Goal: Task Accomplishment & Management: Use online tool/utility

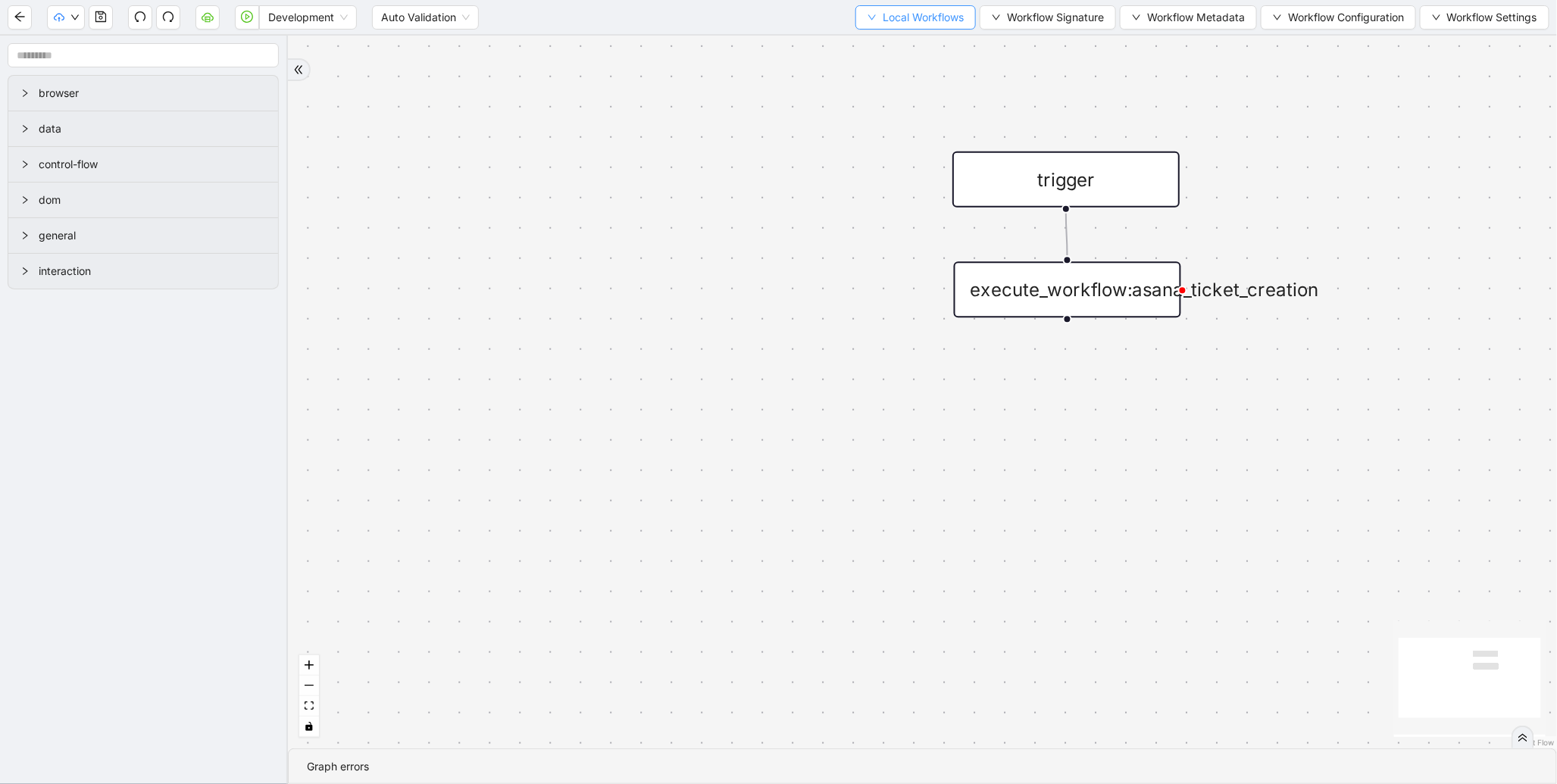
click at [887, 17] on span "Local Workflows" at bounding box center [923, 17] width 81 height 17
click at [879, 47] on span "Select" at bounding box center [908, 46] width 98 height 17
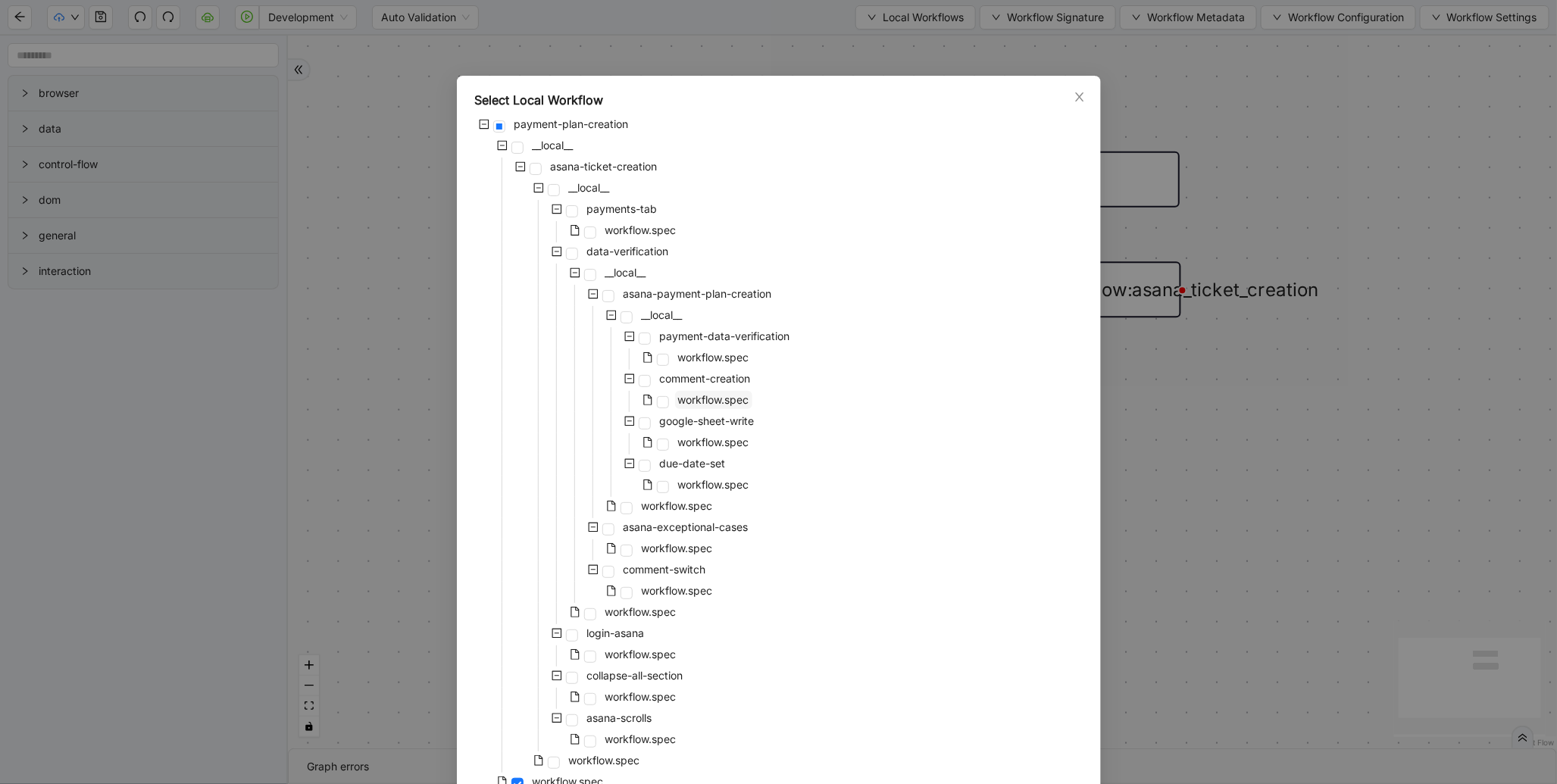
click at [678, 397] on span "workflow.spec" at bounding box center [713, 399] width 71 height 13
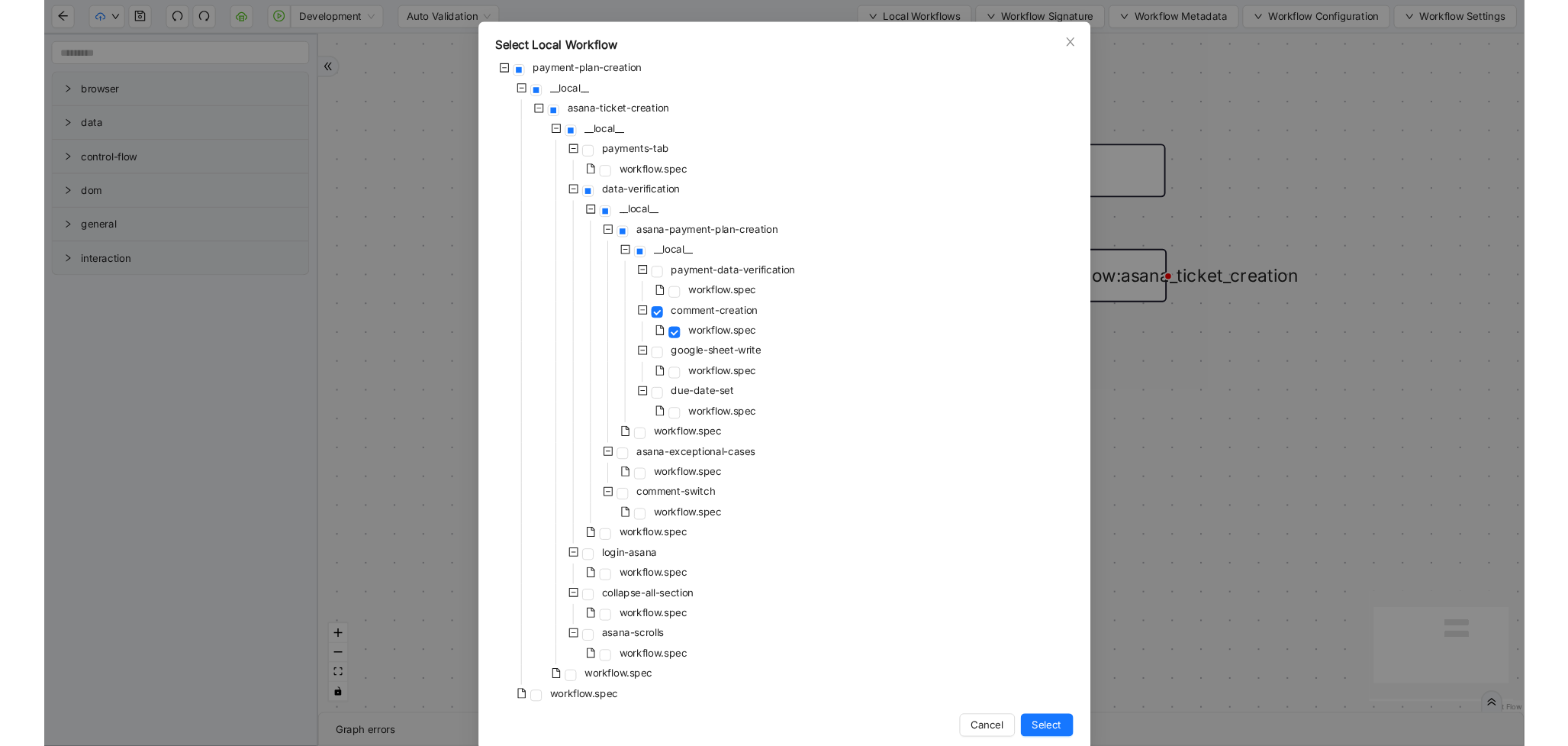
scroll to position [76, 0]
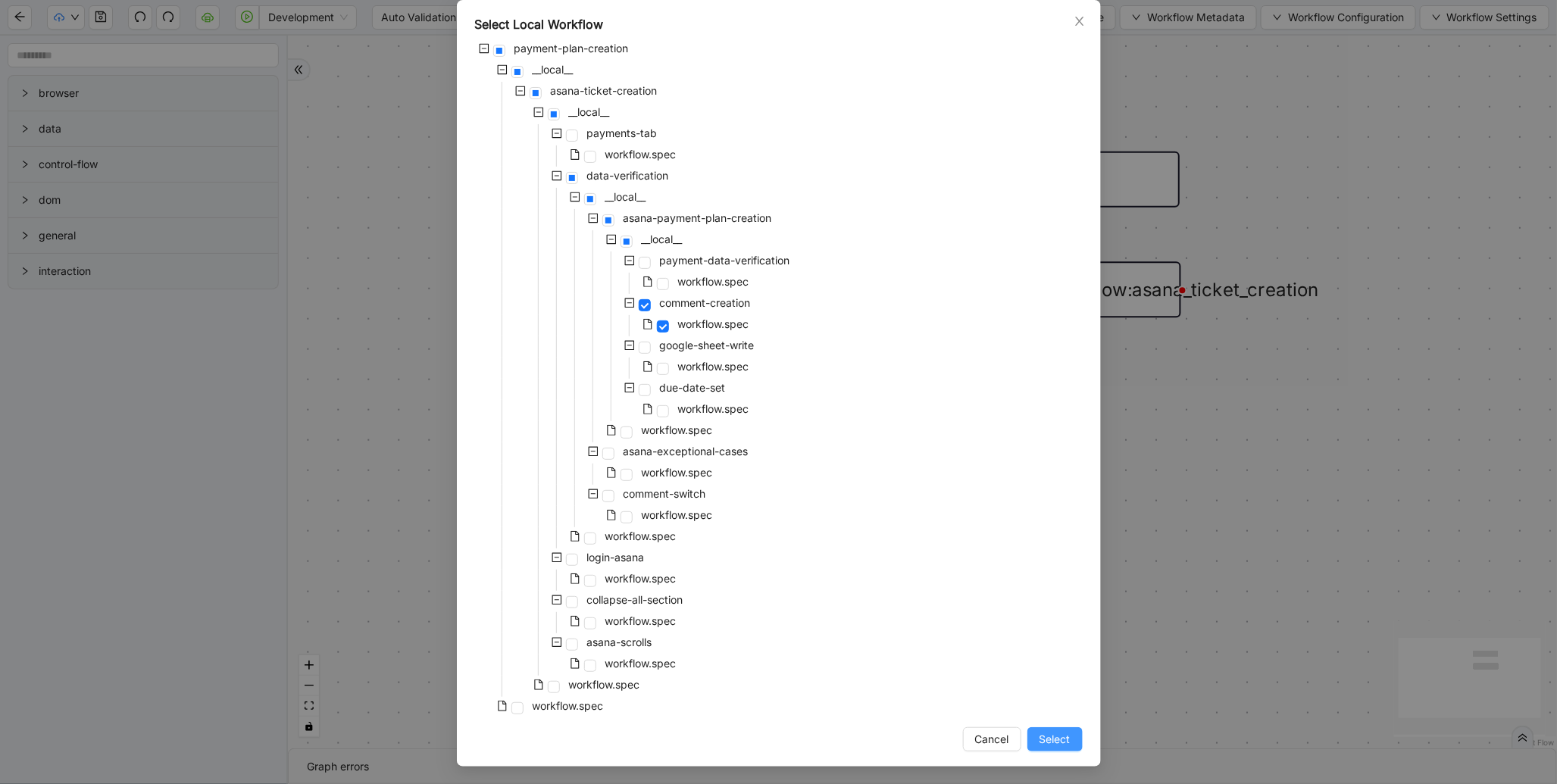
click at [1063, 747] on button "Select" at bounding box center [1055, 739] width 55 height 25
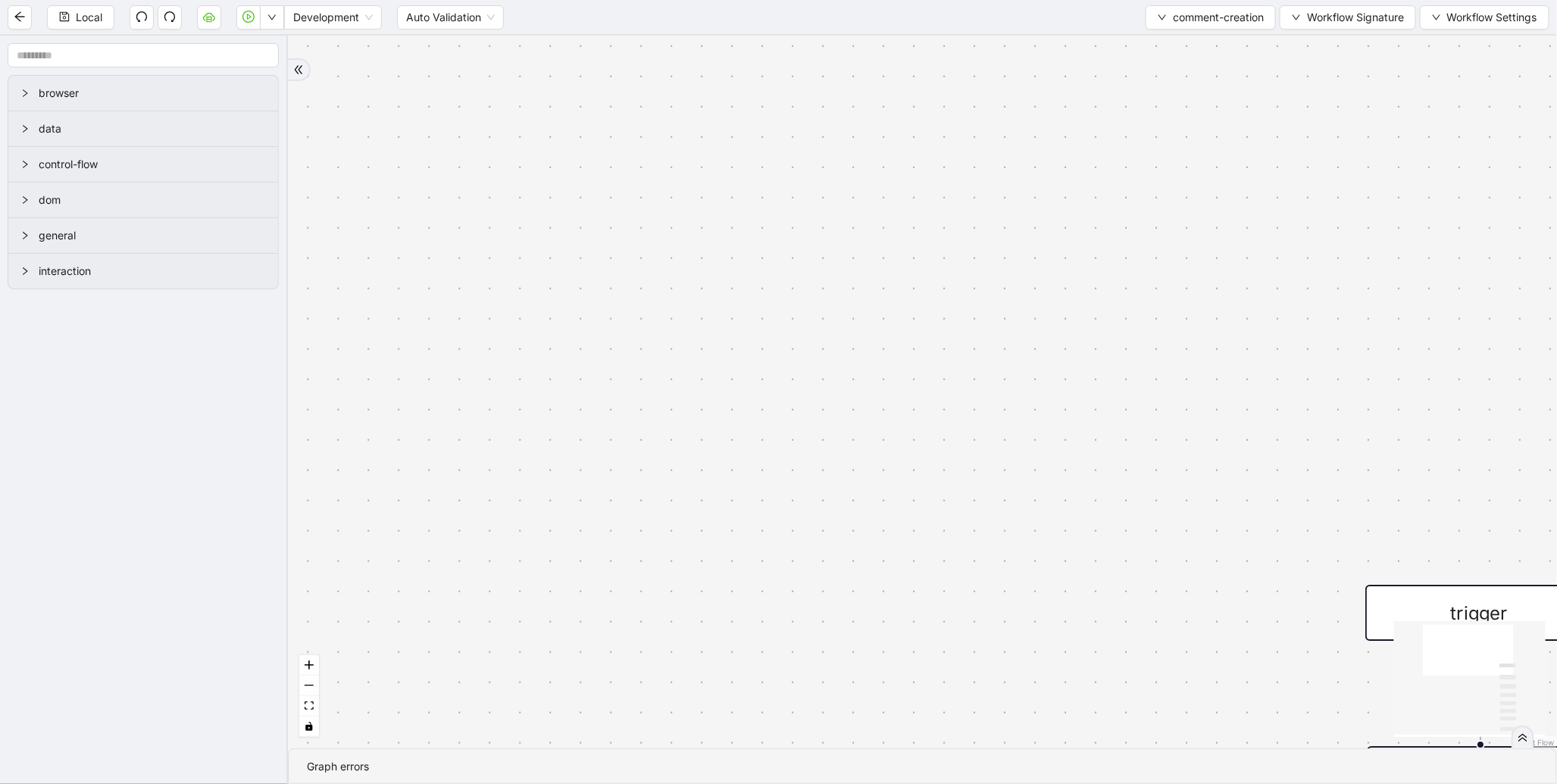
drag, startPoint x: 955, startPoint y: 659, endPoint x: 649, endPoint y: 401, distance: 400.2
click at [619, 412] on div "trigger wait_for_element:comment click_element:comment click_element:comment_bu…" at bounding box center [922, 392] width 1269 height 713
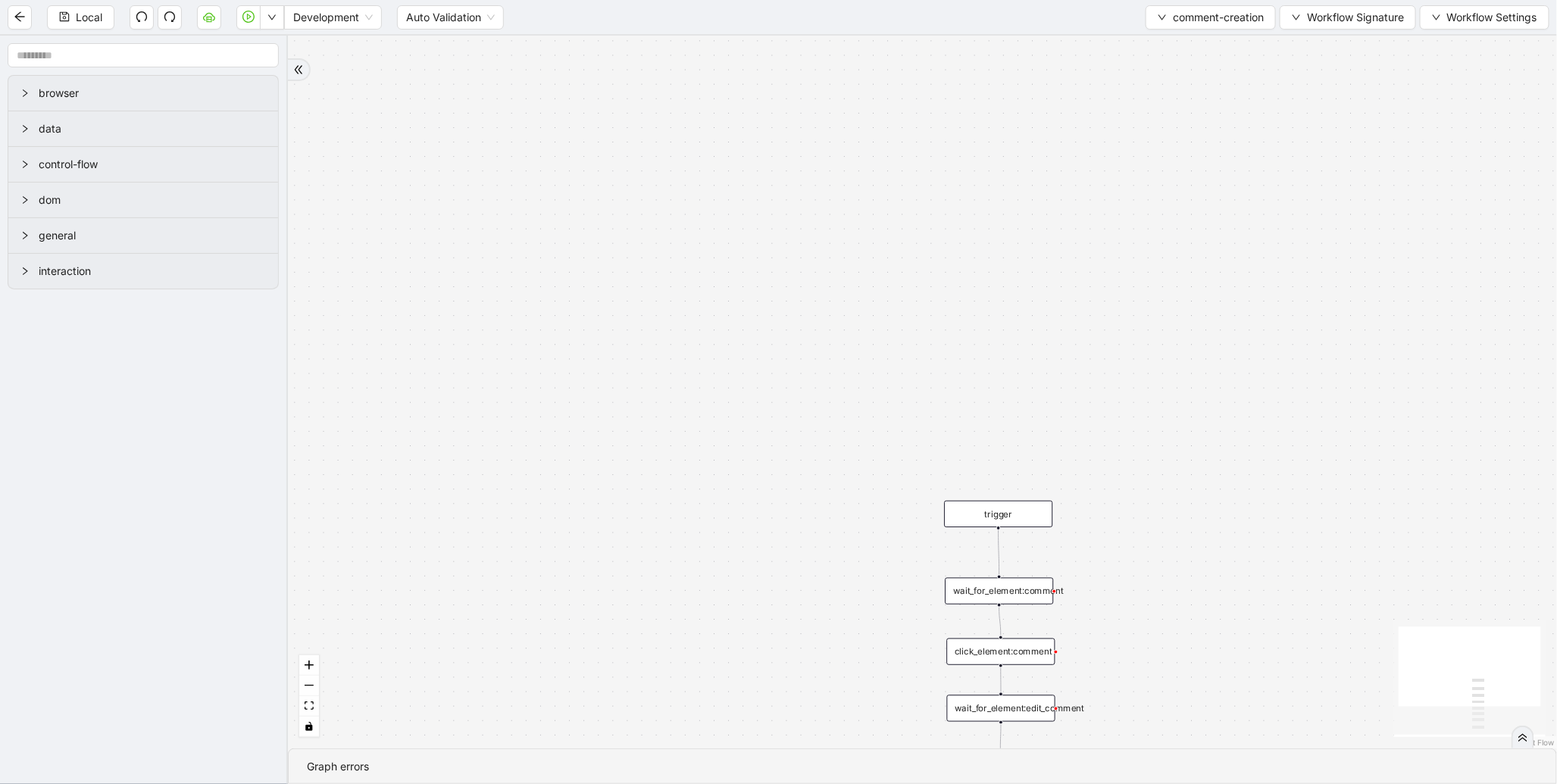
drag, startPoint x: 673, startPoint y: 652, endPoint x: 647, endPoint y: 346, distance: 307.1
click at [620, 337] on div "trigger wait_for_element:comment click_element:comment click_element:comment_bu…" at bounding box center [922, 392] width 1269 height 713
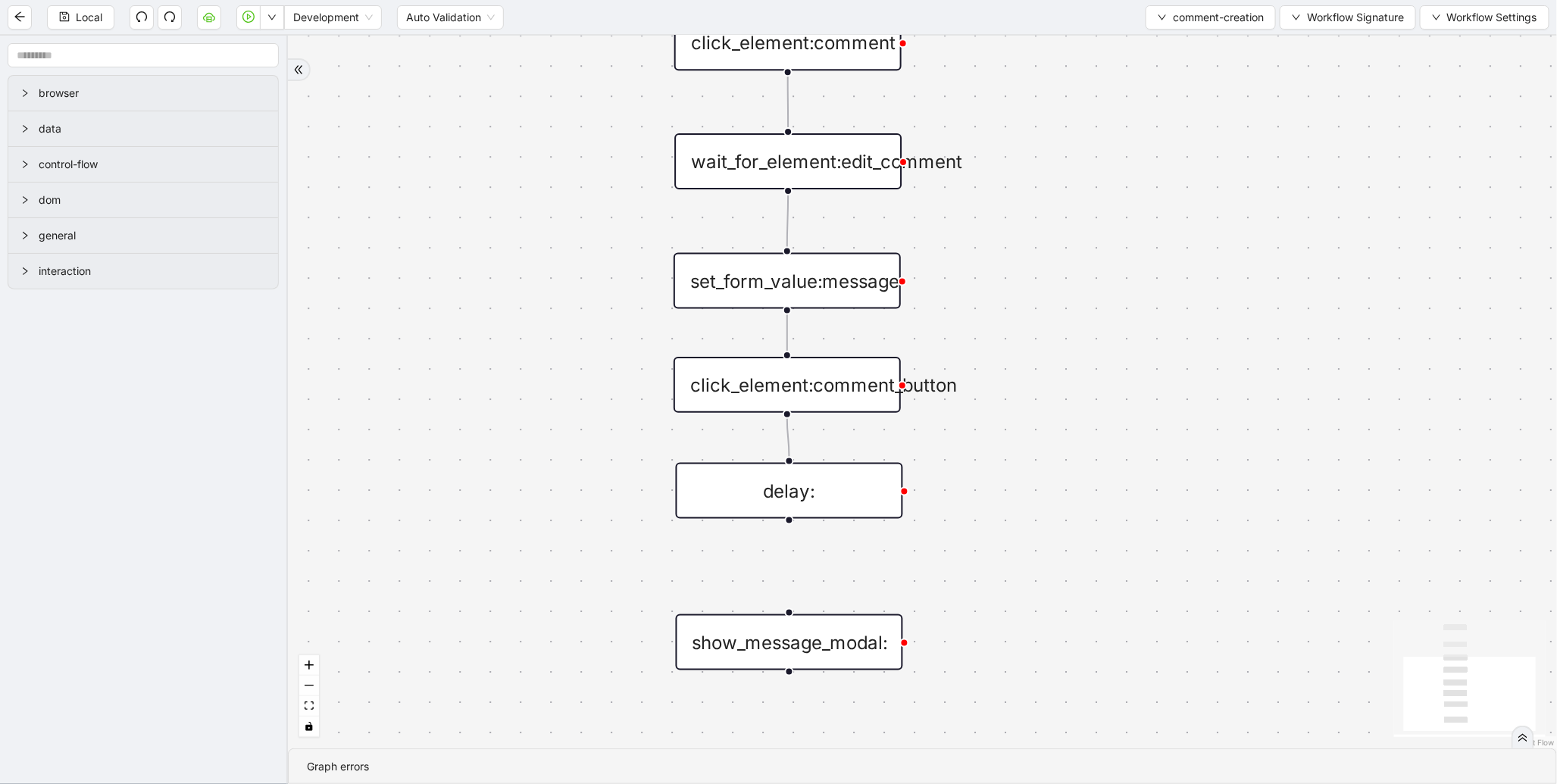
drag, startPoint x: 1194, startPoint y: 497, endPoint x: 1198, endPoint y: 481, distance: 16.5
click at [1198, 481] on div "trigger wait_for_element:comment click_element:comment click_element:comment_bu…" at bounding box center [922, 392] width 1269 height 713
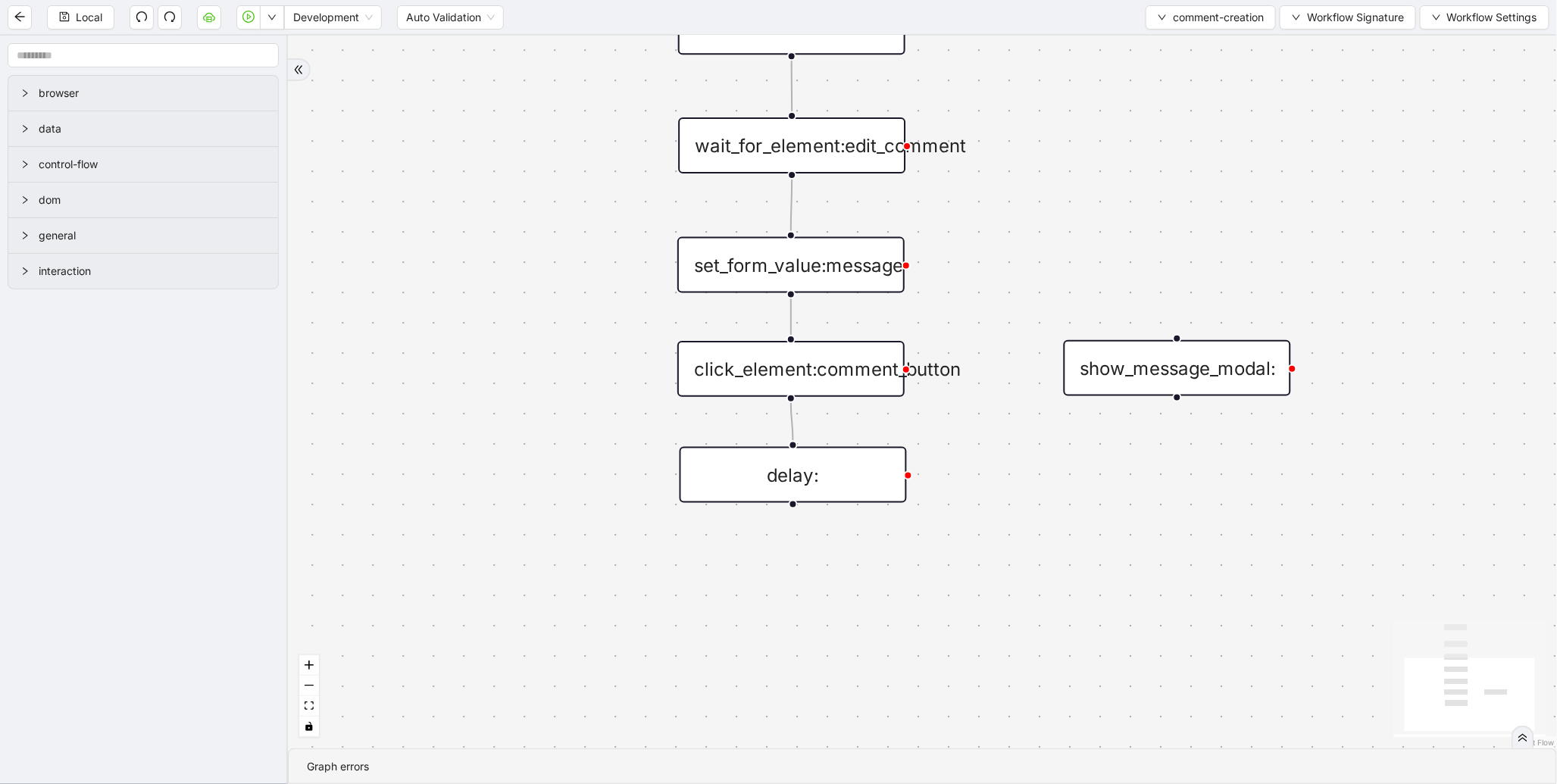
drag, startPoint x: 820, startPoint y: 646, endPoint x: 1205, endPoint y: 388, distance: 463.5
click at [1205, 388] on div "show_message_modal:" at bounding box center [1177, 368] width 227 height 56
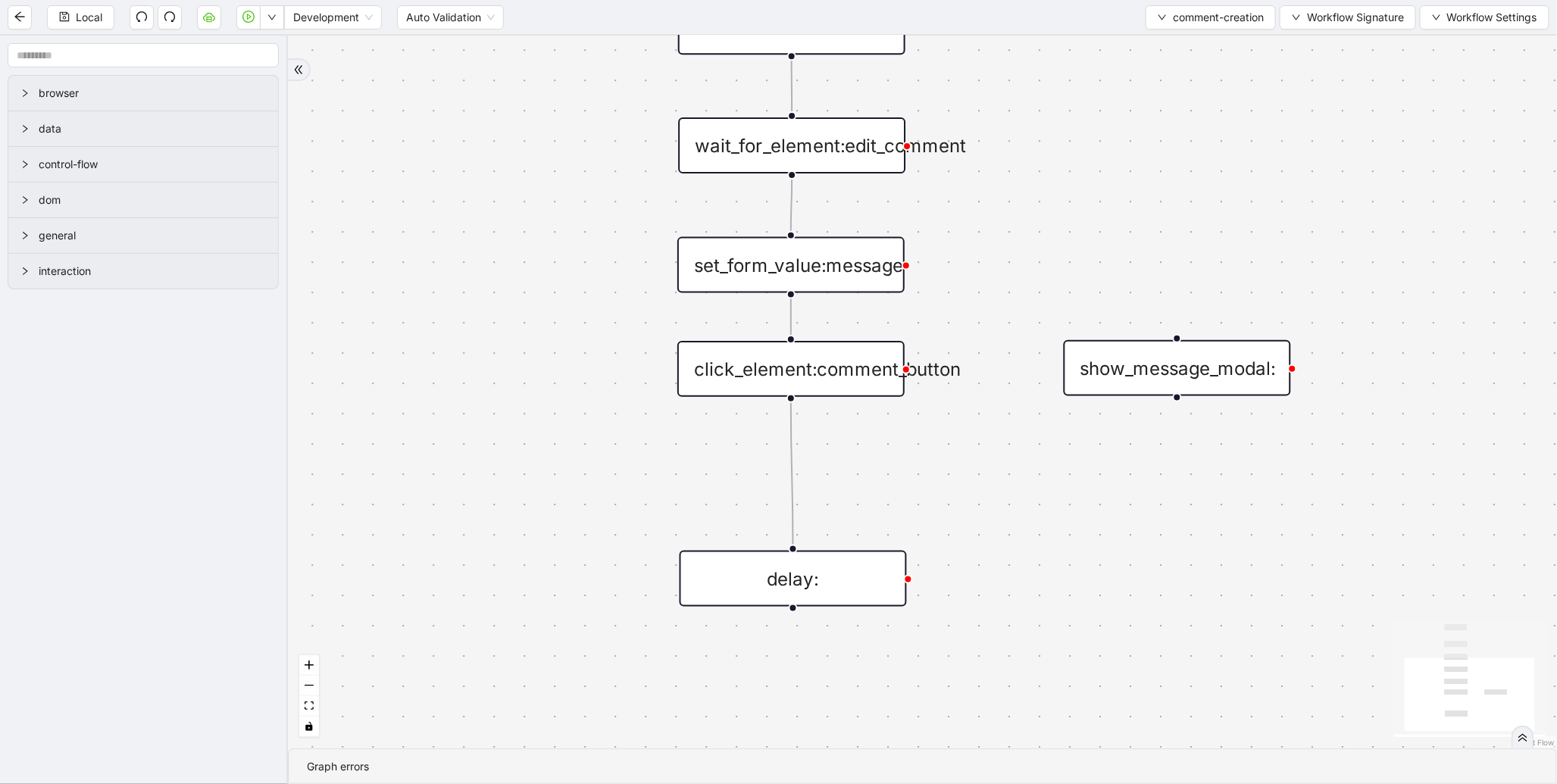
drag, startPoint x: 837, startPoint y: 474, endPoint x: 837, endPoint y: 607, distance: 133.0
click at [837, 607] on div "delay:" at bounding box center [793, 579] width 227 height 56
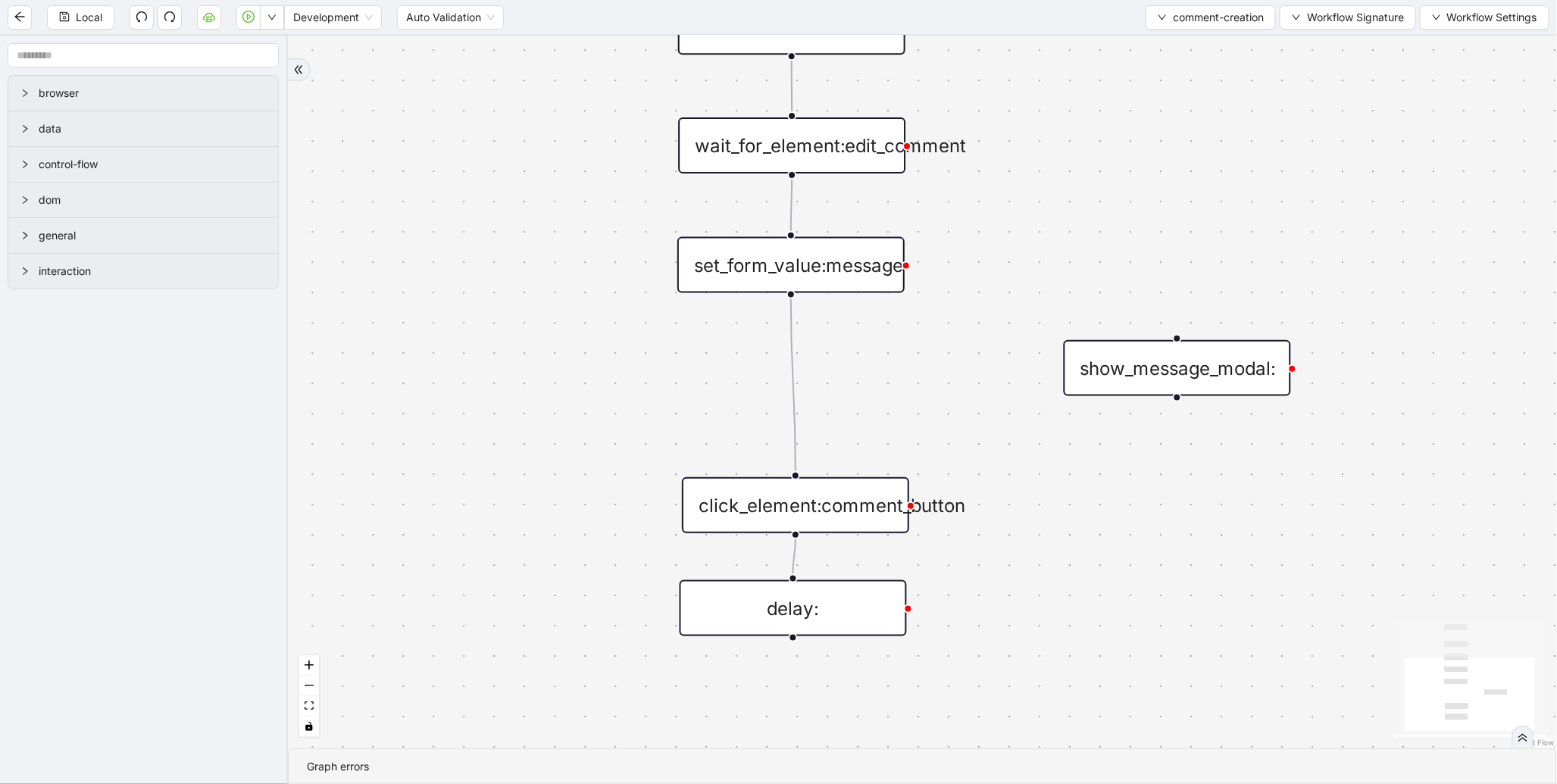
drag, startPoint x: 814, startPoint y: 390, endPoint x: 818, endPoint y: 526, distance: 136.1
click at [818, 526] on div "click_element:comment_button" at bounding box center [796, 506] width 227 height 56
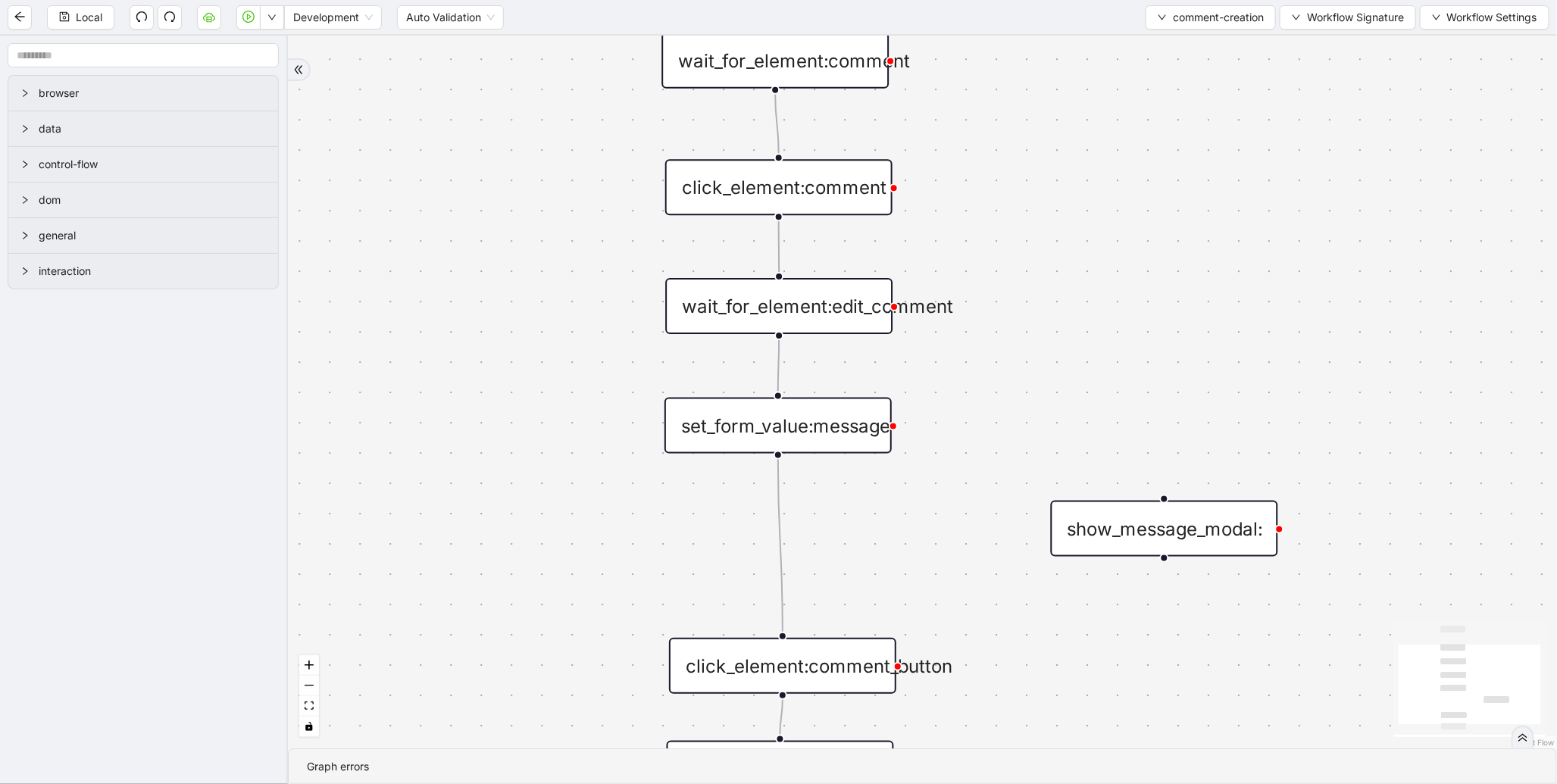
drag, startPoint x: 910, startPoint y: 350, endPoint x: 897, endPoint y: 511, distance: 161.5
click at [897, 511] on div "trigger wait_for_element:comment click_element:comment click_element:comment_bu…" at bounding box center [922, 392] width 1269 height 713
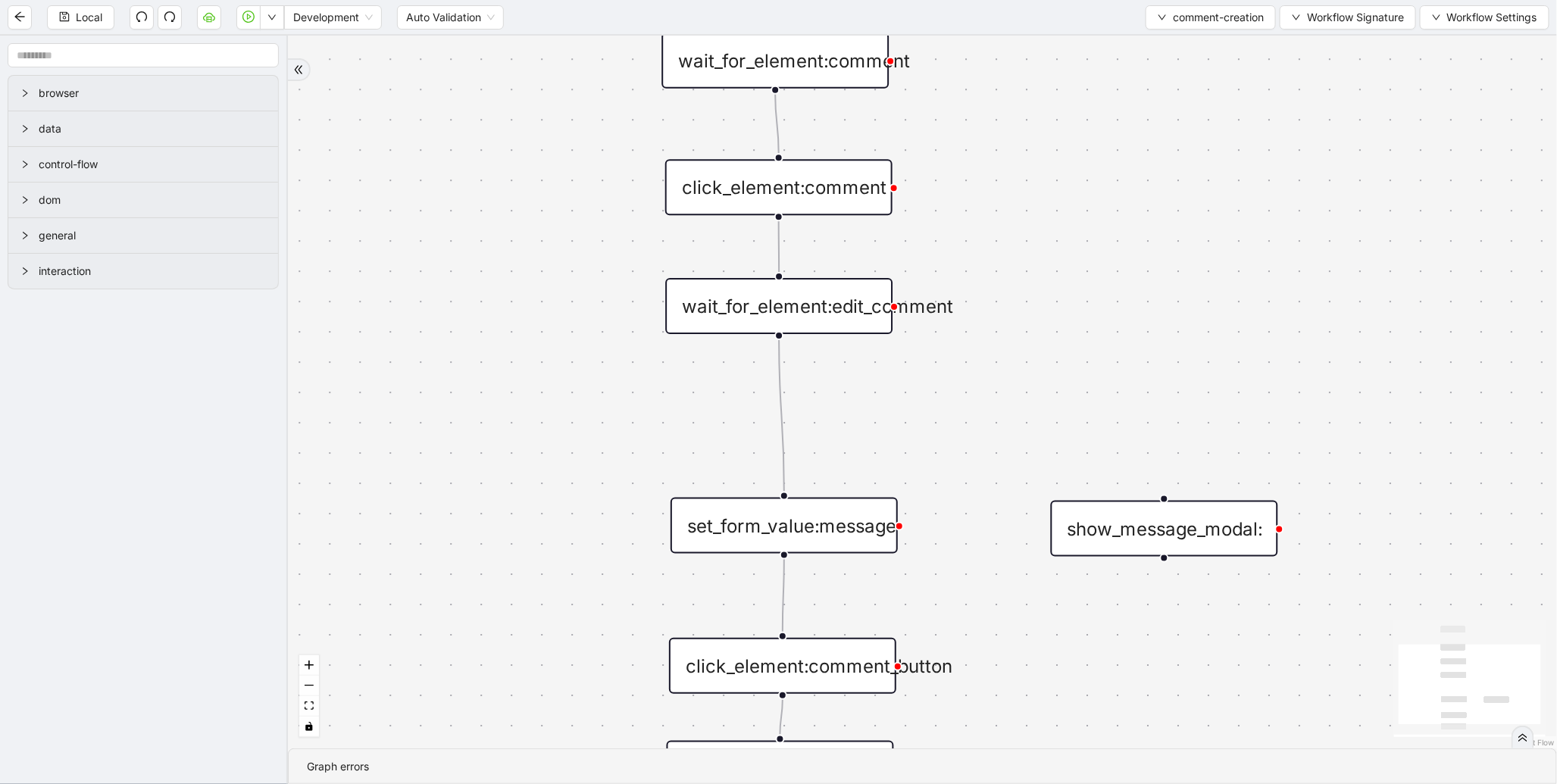
drag, startPoint x: 807, startPoint y: 406, endPoint x: 805, endPoint y: 489, distance: 83.0
click at [812, 507] on div "set_form_value:message" at bounding box center [784, 526] width 227 height 56
drag, startPoint x: 775, startPoint y: 332, endPoint x: 1147, endPoint y: 500, distance: 408.2
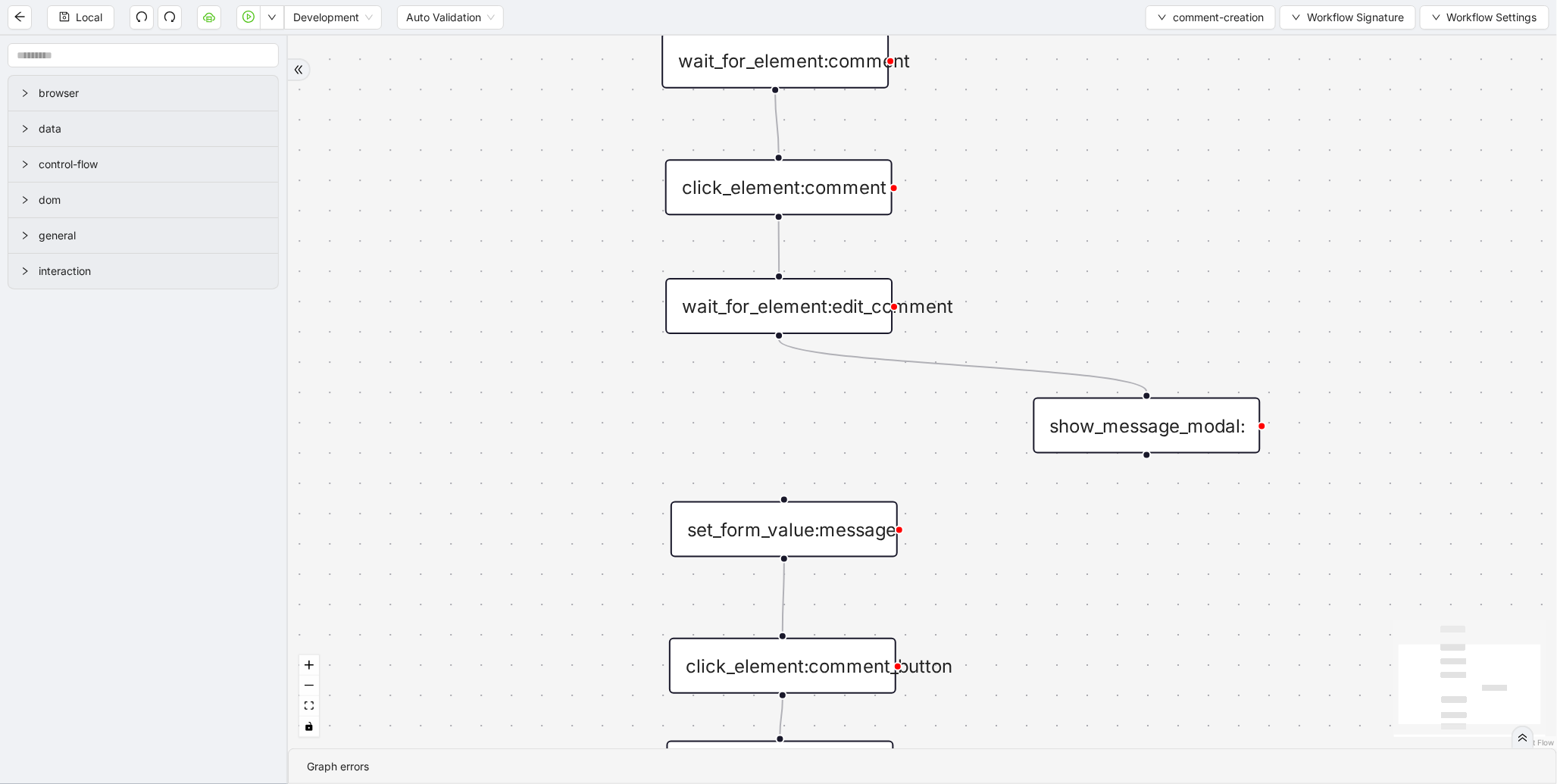
drag, startPoint x: 1170, startPoint y: 528, endPoint x: 1152, endPoint y: 424, distance: 105.5
click at [1152, 424] on div "show_message_modal:" at bounding box center [1147, 426] width 227 height 56
drag, startPoint x: 1144, startPoint y: 452, endPoint x: 782, endPoint y: 502, distance: 365.4
click at [68, 10] on button "Local" at bounding box center [80, 18] width 68 height 25
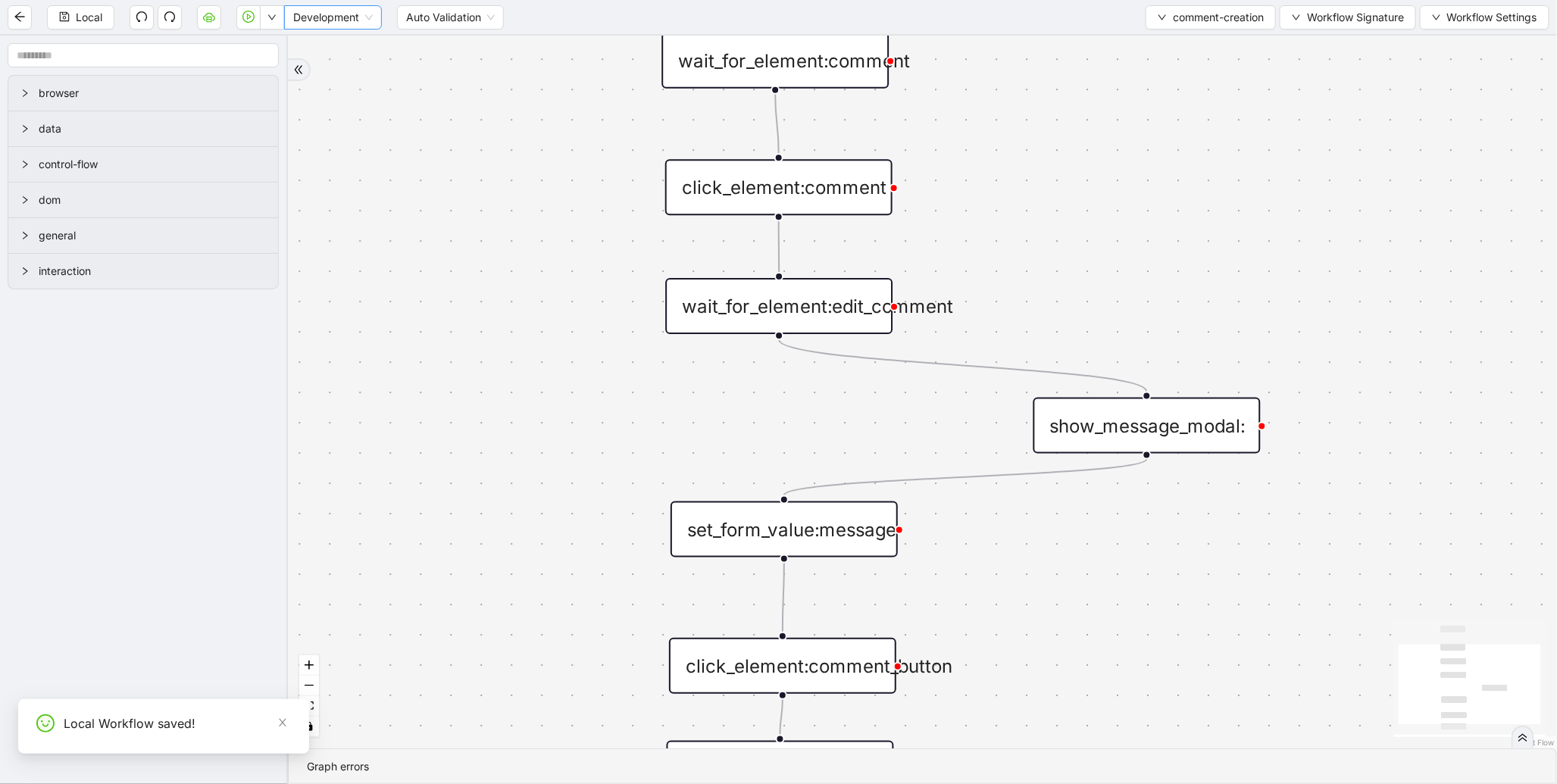
click at [334, 19] on span "Development" at bounding box center [333, 18] width 80 height 23
click at [317, 78] on div "Production" at bounding box center [334, 71] width 75 height 17
click at [246, 14] on icon "play-circle" at bounding box center [249, 17] width 12 height 12
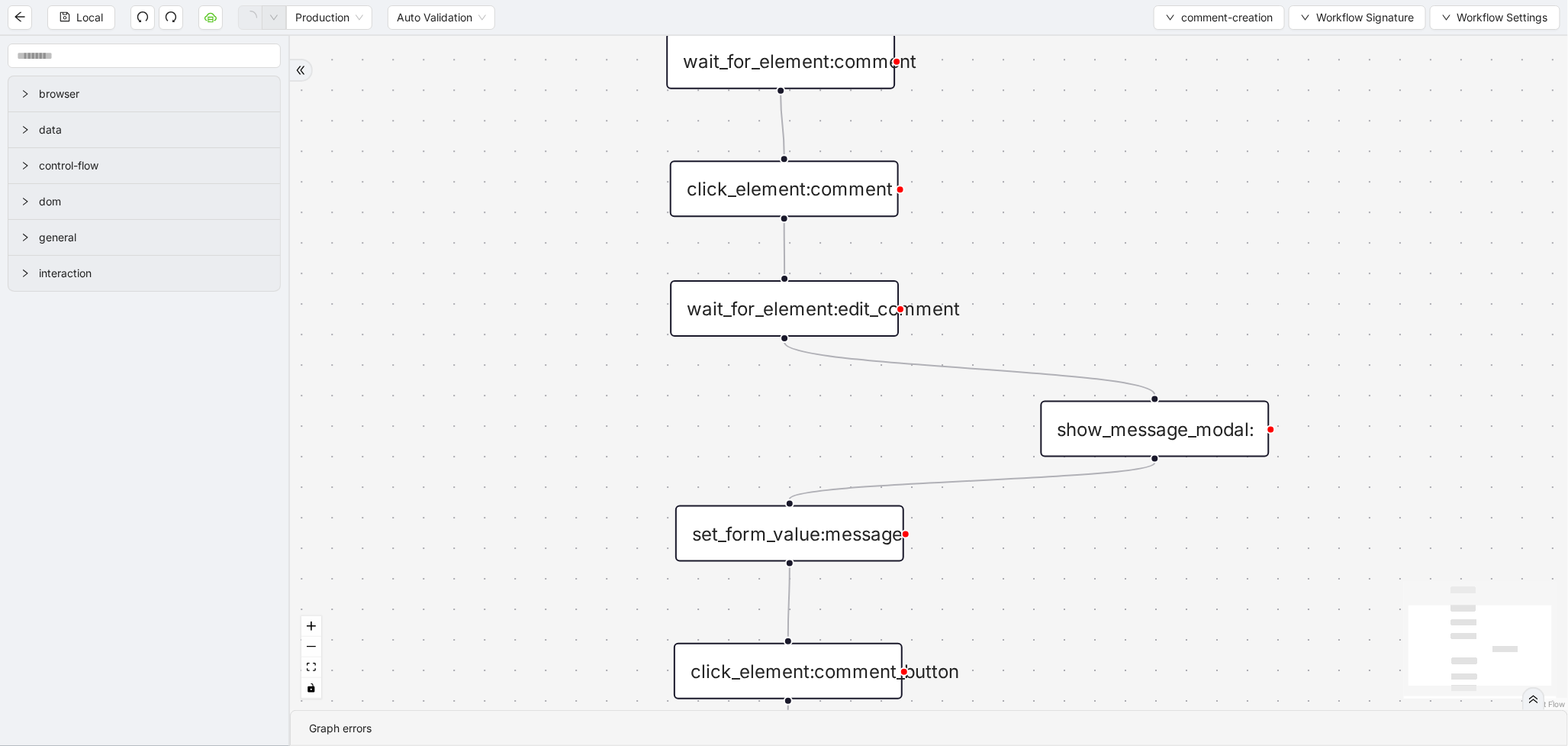
scroll to position [0, 0]
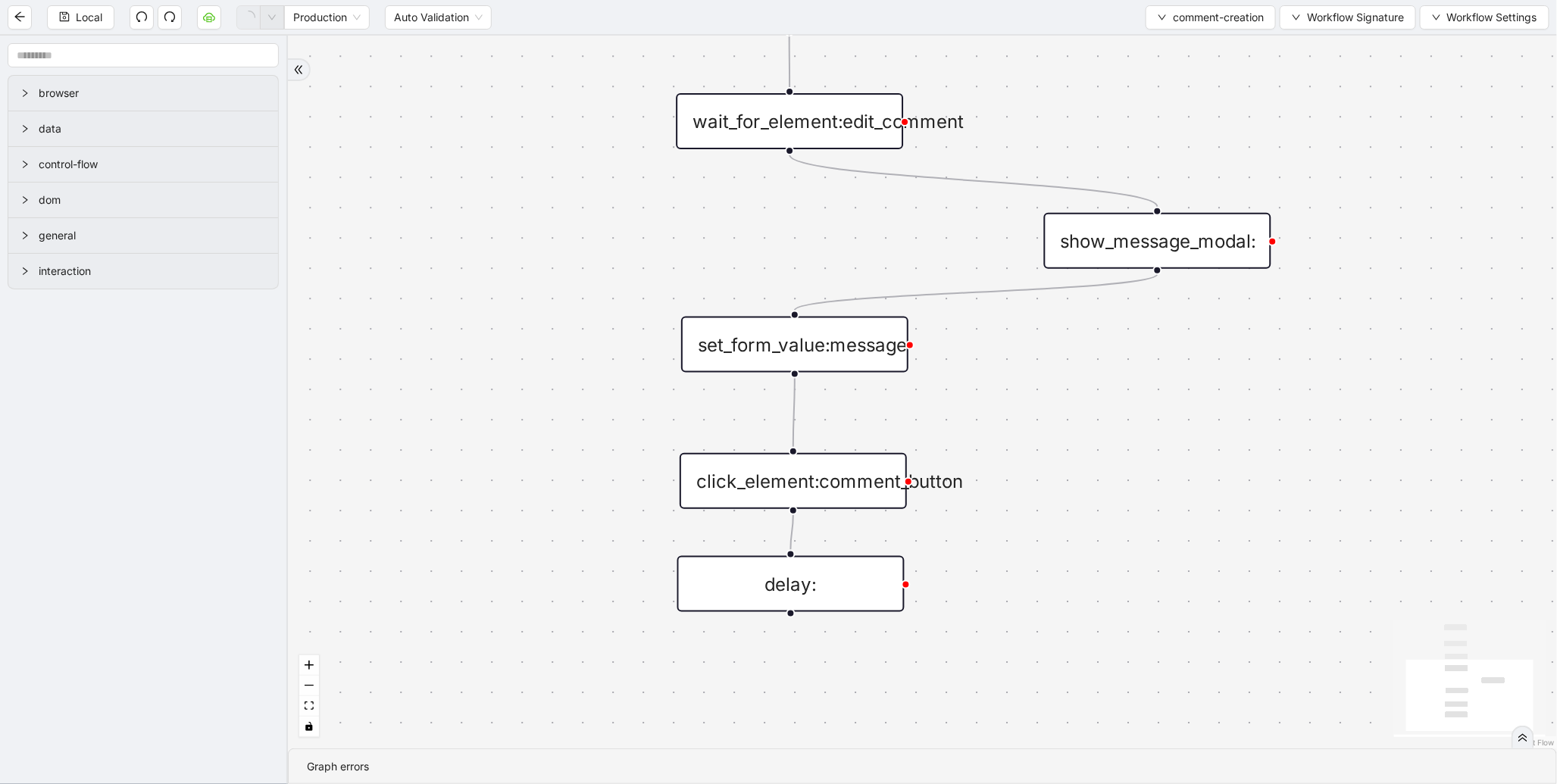
drag, startPoint x: 611, startPoint y: 484, endPoint x: 622, endPoint y: 298, distance: 186.3
click at [622, 298] on div "trigger wait_for_element:comment click_element:comment click_element:comment_bu…" at bounding box center [922, 392] width 1269 height 713
click at [831, 346] on div "set_form_value:message" at bounding box center [795, 345] width 227 height 56
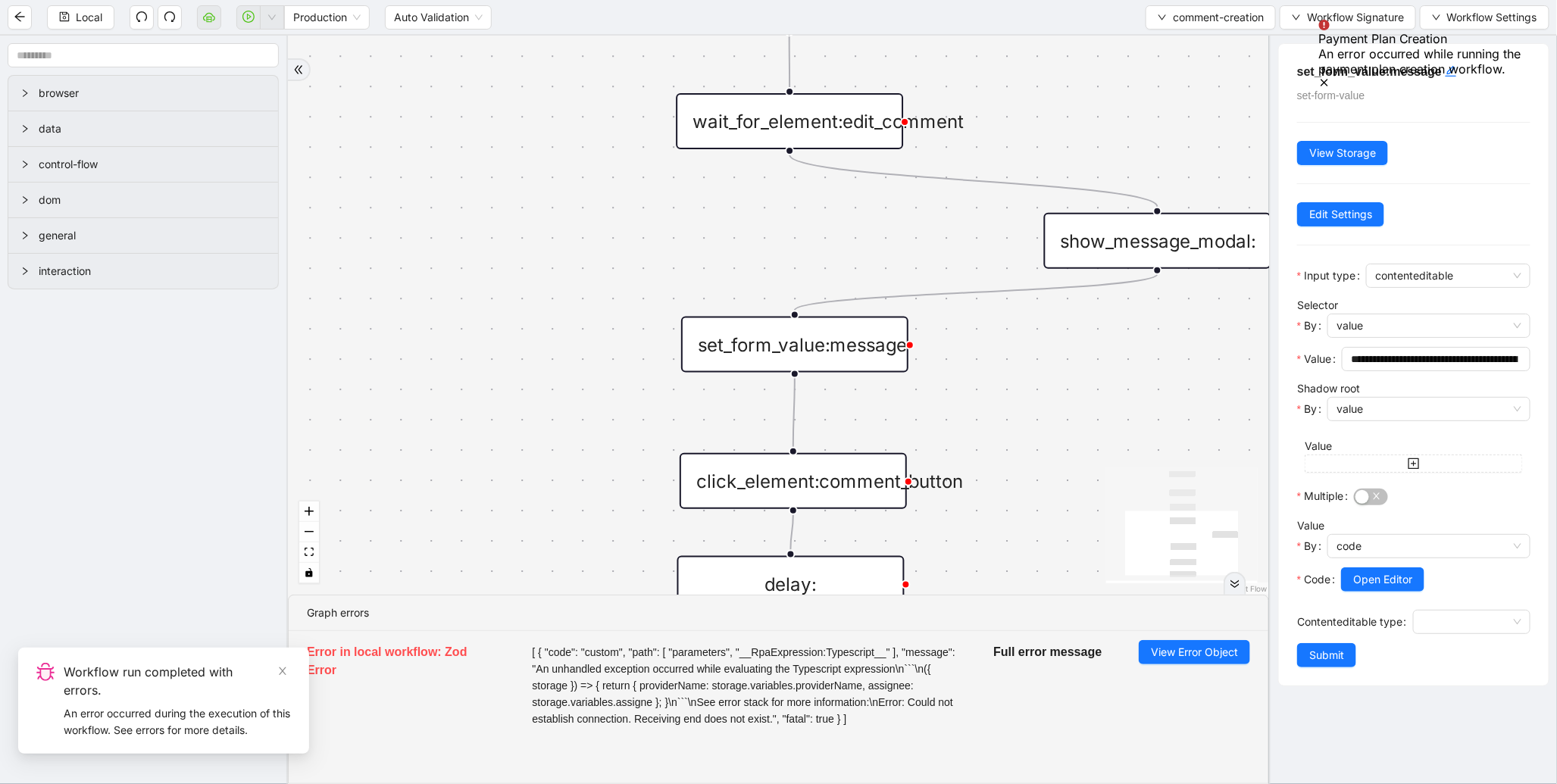
click at [1401, 593] on div at bounding box center [1436, 601] width 190 height 18
click at [1401, 586] on span "Open Editor" at bounding box center [1382, 579] width 59 height 17
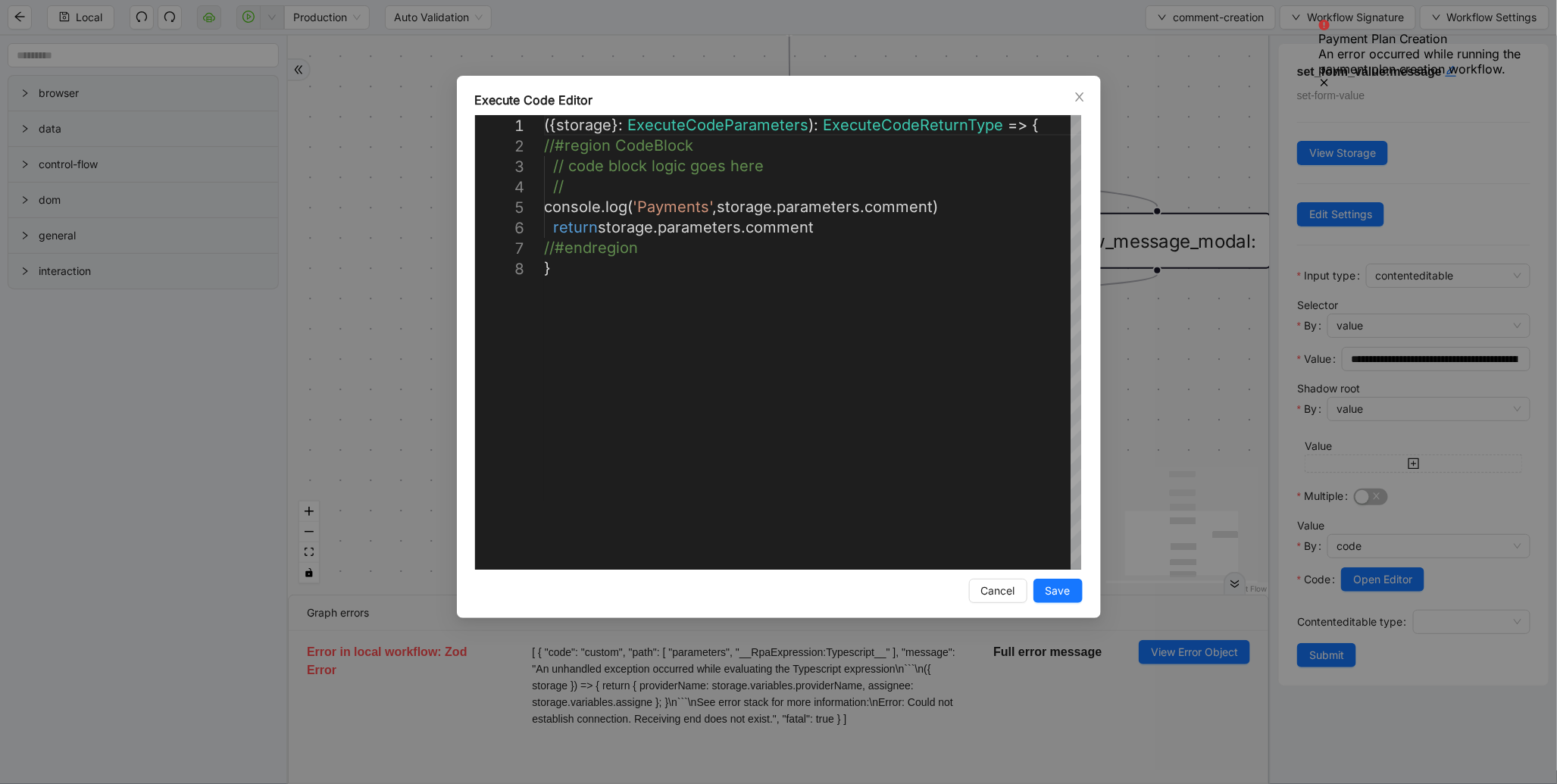
click at [1232, 432] on div "**********" at bounding box center [778, 392] width 1557 height 784
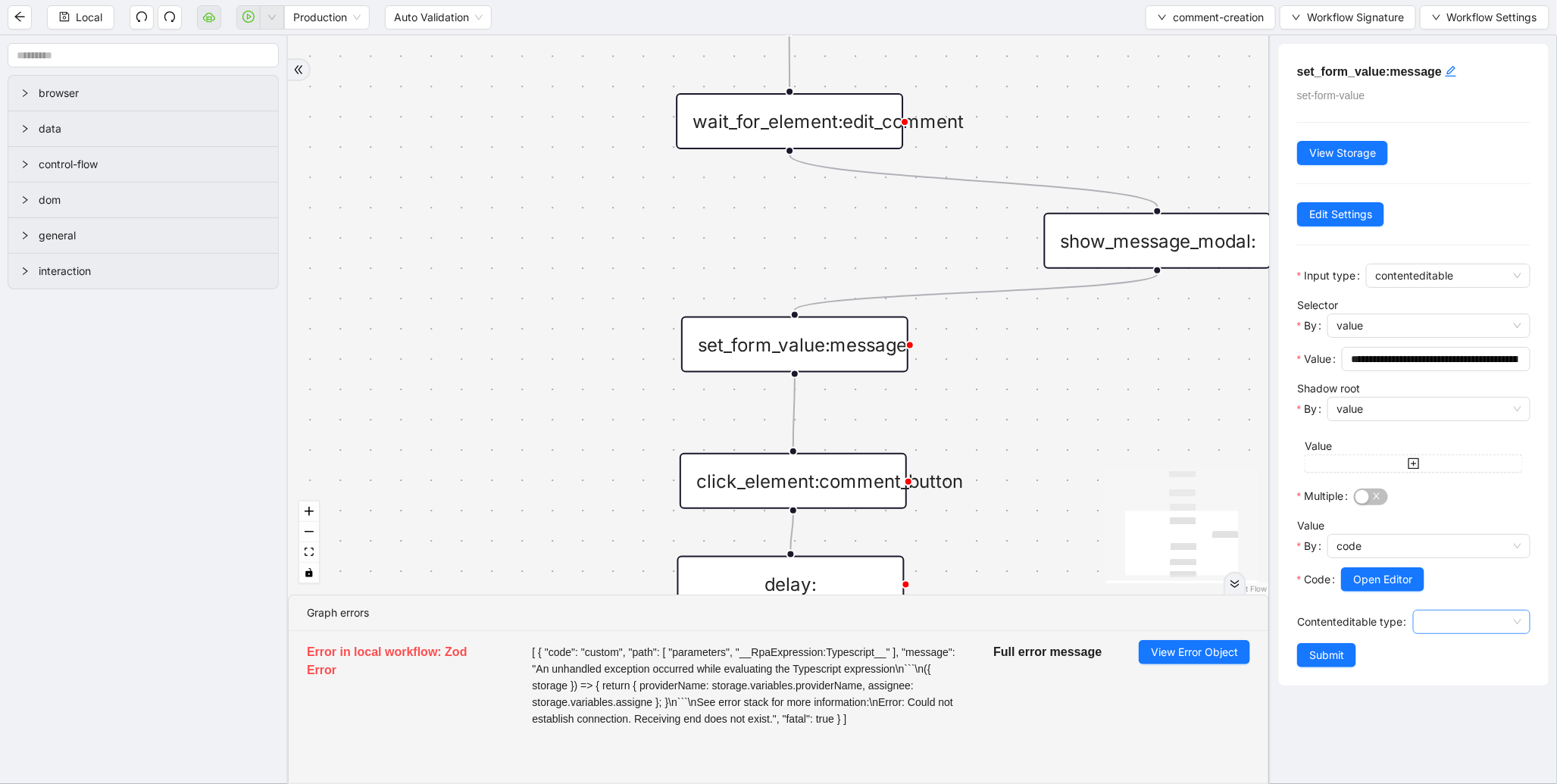
click at [1465, 610] on div at bounding box center [1472, 622] width 118 height 25
click at [1445, 707] on div "Debugger" at bounding box center [1467, 701] width 86 height 17
click at [1343, 659] on span "Submit" at bounding box center [1327, 655] width 35 height 17
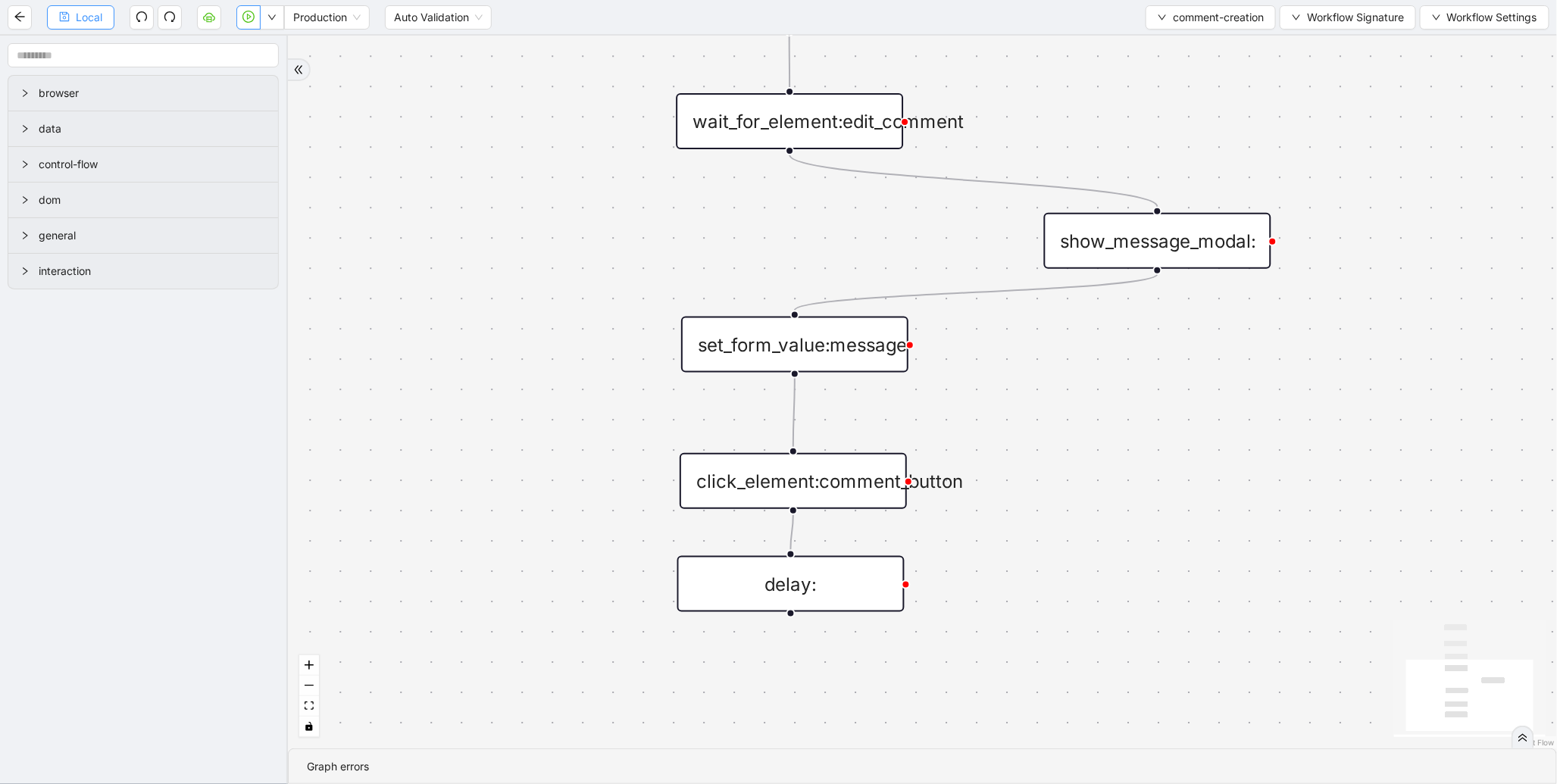
click at [99, 20] on span "Local" at bounding box center [89, 17] width 26 height 17
click at [246, 13] on icon "play-circle" at bounding box center [249, 17] width 12 height 12
click at [798, 340] on div "set_form_value:message" at bounding box center [795, 345] width 227 height 56
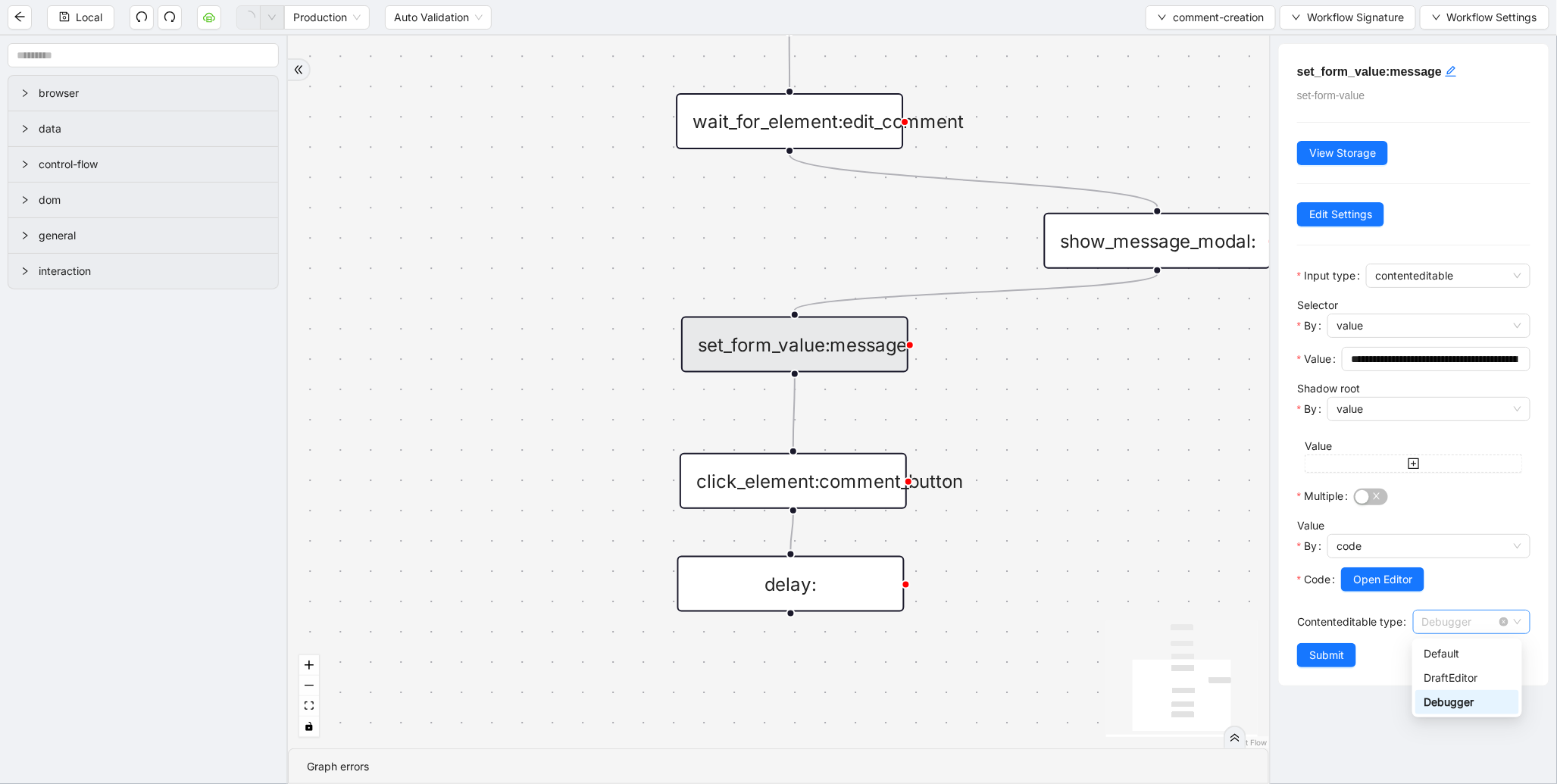
click at [1415, 620] on div "Debugger" at bounding box center [1472, 622] width 118 height 25
click at [1336, 660] on span "Submit" at bounding box center [1327, 655] width 35 height 17
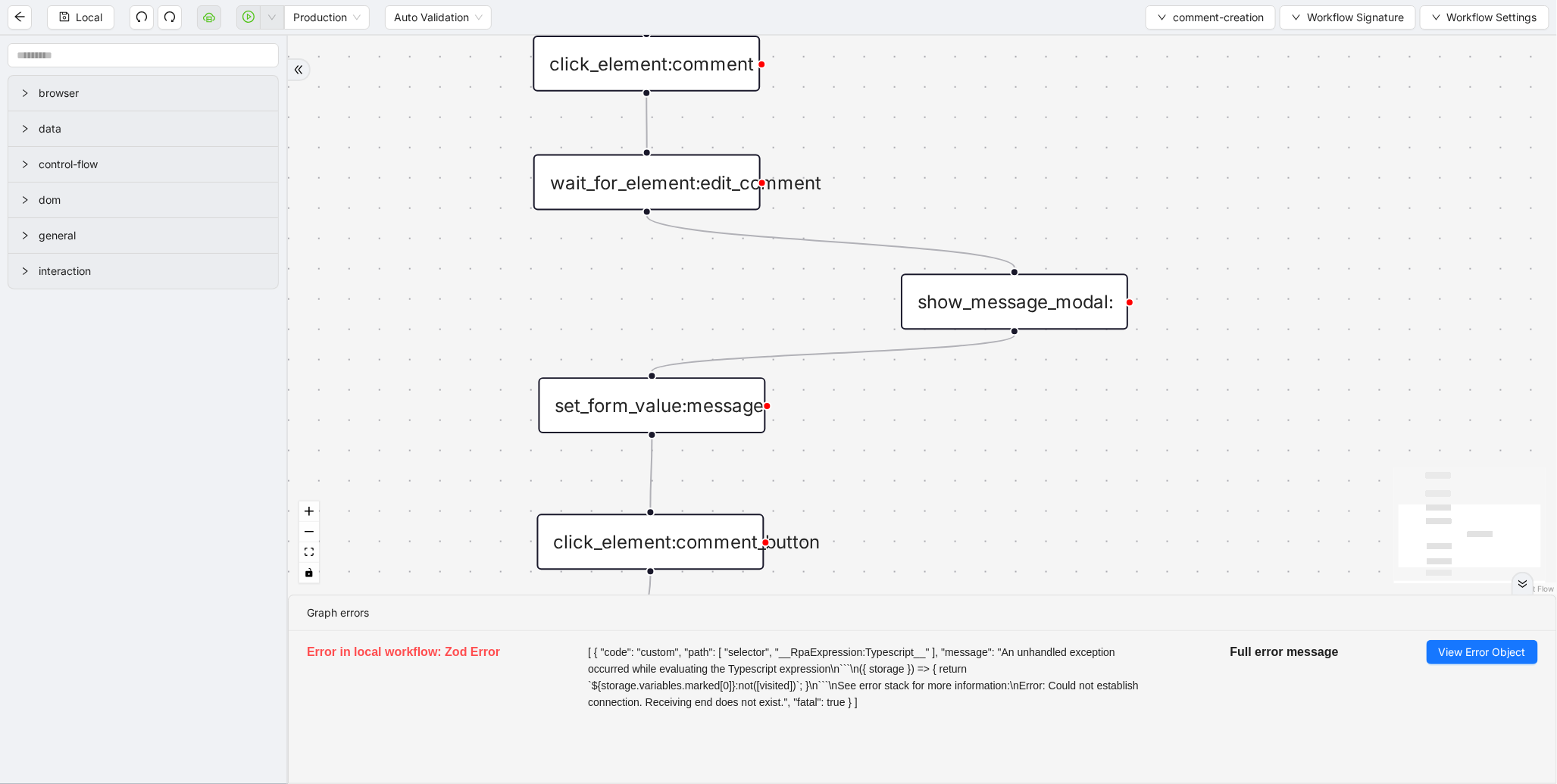
click at [706, 406] on div "set_form_value:message" at bounding box center [652, 406] width 227 height 56
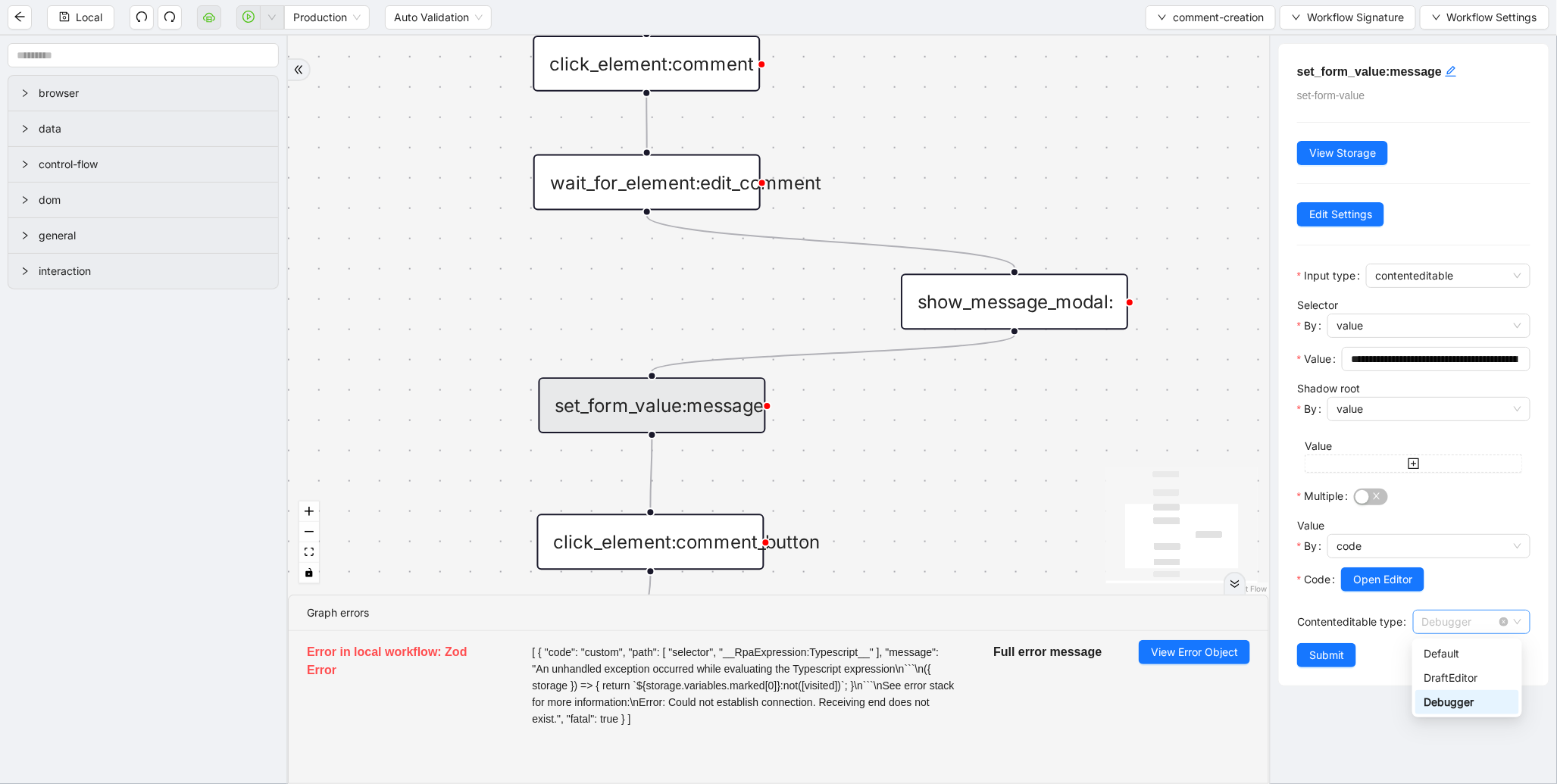
click at [1445, 614] on span "Debugger" at bounding box center [1472, 622] width 99 height 23
click at [1456, 673] on div "DraftEditor" at bounding box center [1467, 678] width 86 height 17
click at [1336, 654] on span "Submit" at bounding box center [1327, 655] width 35 height 17
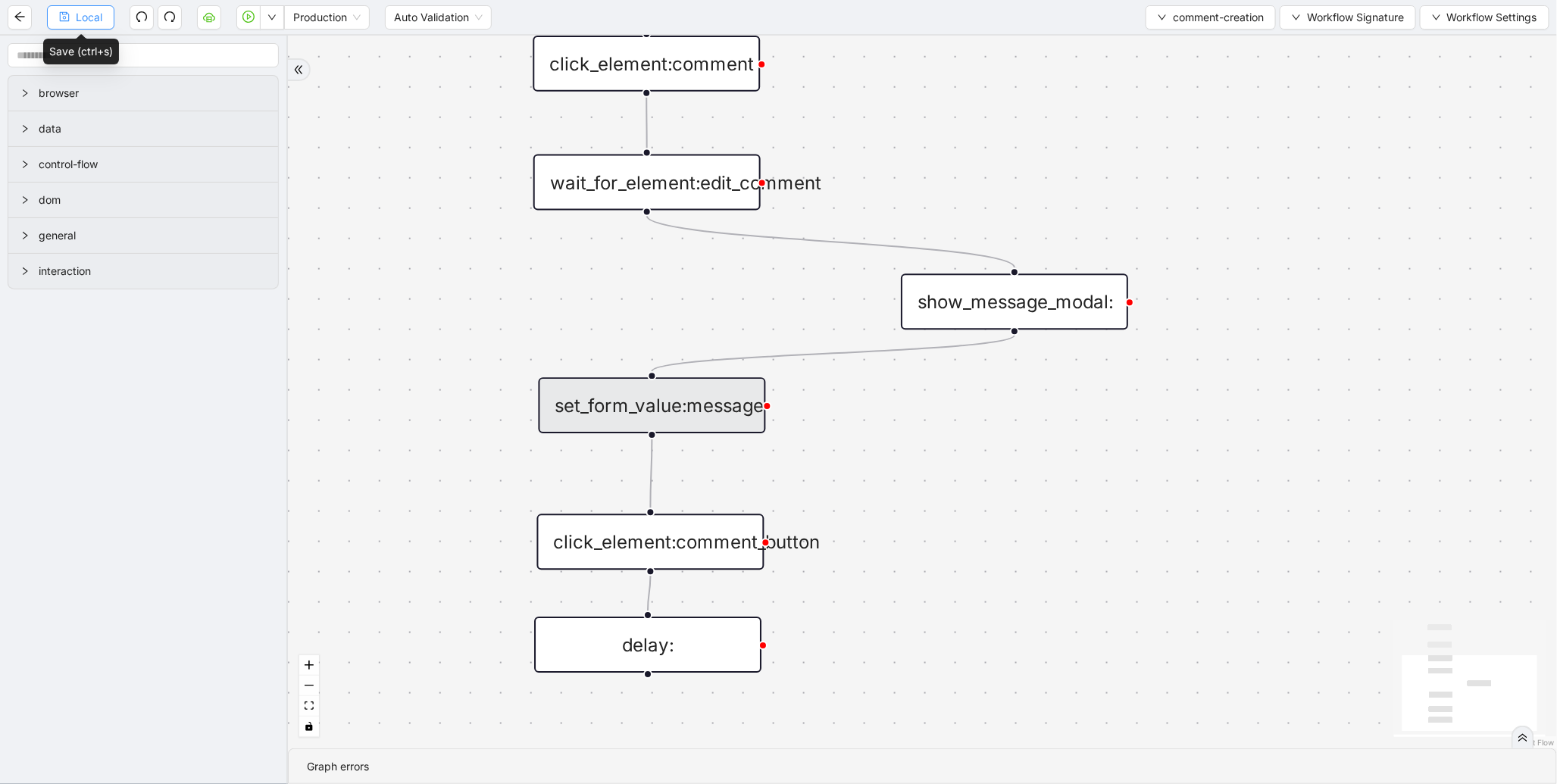
click at [85, 18] on span "Local" at bounding box center [89, 17] width 26 height 17
click at [239, 20] on button "button" at bounding box center [249, 18] width 25 height 25
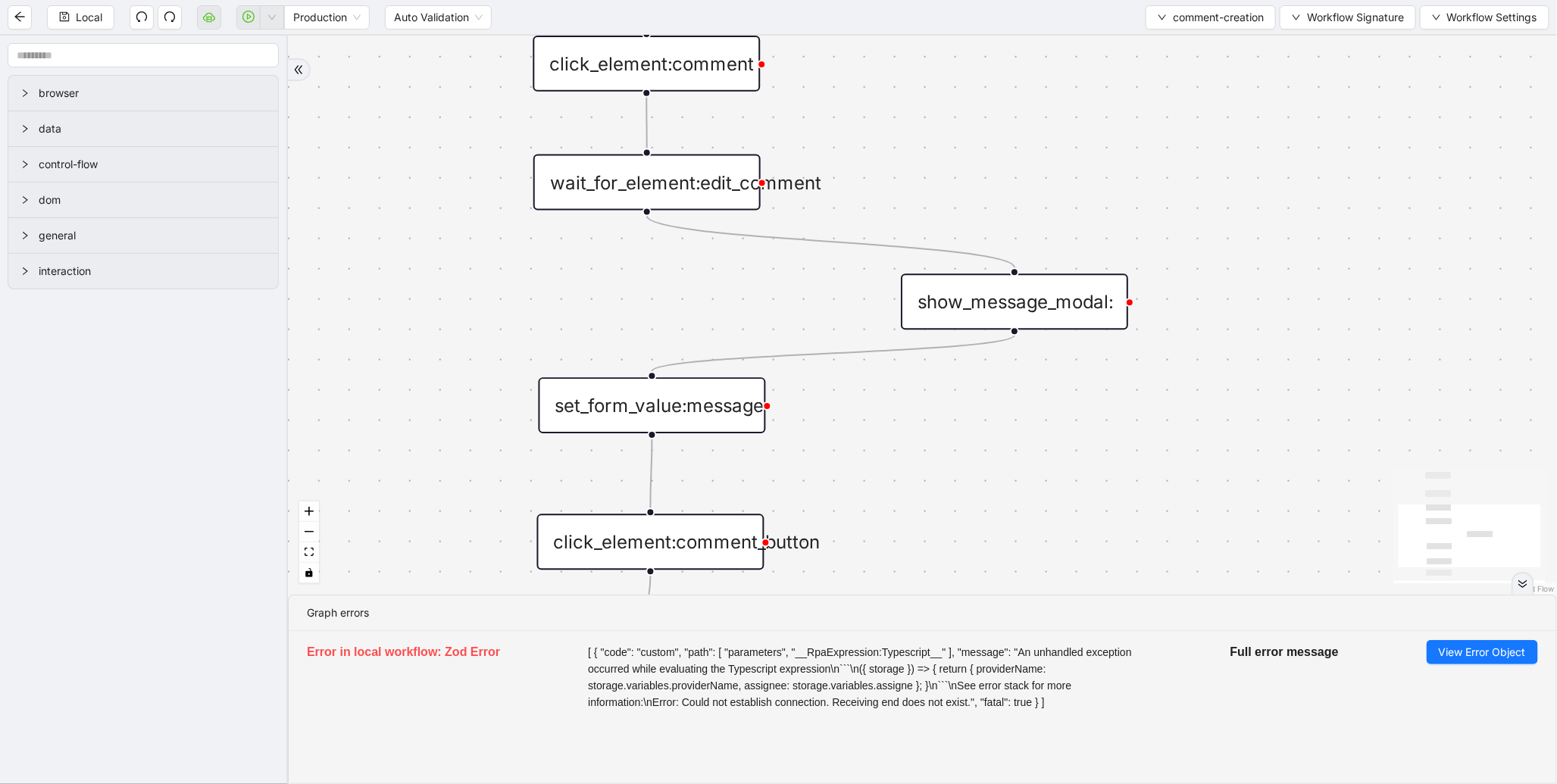
click at [1058, 311] on div "show_message_modal:" at bounding box center [1014, 301] width 227 height 56
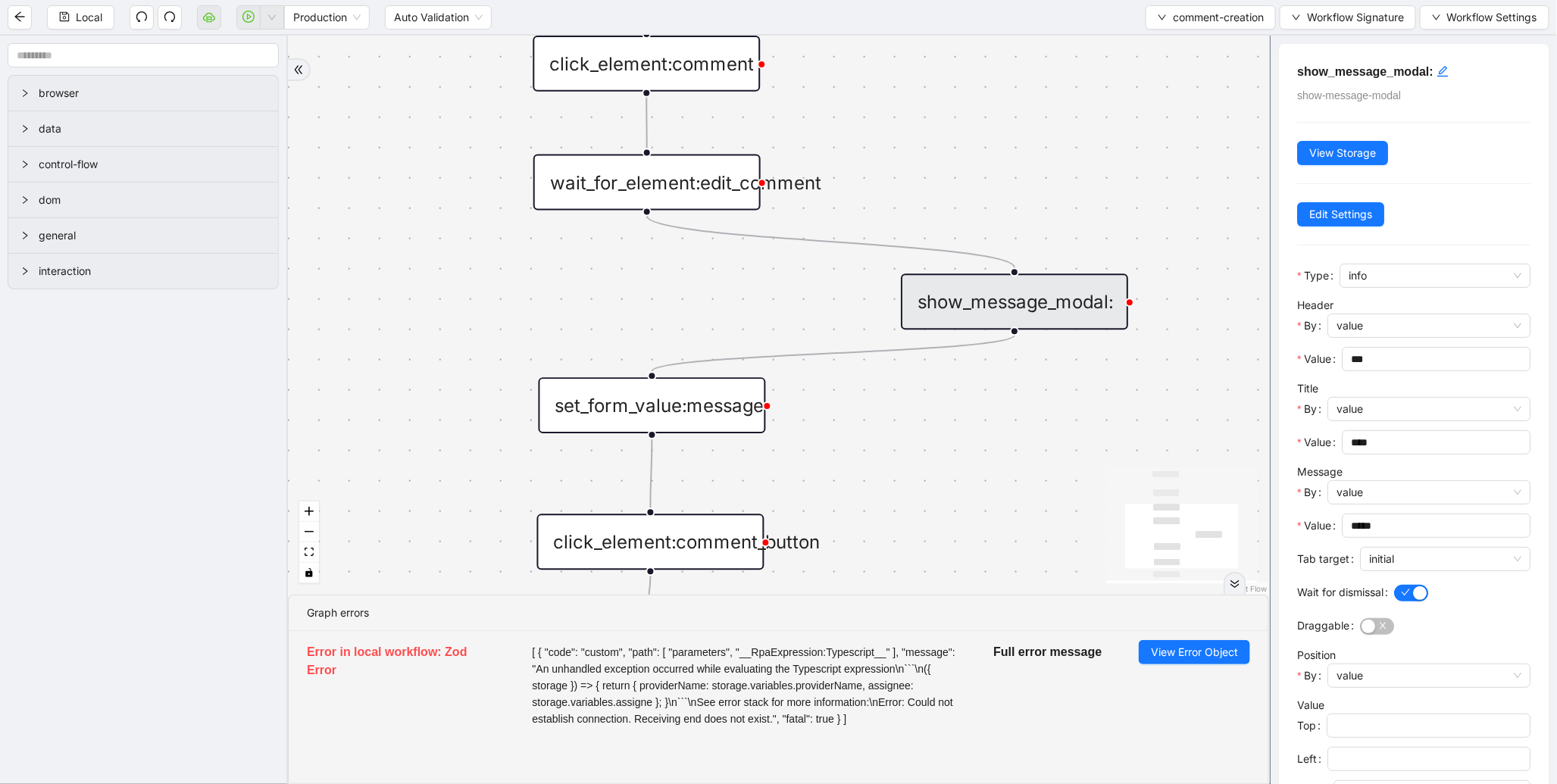
click at [686, 387] on div "set_form_value:message" at bounding box center [652, 406] width 227 height 56
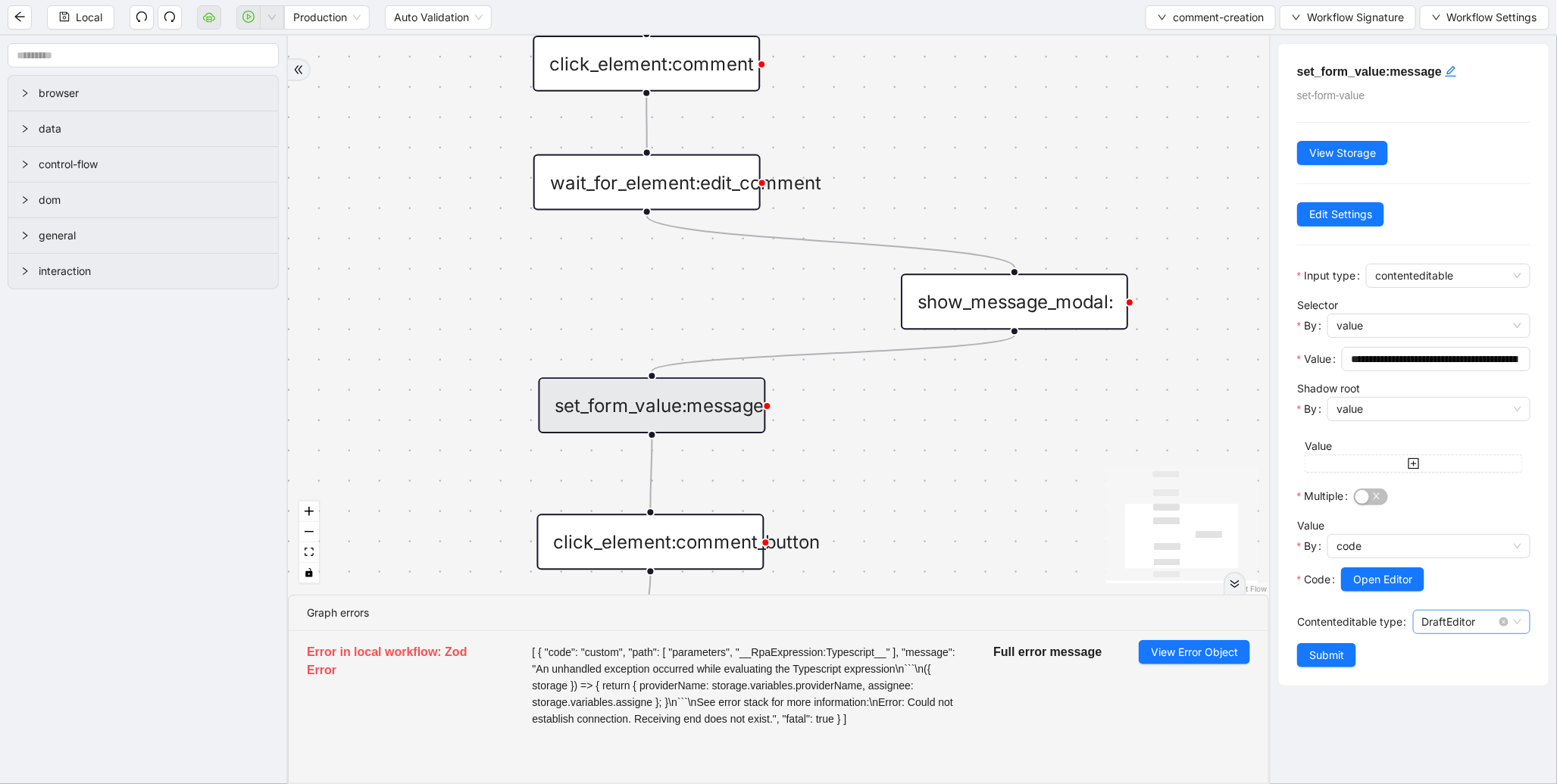
click at [1442, 633] on span "DraftEditor" at bounding box center [1472, 622] width 99 height 23
click at [1443, 653] on div "Default" at bounding box center [1467, 653] width 86 height 17
click at [1344, 660] on button "Submit" at bounding box center [1326, 656] width 59 height 25
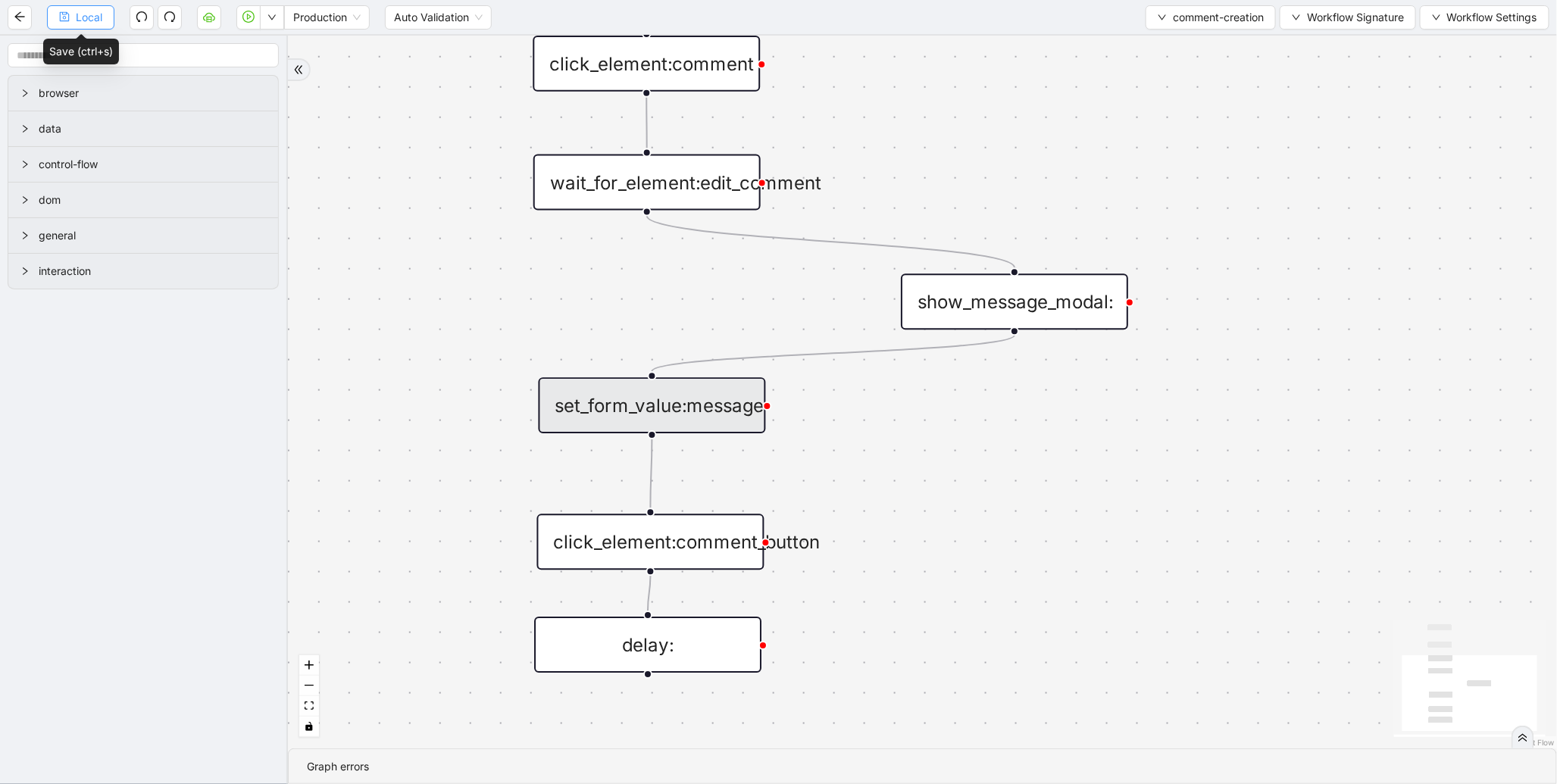
click at [92, 14] on span "Local" at bounding box center [89, 17] width 26 height 17
click at [88, 26] on button "Local" at bounding box center [80, 18] width 68 height 25
click at [242, 17] on button "button" at bounding box center [249, 18] width 25 height 25
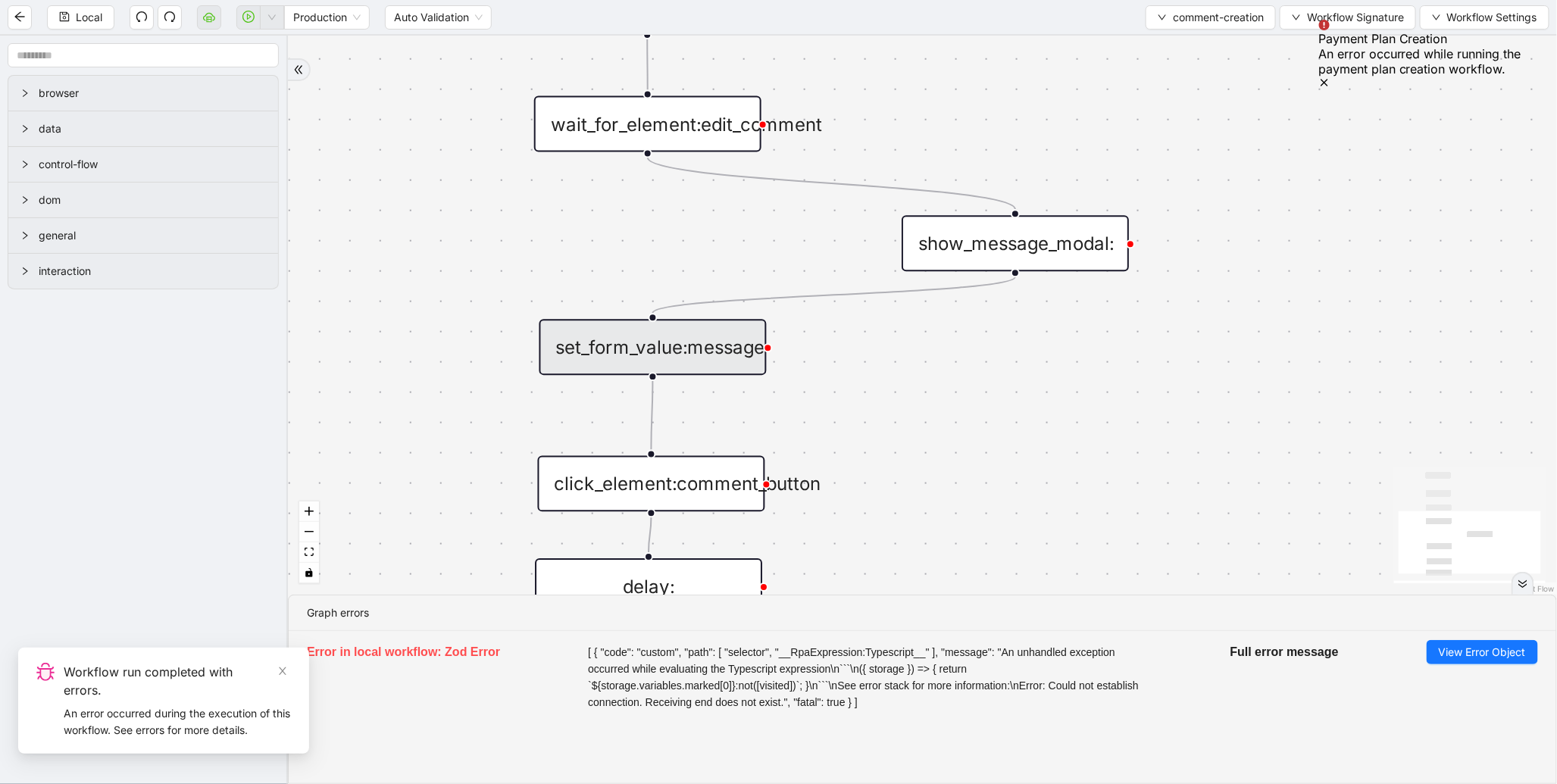
drag, startPoint x: 1012, startPoint y: 486, endPoint x: 994, endPoint y: 336, distance: 151.1
click at [994, 338] on div "trigger wait_for_element:comment click_element:comment click_element:comment_bu…" at bounding box center [922, 315] width 1269 height 559
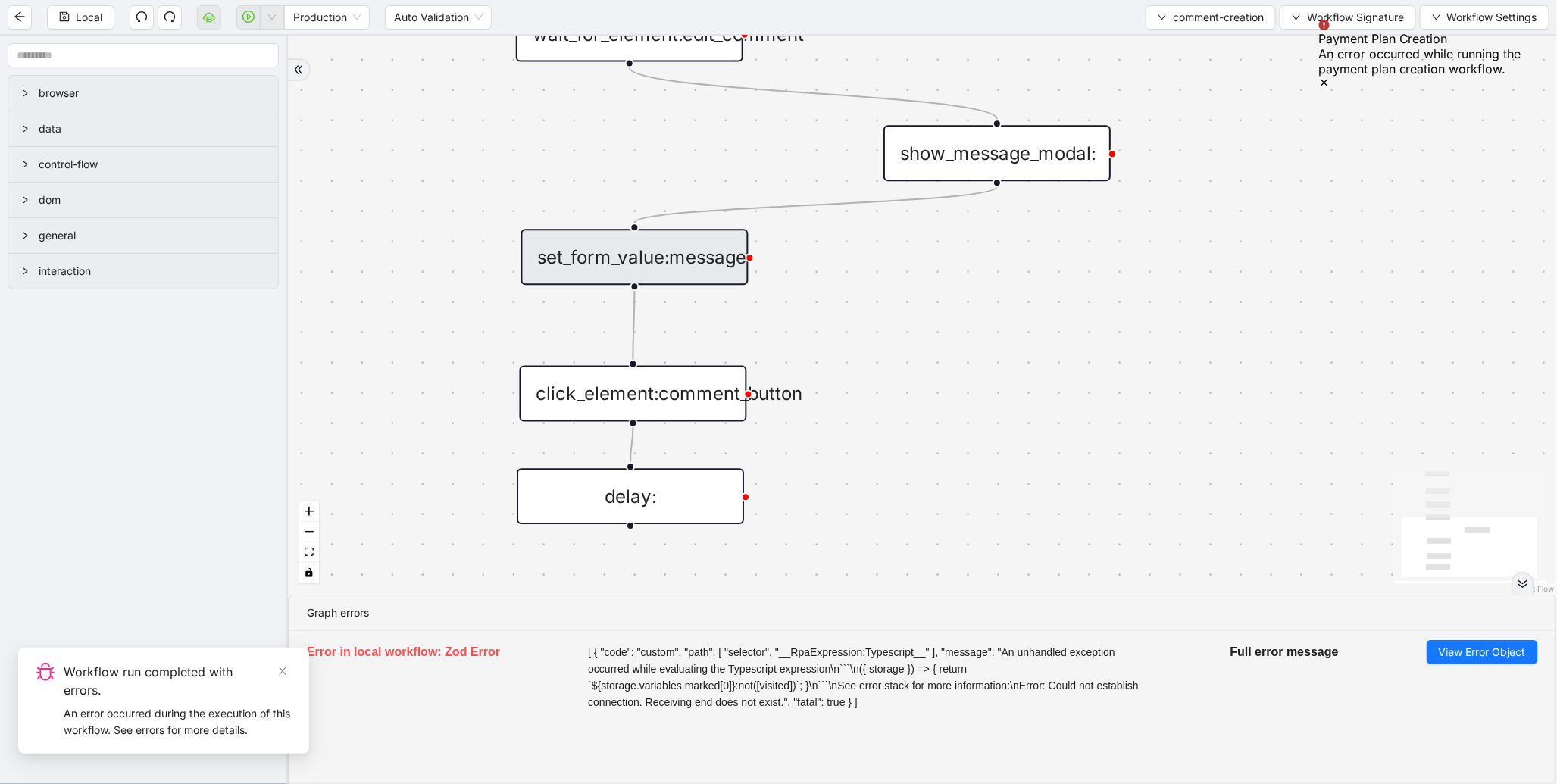
click at [700, 255] on div "set_form_value:message" at bounding box center [635, 257] width 227 height 56
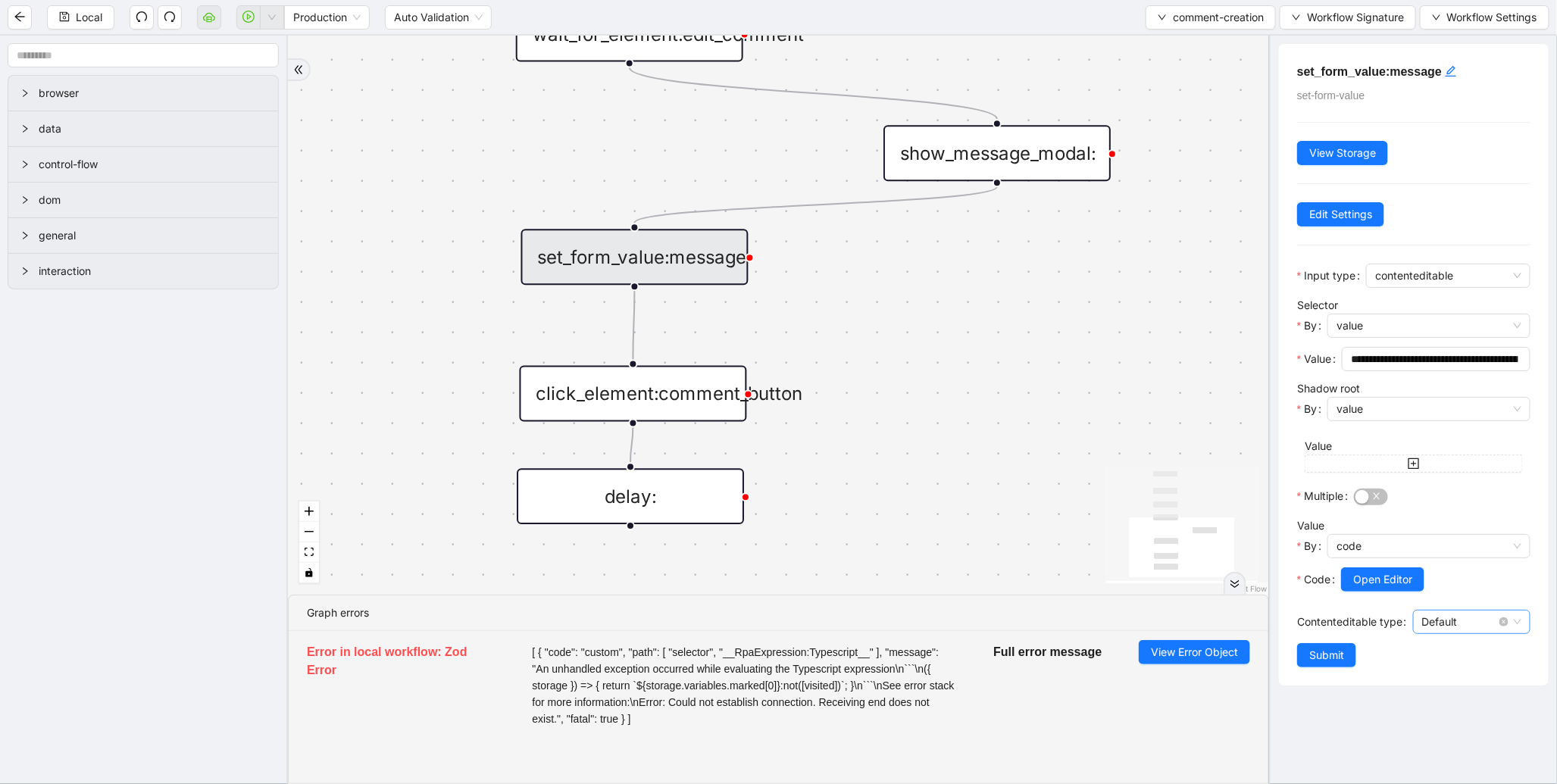
click at [1447, 622] on span "Default" at bounding box center [1472, 622] width 99 height 23
click at [1445, 283] on span "contenteditable" at bounding box center [1448, 276] width 147 height 23
click at [1372, 571] on button "Open Editor" at bounding box center [1382, 579] width 83 height 25
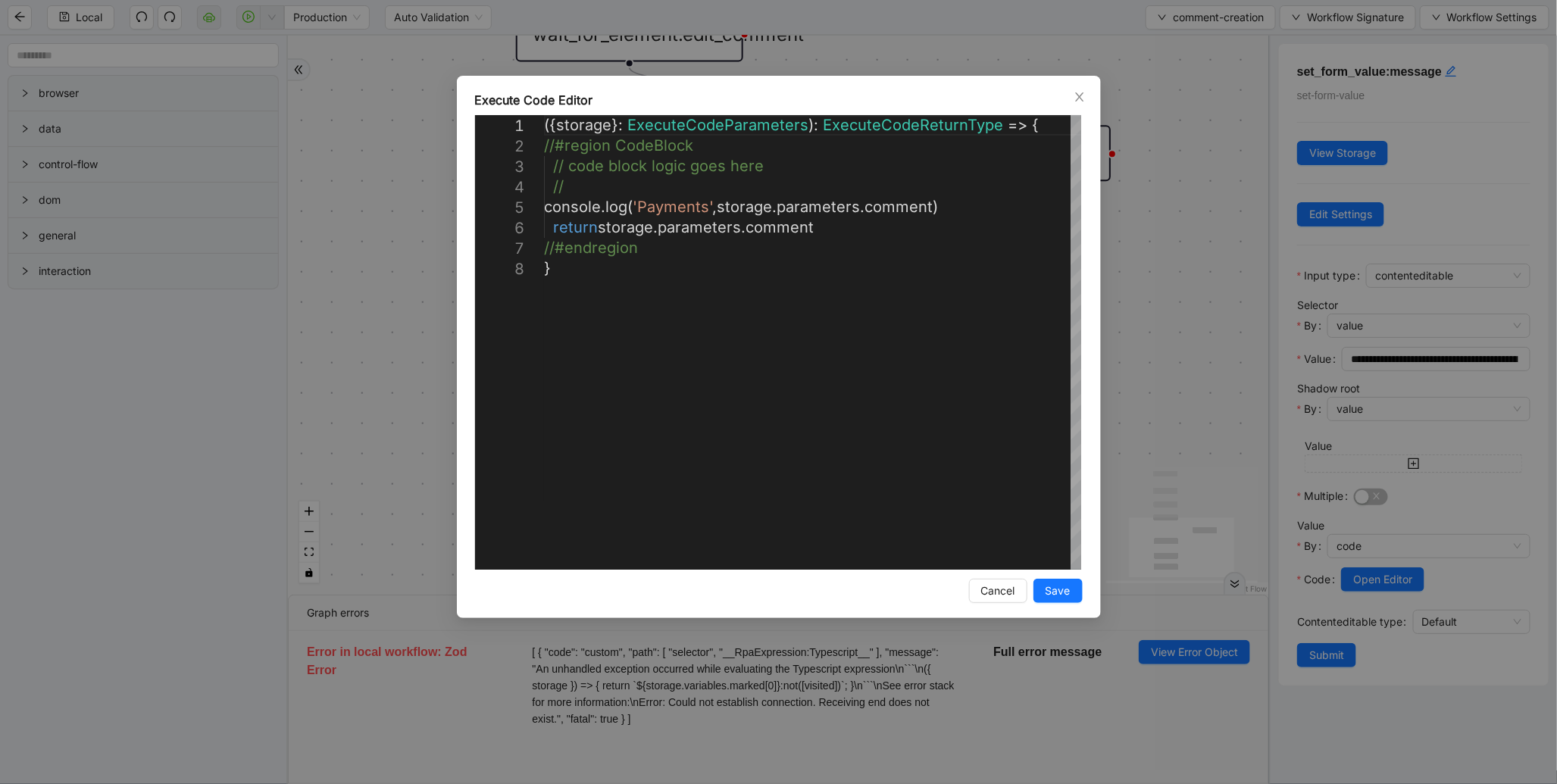
click at [1149, 354] on div "**********" at bounding box center [778, 392] width 1557 height 784
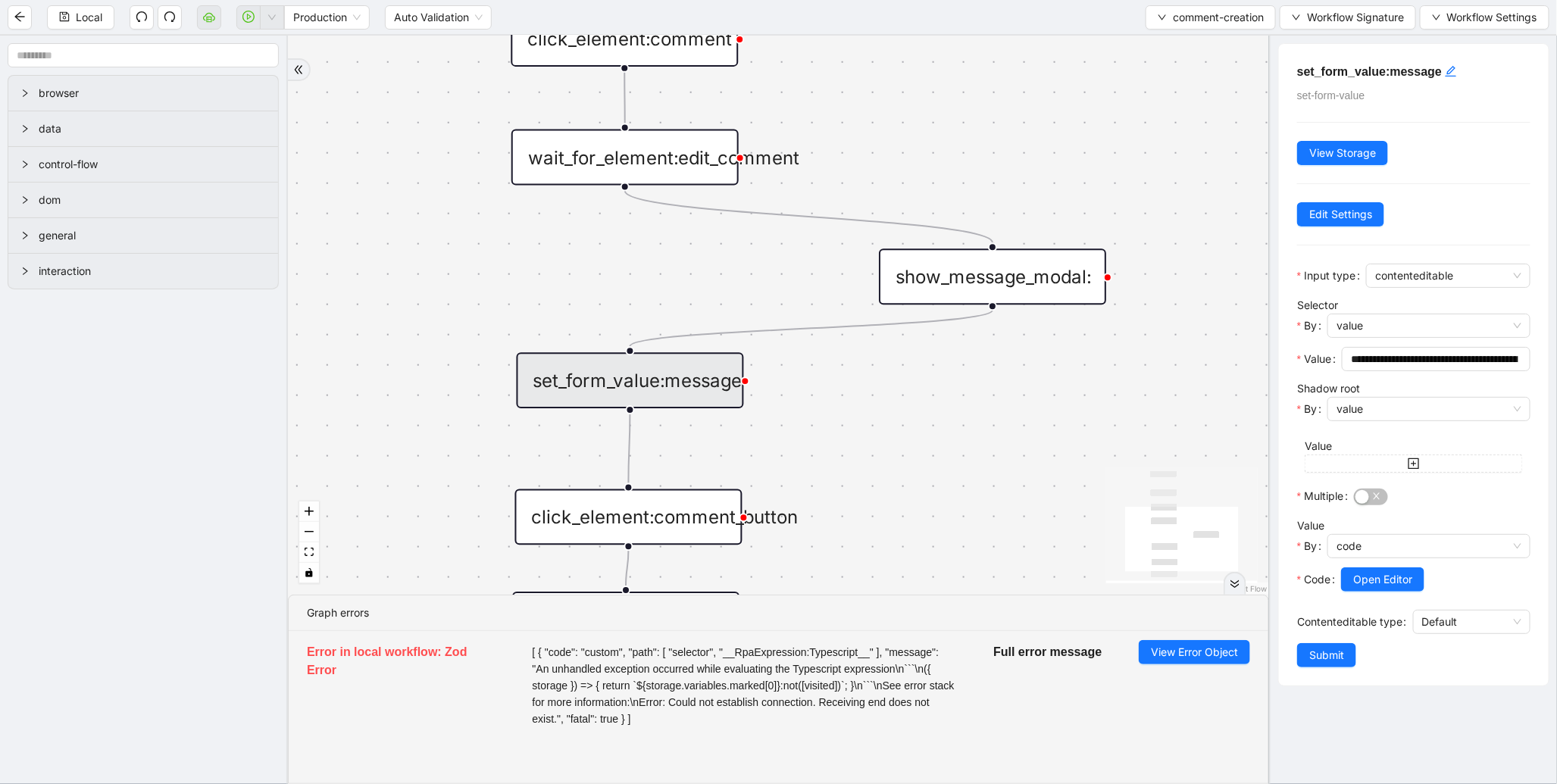
drag, startPoint x: 1106, startPoint y: 293, endPoint x: 1102, endPoint y: 417, distance: 124.1
click at [1102, 417] on div "trigger wait_for_element:comment click_element:comment click_element:comment_bu…" at bounding box center [778, 315] width 981 height 559
drag, startPoint x: 589, startPoint y: 242, endPoint x: 630, endPoint y: 372, distance: 136.3
click at [630, 372] on div "trigger wait_for_element:comment click_element:comment click_element:comment_bu…" at bounding box center [778, 315] width 981 height 559
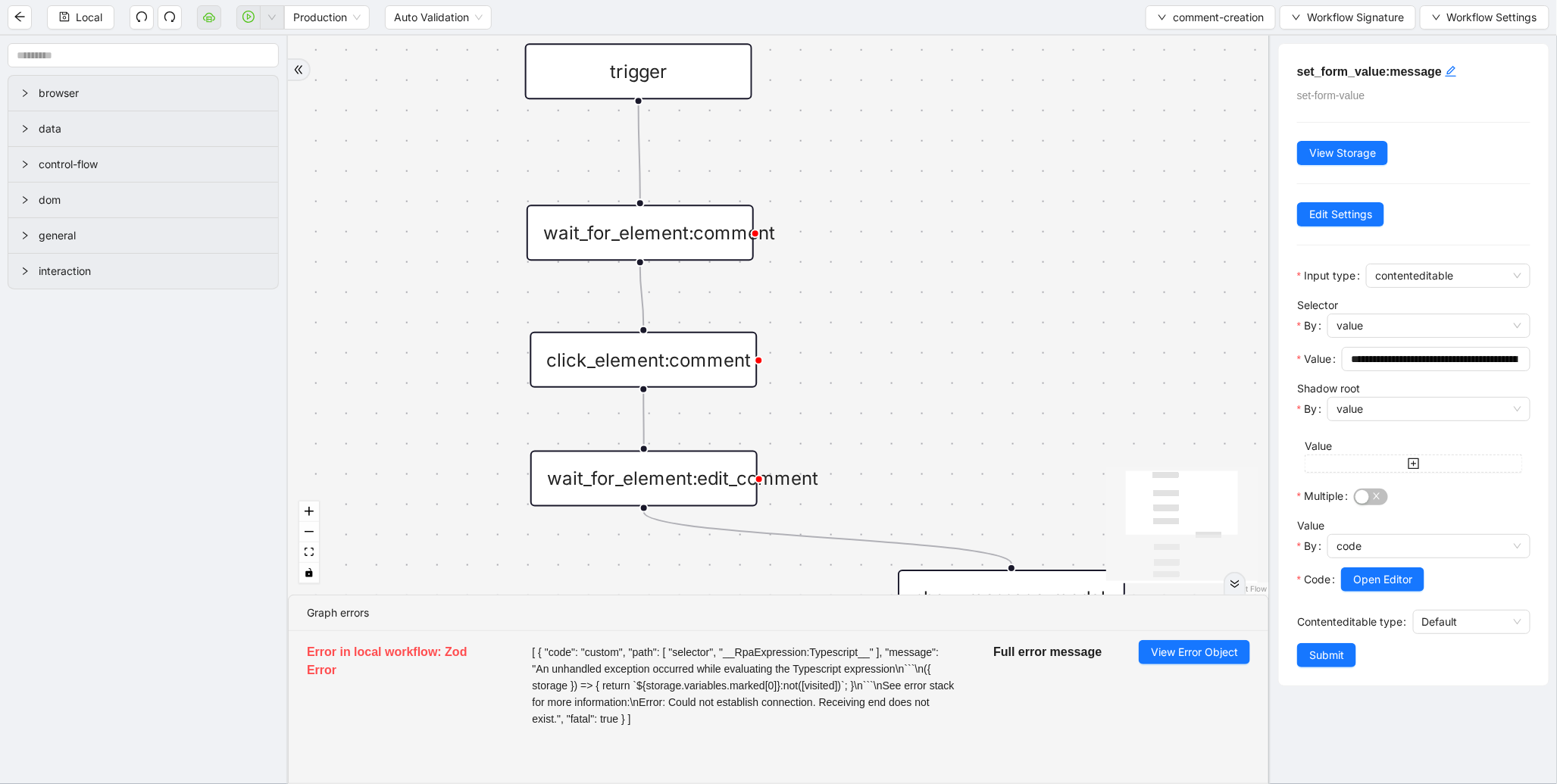
drag, startPoint x: 852, startPoint y: 163, endPoint x: 829, endPoint y: 379, distance: 217.2
click at [829, 379] on div "trigger wait_for_element:comment click_element:comment click_element:comment_bu…" at bounding box center [778, 315] width 981 height 559
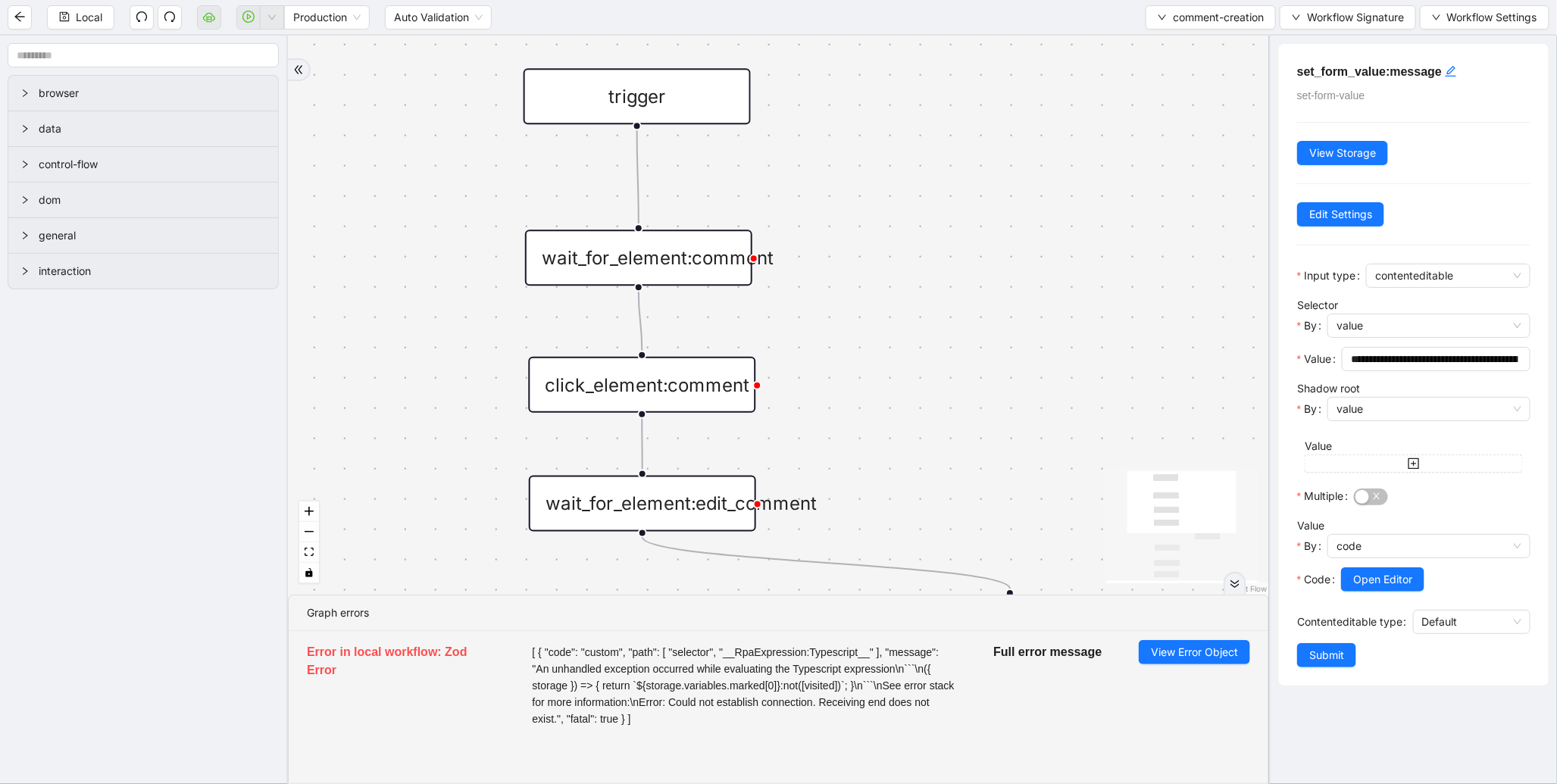
drag, startPoint x: 852, startPoint y: 248, endPoint x: 828, endPoint y: 85, distance: 164.8
click at [828, 85] on div "trigger wait_for_element:comment click_element:comment click_element:comment_bu…" at bounding box center [778, 315] width 981 height 559
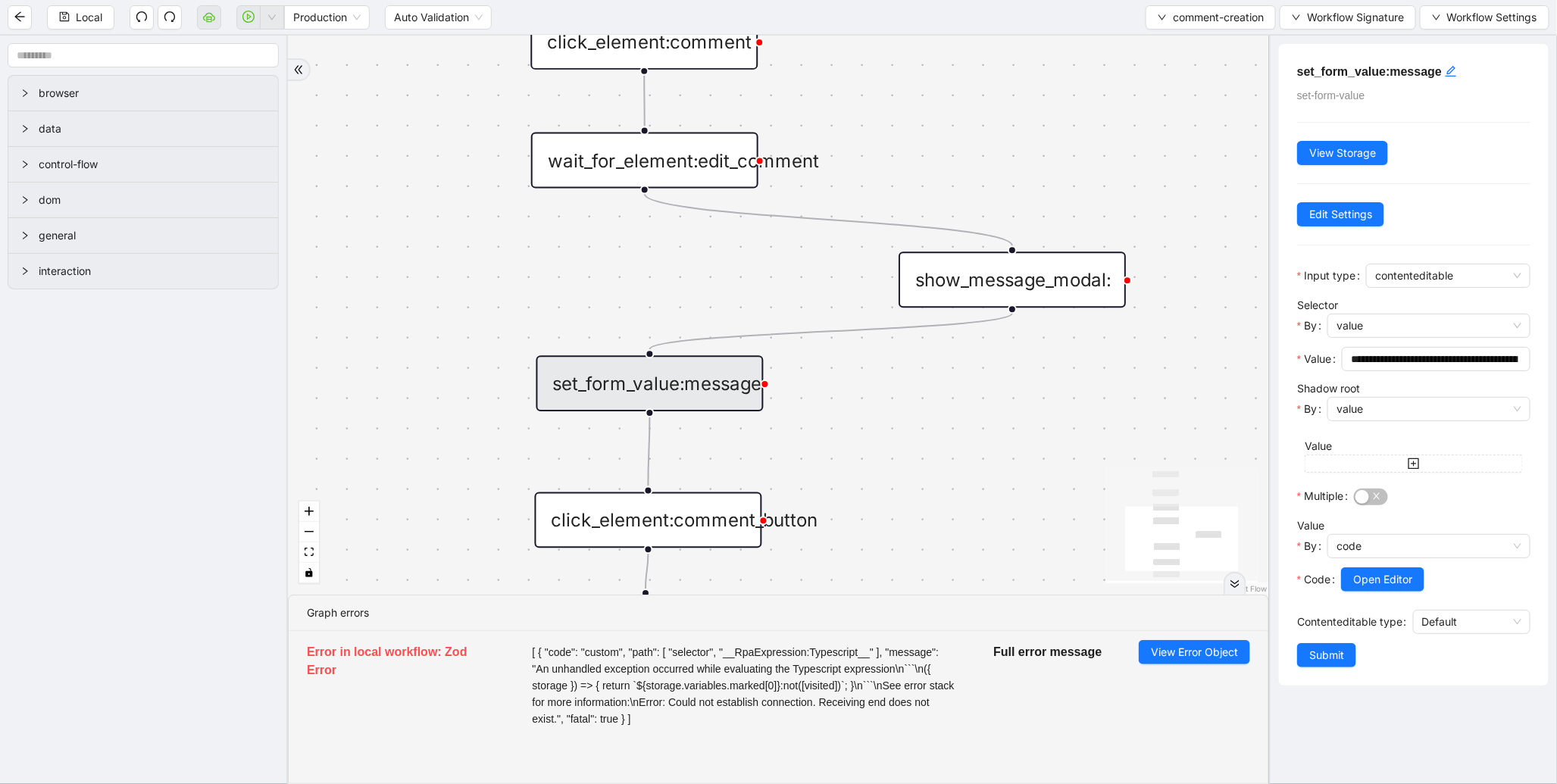
drag, startPoint x: 522, startPoint y: 449, endPoint x: 547, endPoint y: 269, distance: 181.7
click at [547, 269] on div "trigger wait_for_element:comment click_element:comment click_element:comment_bu…" at bounding box center [778, 315] width 981 height 559
click at [1378, 573] on span "Open Editor" at bounding box center [1382, 579] width 59 height 17
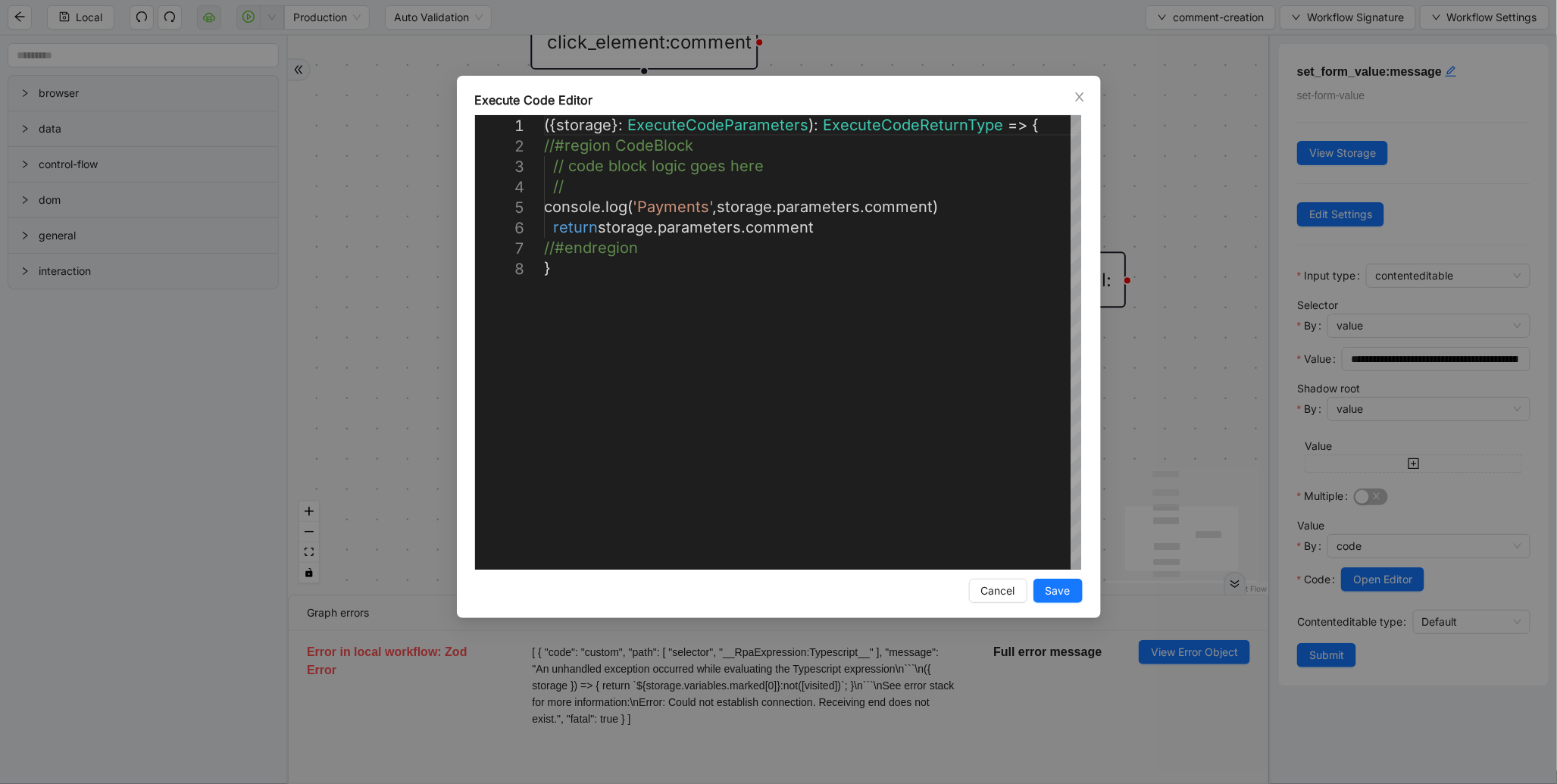
click at [1171, 394] on div "**********" at bounding box center [778, 392] width 1557 height 784
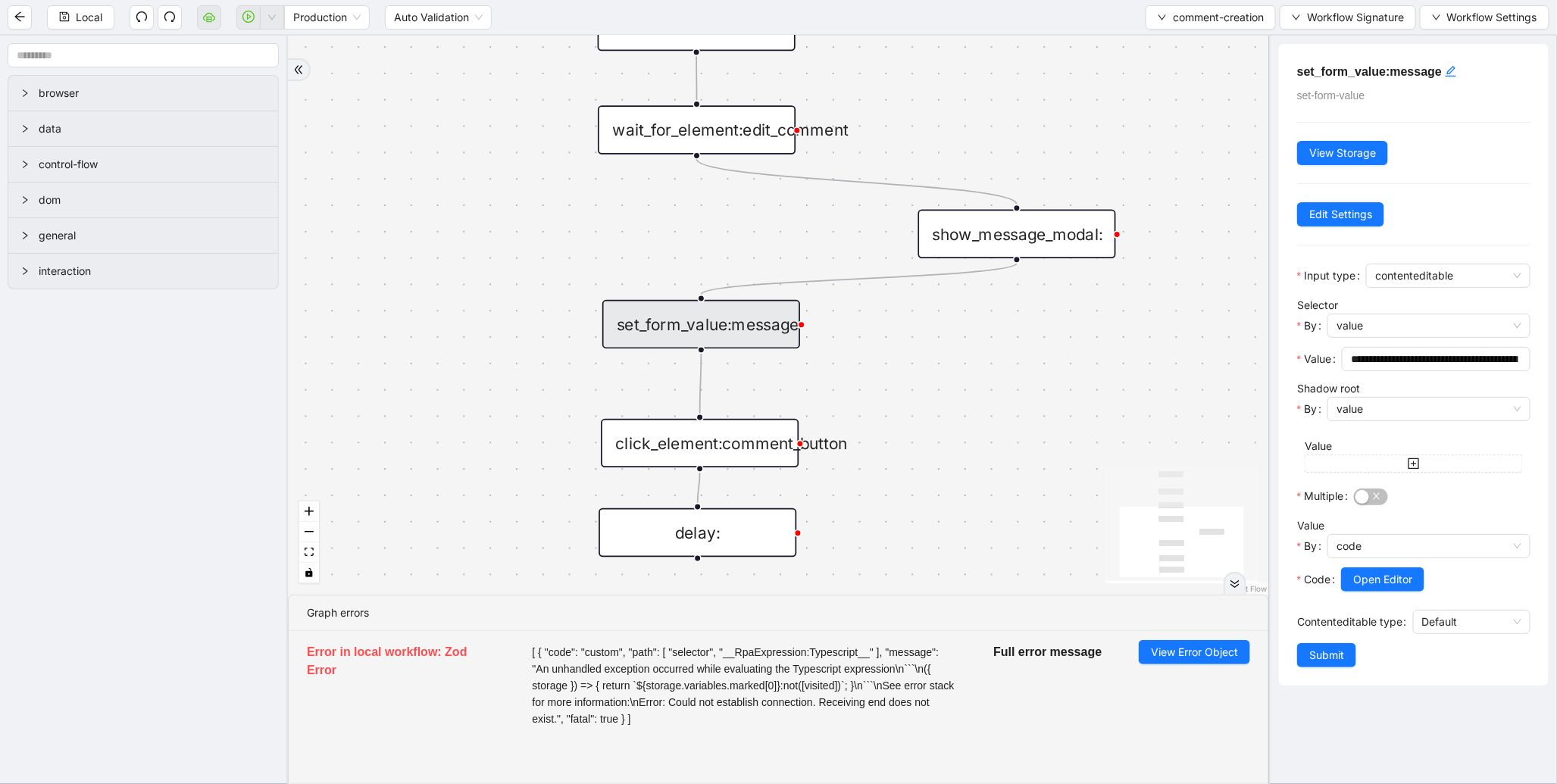
drag, startPoint x: 1119, startPoint y: 414, endPoint x: 1103, endPoint y: 353, distance: 63.1
click at [1103, 353] on div "trigger wait_for_element:comment click_element:comment click_element:comment_bu…" at bounding box center [778, 315] width 981 height 559
click at [1391, 354] on input "**********" at bounding box center [1434, 359] width 168 height 17
click at [1391, 354] on input "**********" at bounding box center [1429, 359] width 157 height 17
click at [1463, 614] on span "Default" at bounding box center [1472, 622] width 99 height 23
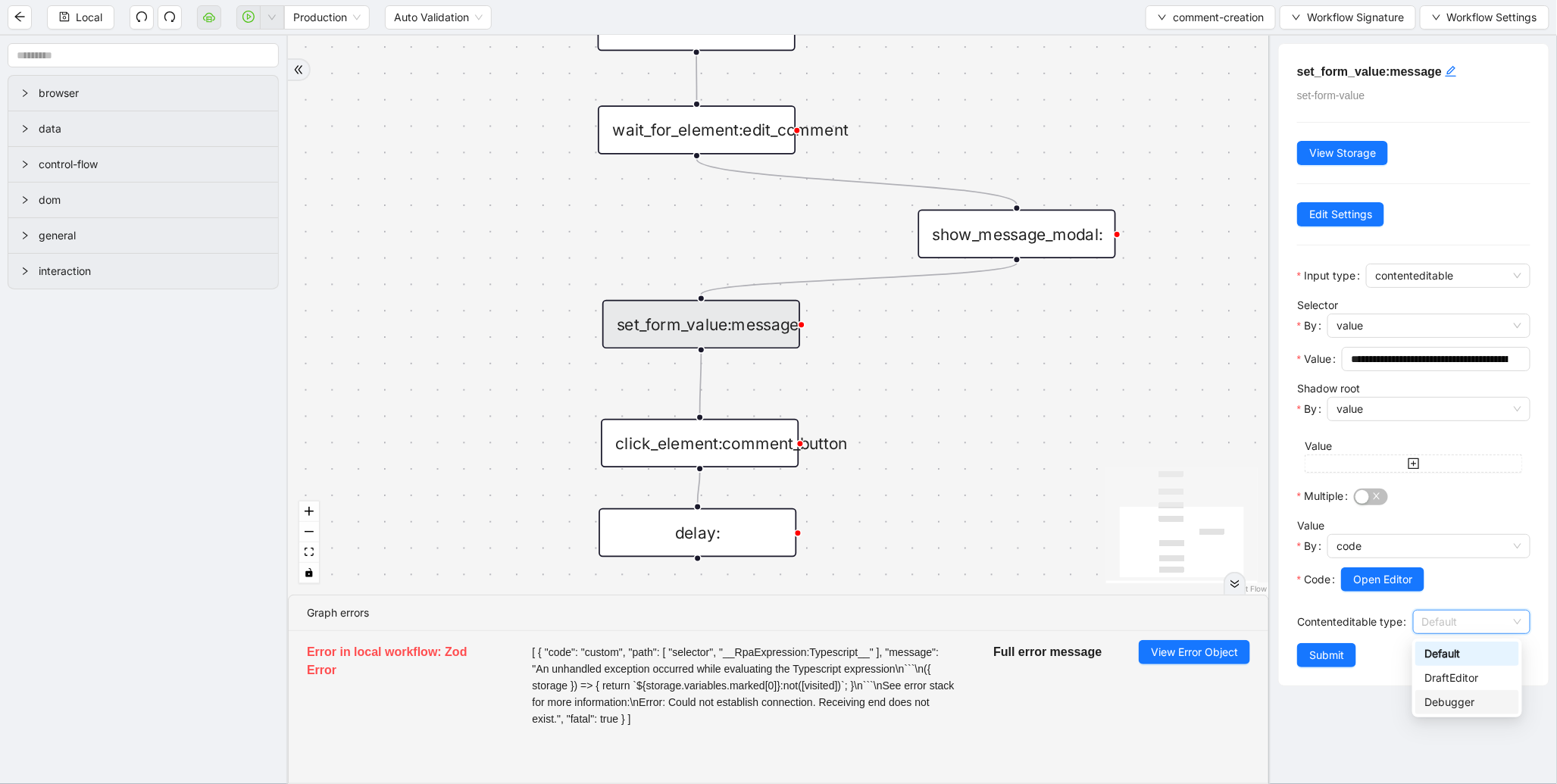
click at [1448, 692] on div "Debugger" at bounding box center [1467, 702] width 104 height 25
click at [1323, 655] on span "Submit" at bounding box center [1327, 655] width 35 height 17
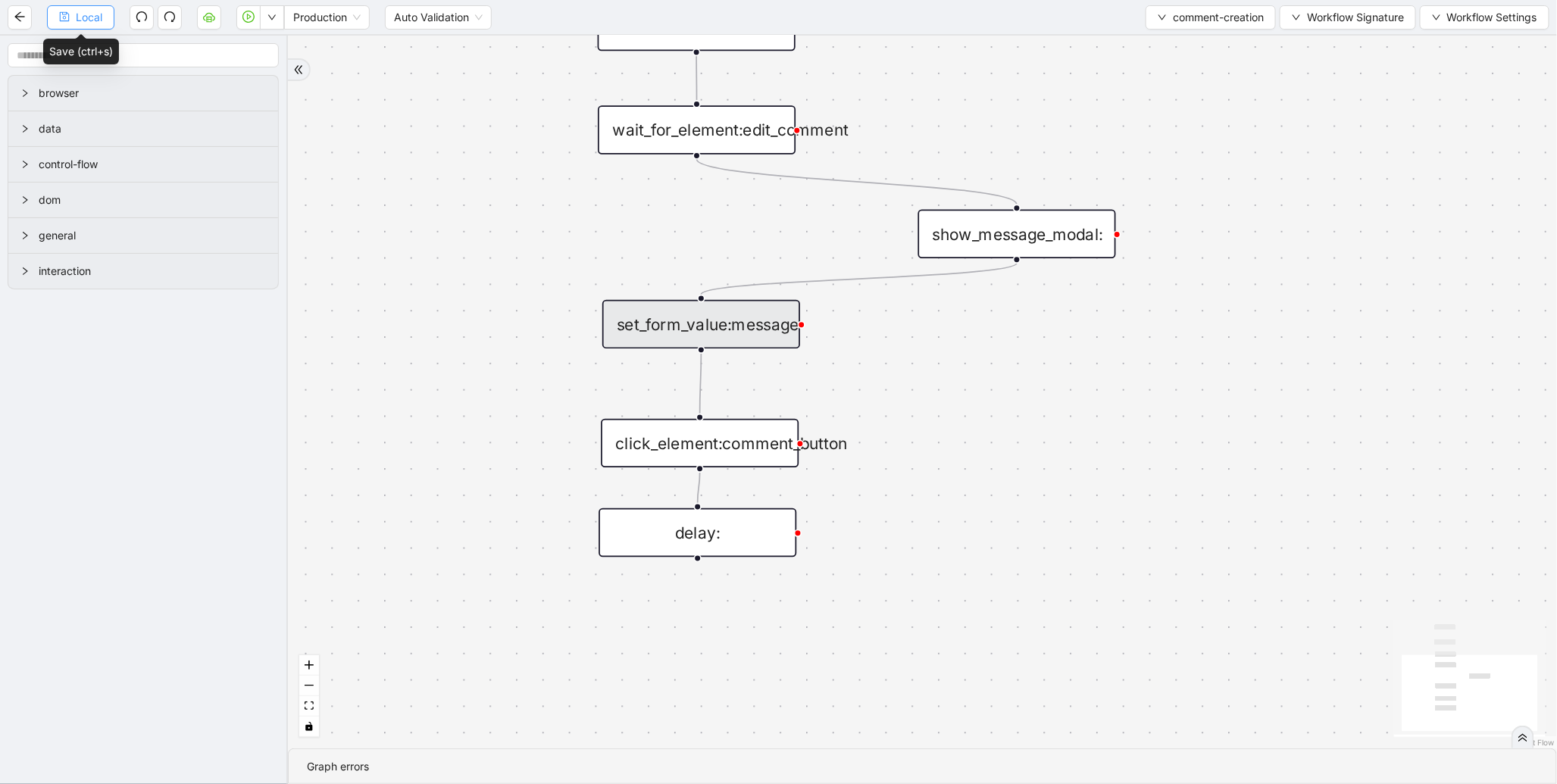
click at [71, 11] on button "Local" at bounding box center [80, 18] width 68 height 25
click at [245, 19] on icon "play-circle" at bounding box center [249, 17] width 12 height 12
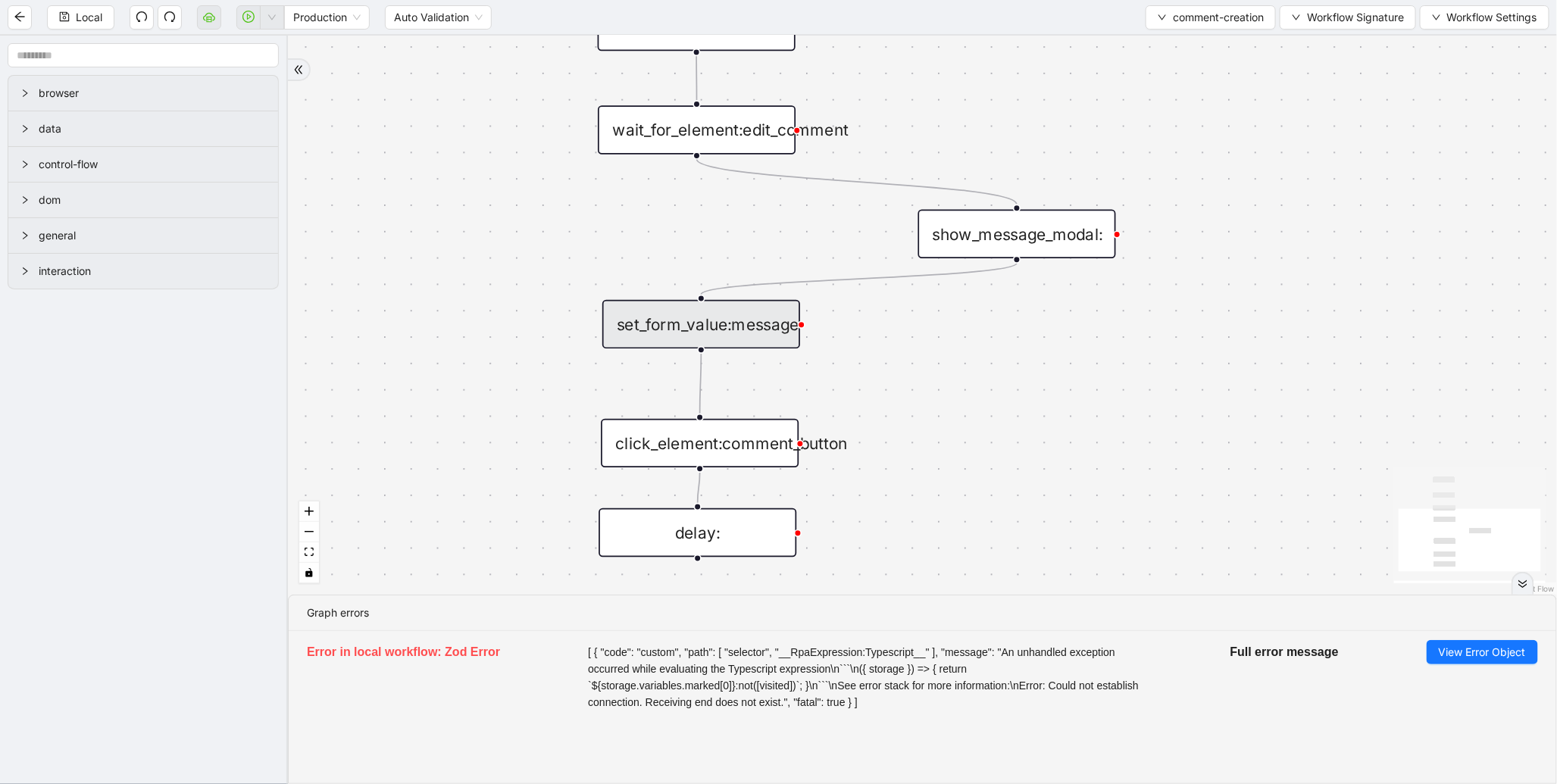
click at [682, 328] on div "set_form_value:message" at bounding box center [701, 324] width 198 height 48
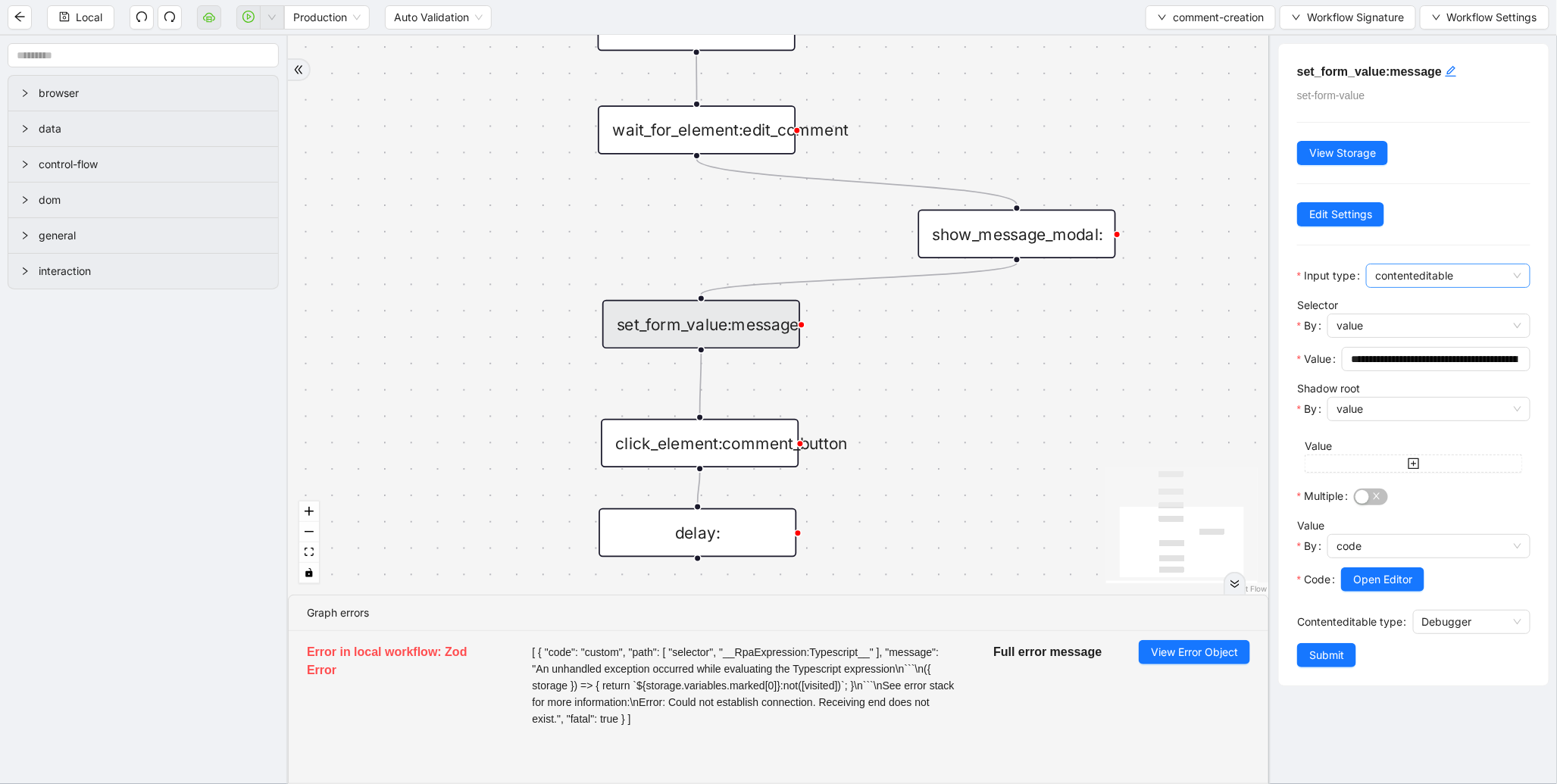
click at [1434, 283] on span "contenteditable" at bounding box center [1448, 276] width 147 height 23
click at [1412, 306] on div "text" at bounding box center [1445, 307] width 132 height 17
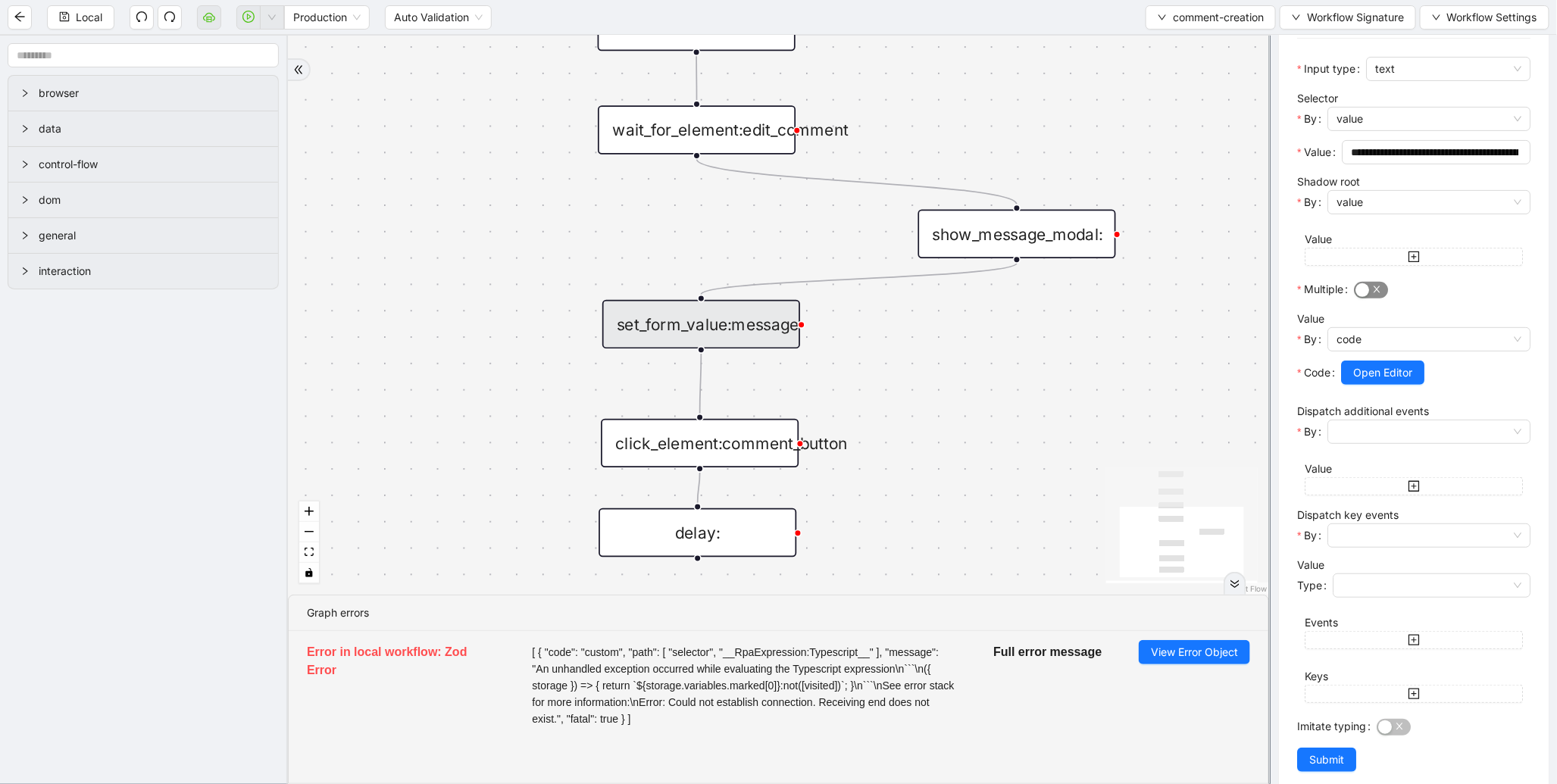
scroll to position [229, 0]
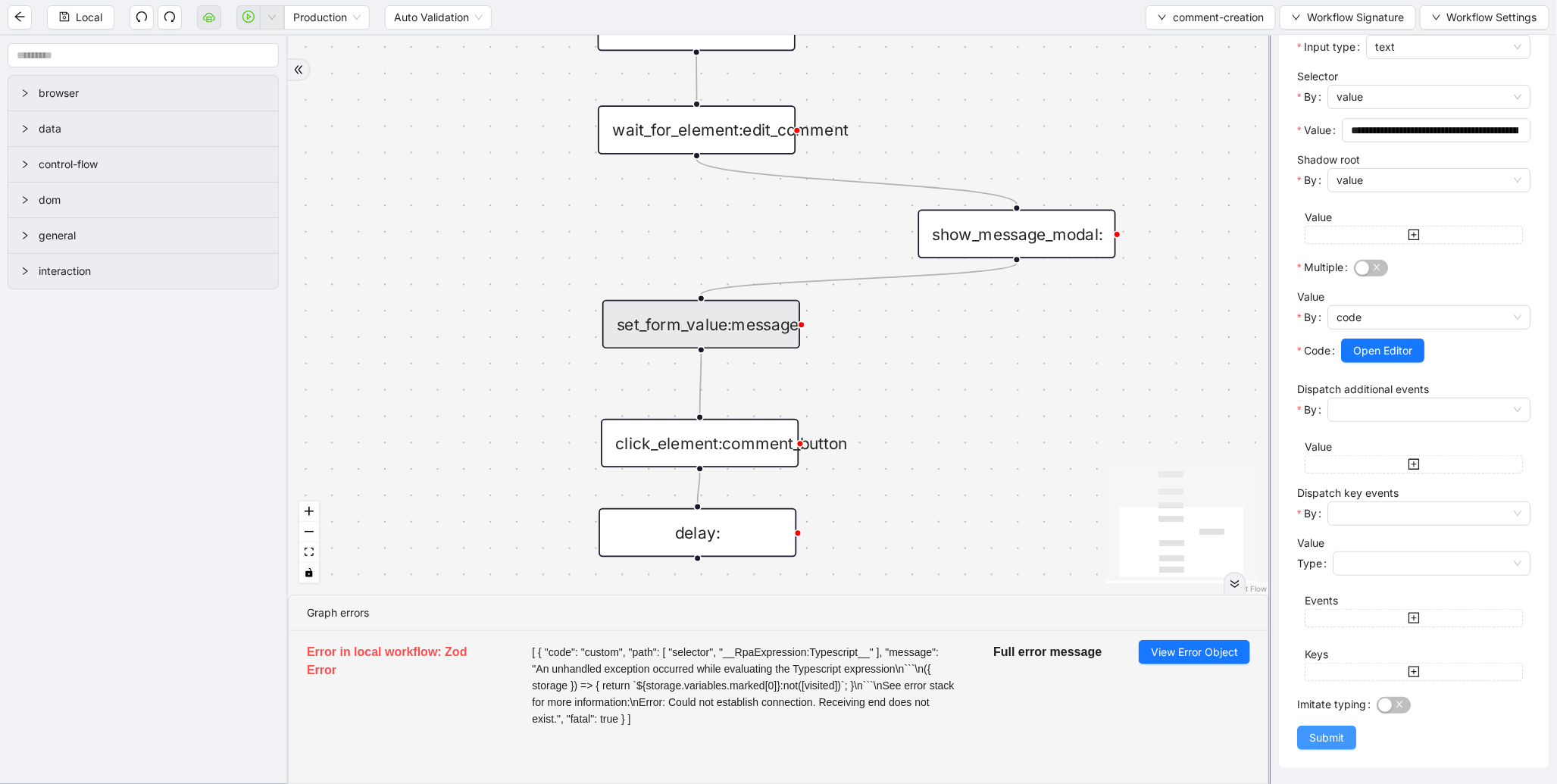
click at [1330, 746] on span "Submit" at bounding box center [1327, 737] width 35 height 17
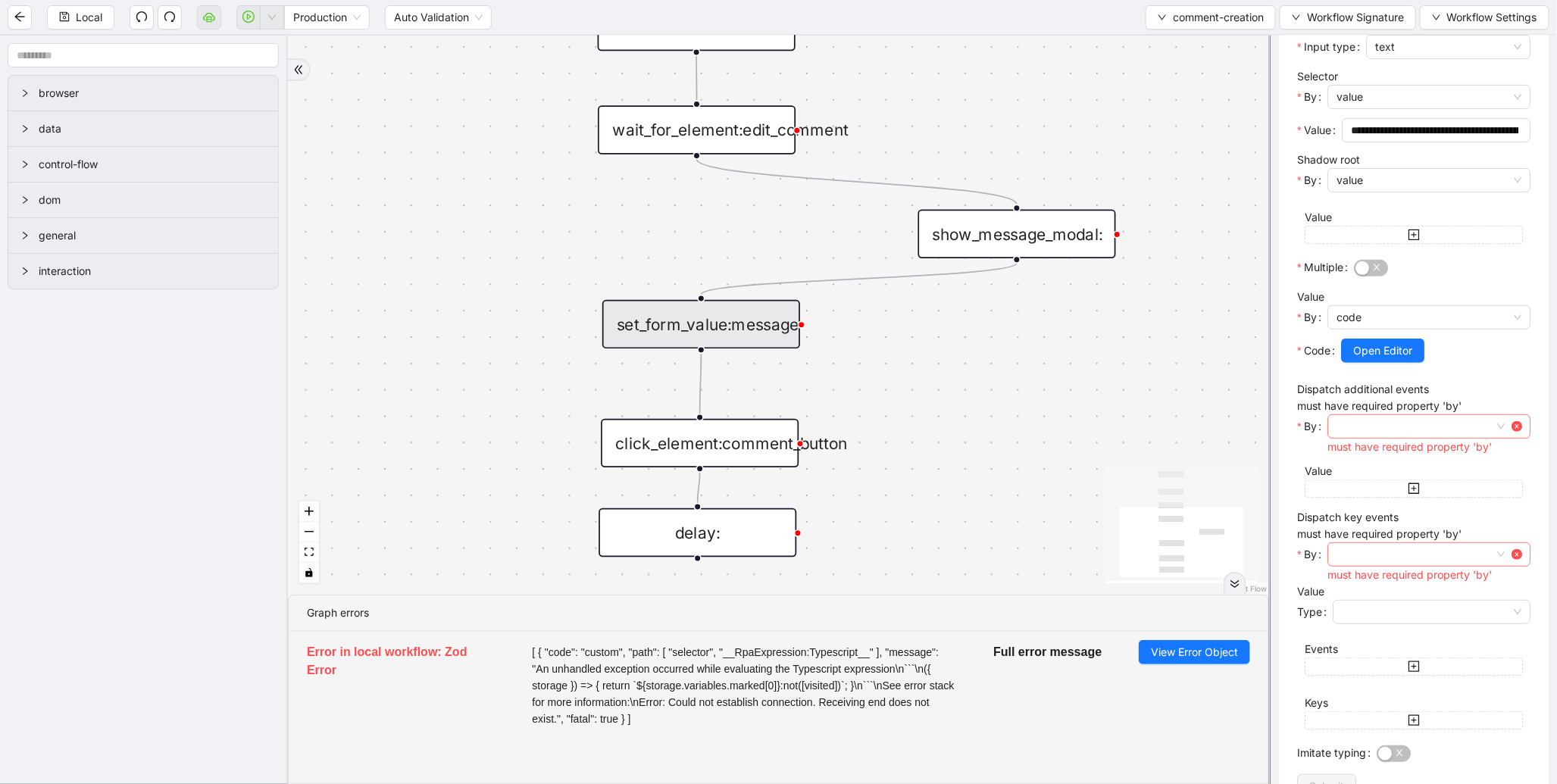
click at [1415, 429] on input "By" at bounding box center [1429, 427] width 185 height 23
click at [1375, 453] on div "value" at bounding box center [1425, 457] width 169 height 17
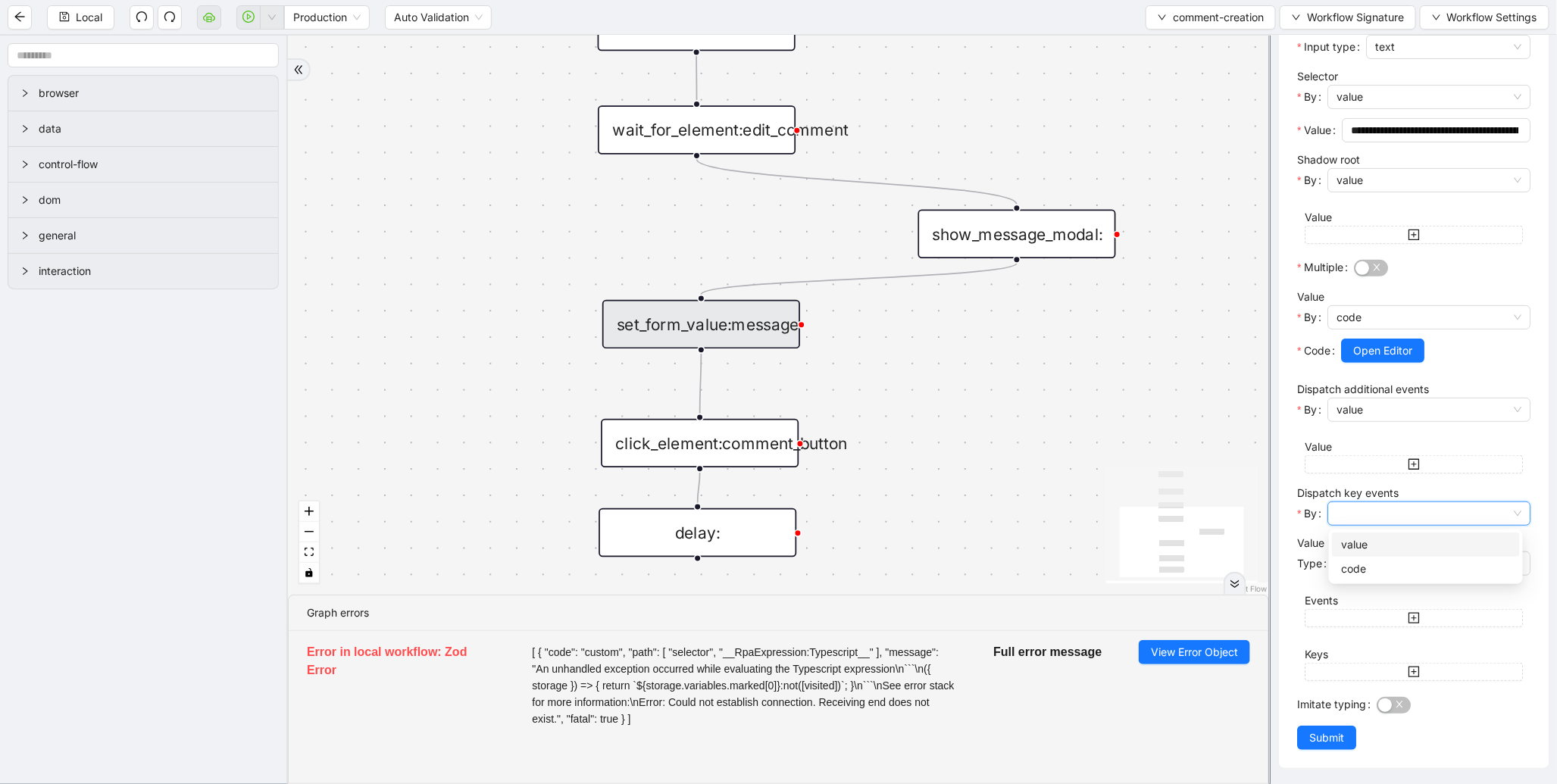
click at [1378, 518] on input "By" at bounding box center [1429, 514] width 185 height 23
click at [1378, 547] on div "value" at bounding box center [1425, 544] width 169 height 17
click at [1312, 739] on span "Submit" at bounding box center [1327, 737] width 35 height 17
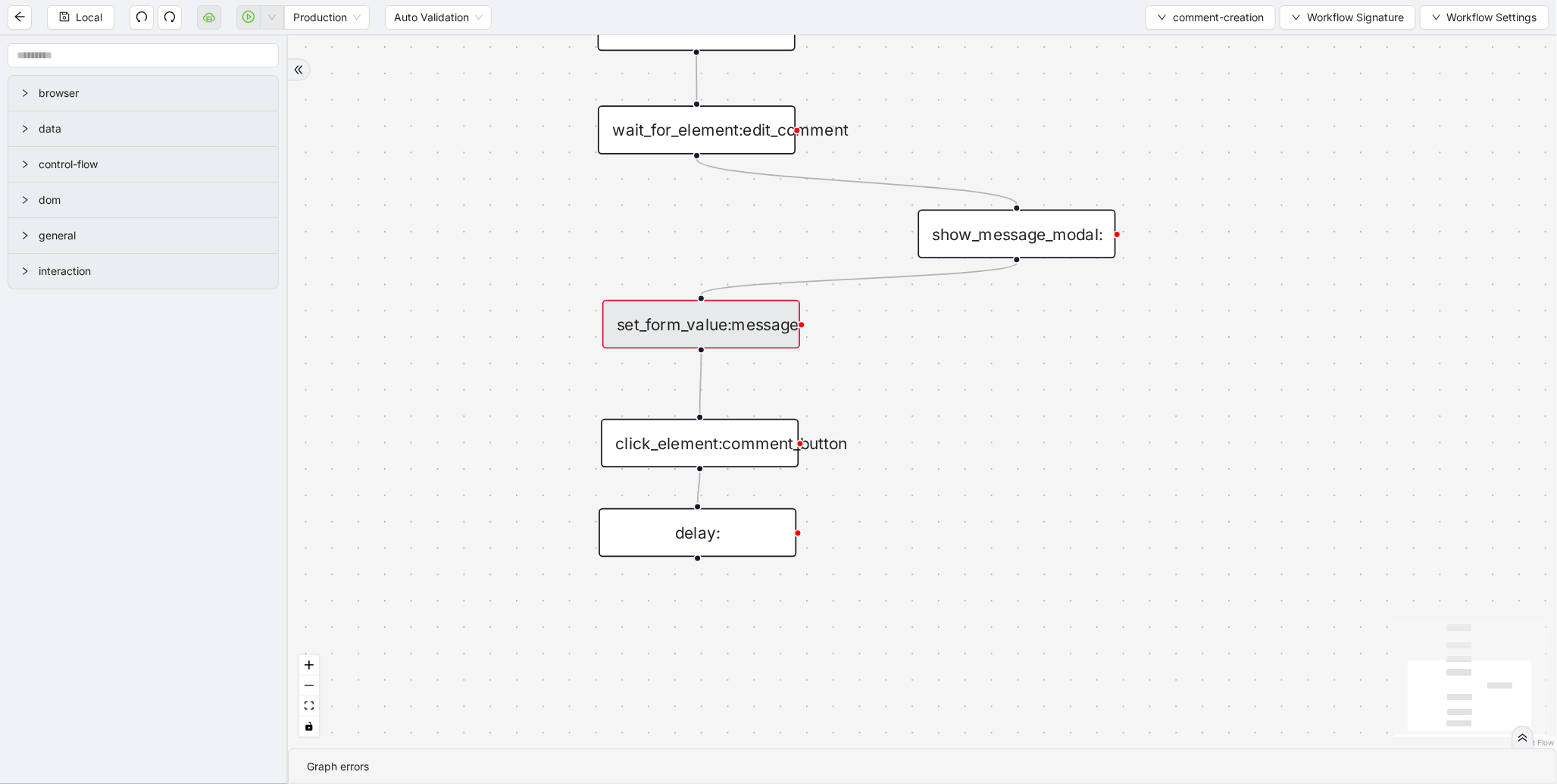
scroll to position [0, 0]
click at [80, 21] on span "Local" at bounding box center [89, 17] width 26 height 17
click at [759, 324] on div "set_form_value:message" at bounding box center [701, 324] width 198 height 48
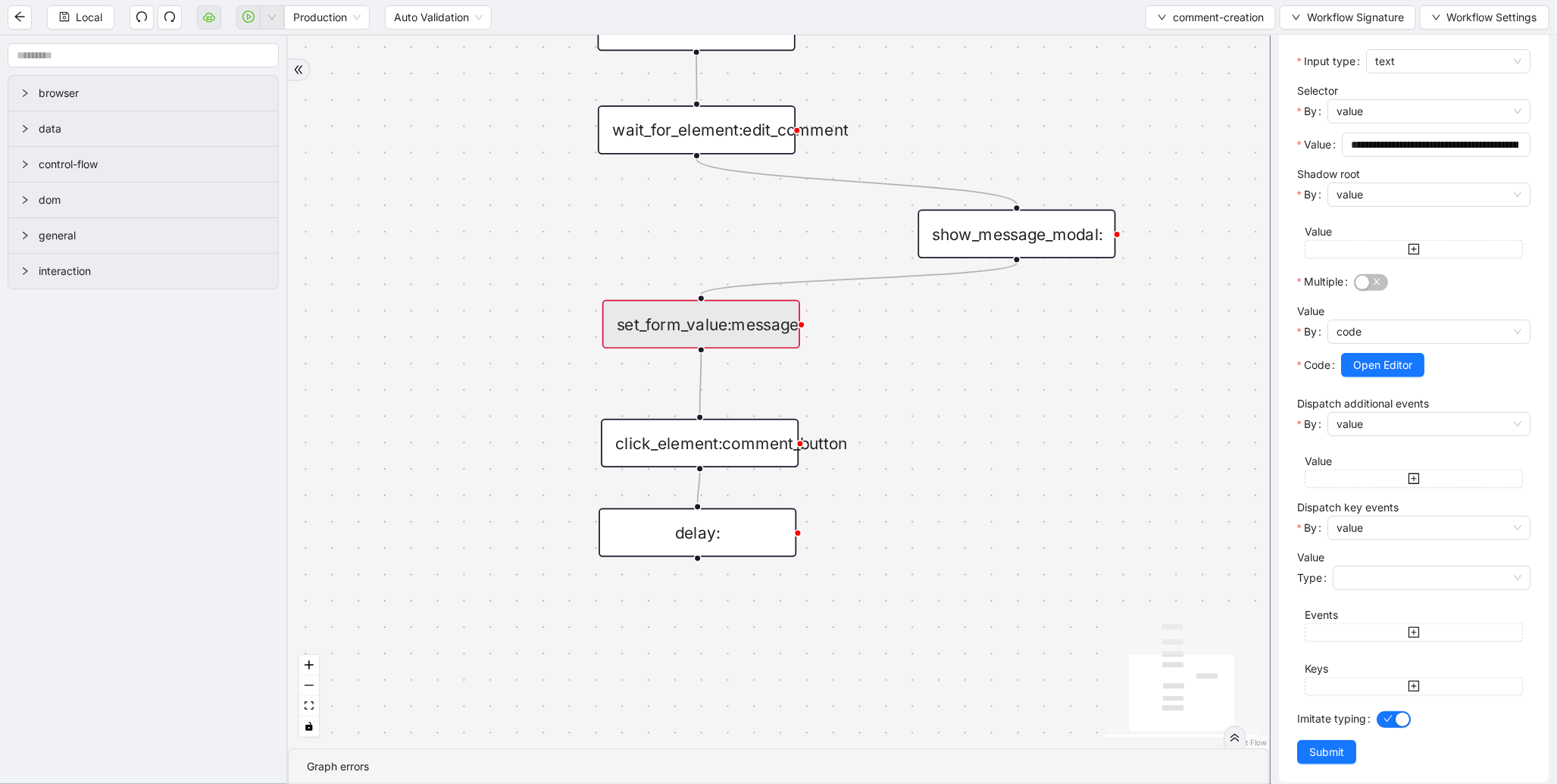
scroll to position [228, 0]
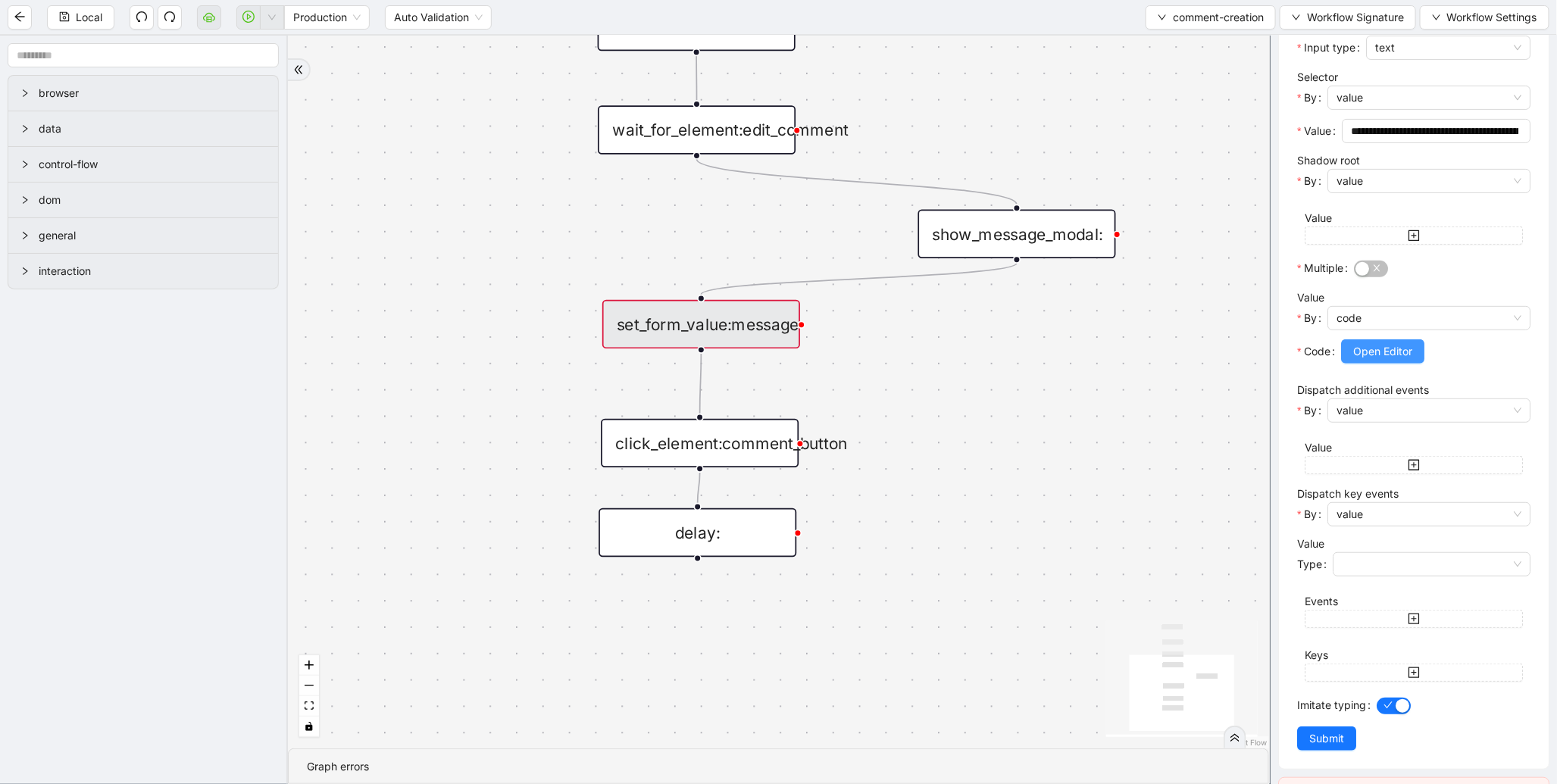
click at [1403, 359] on span "Open Editor" at bounding box center [1382, 351] width 59 height 17
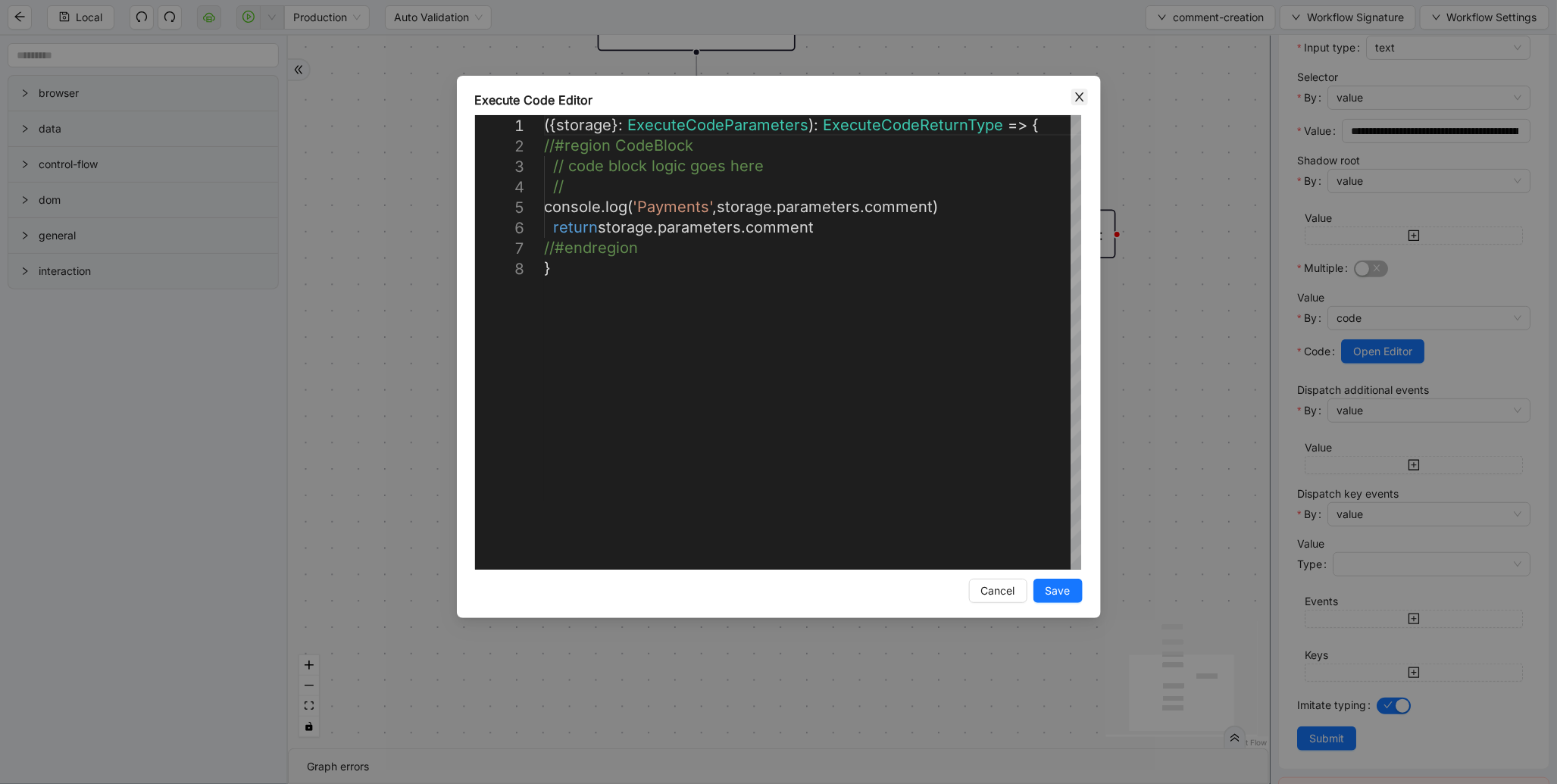
click at [1079, 102] on icon "close" at bounding box center [1080, 97] width 12 height 12
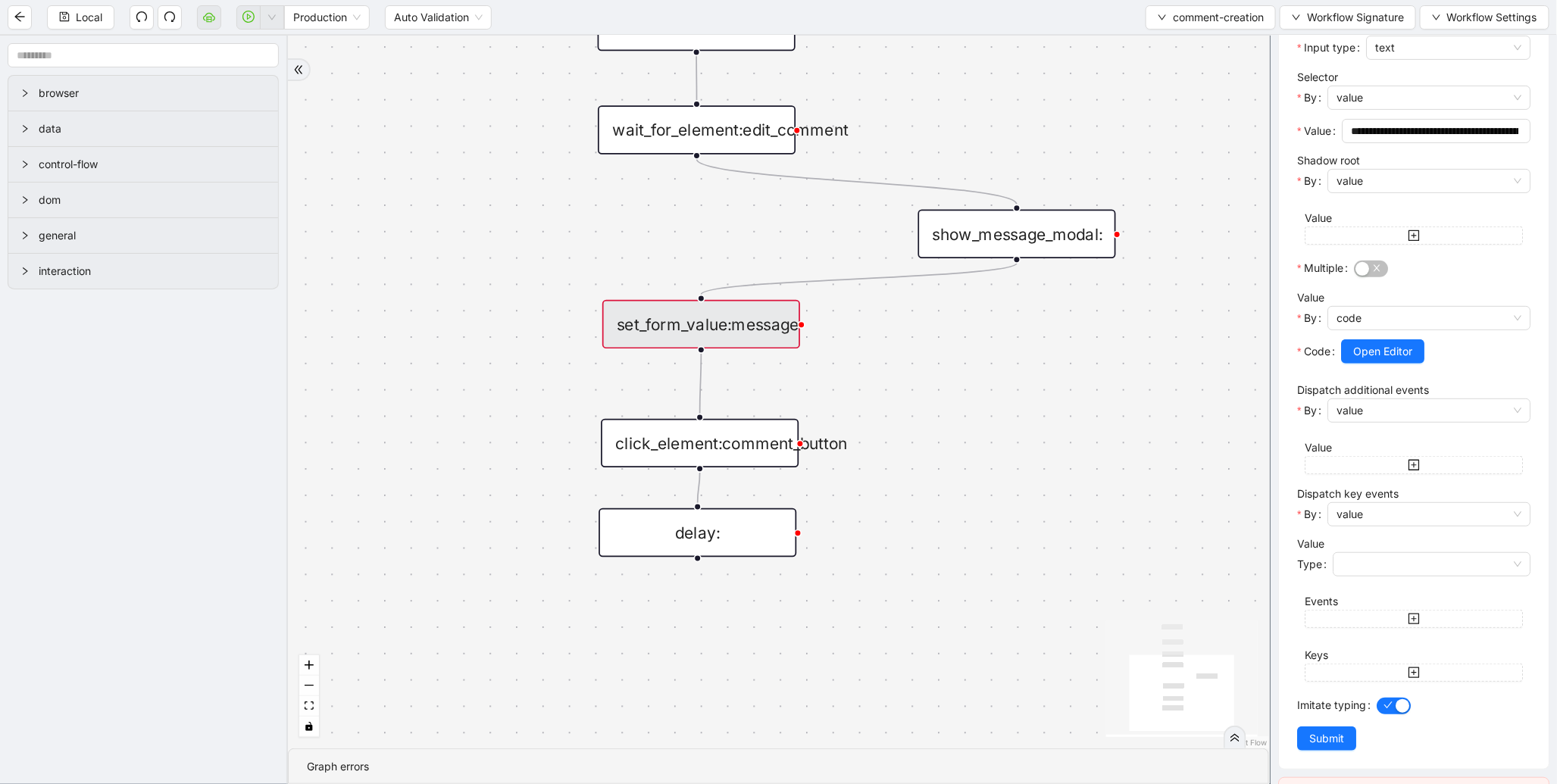
scroll to position [429, 0]
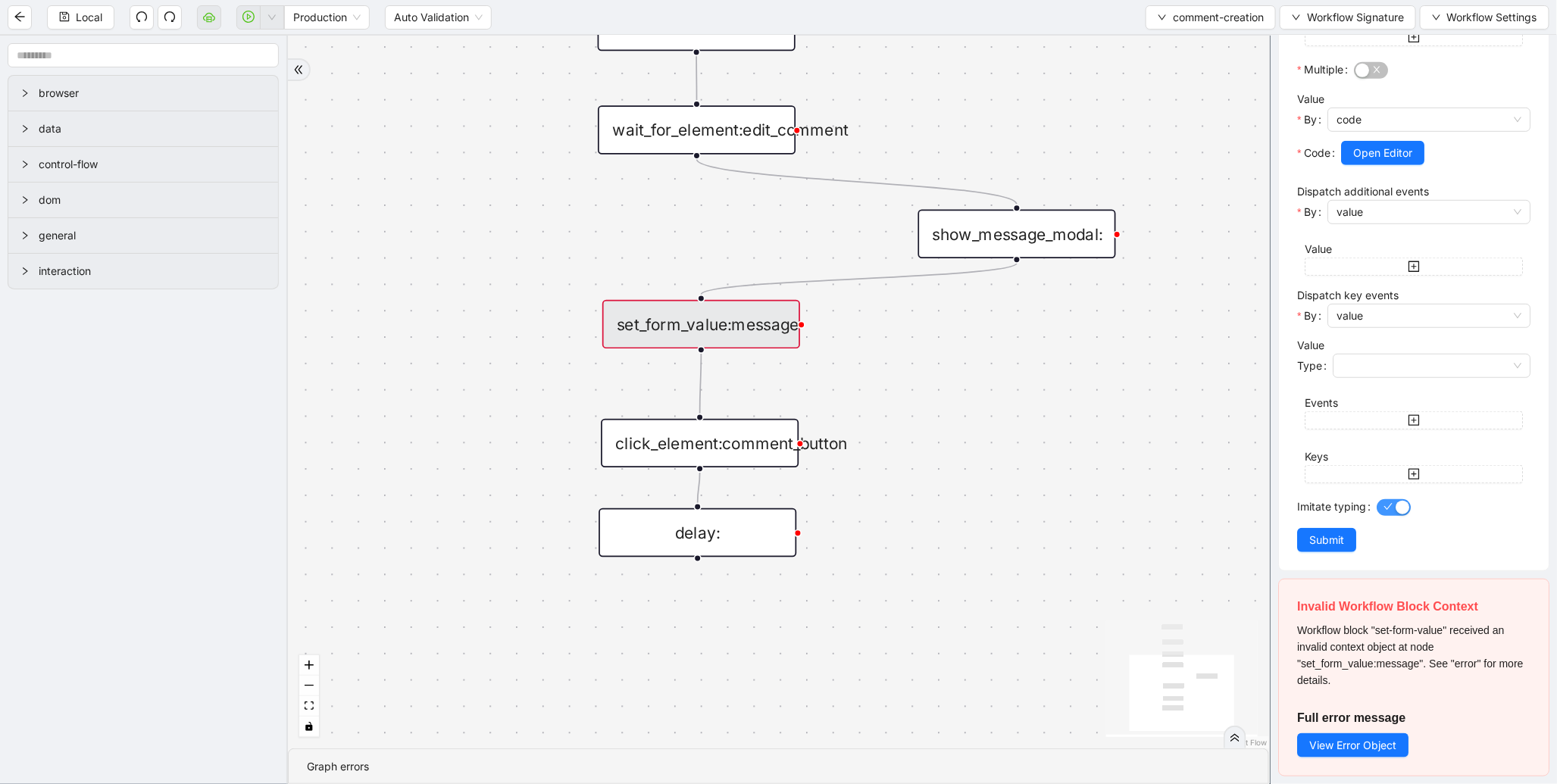
click at [1388, 509] on span "button" at bounding box center [1394, 507] width 34 height 17
click at [1346, 758] on button "View Error Object" at bounding box center [1352, 745] width 112 height 25
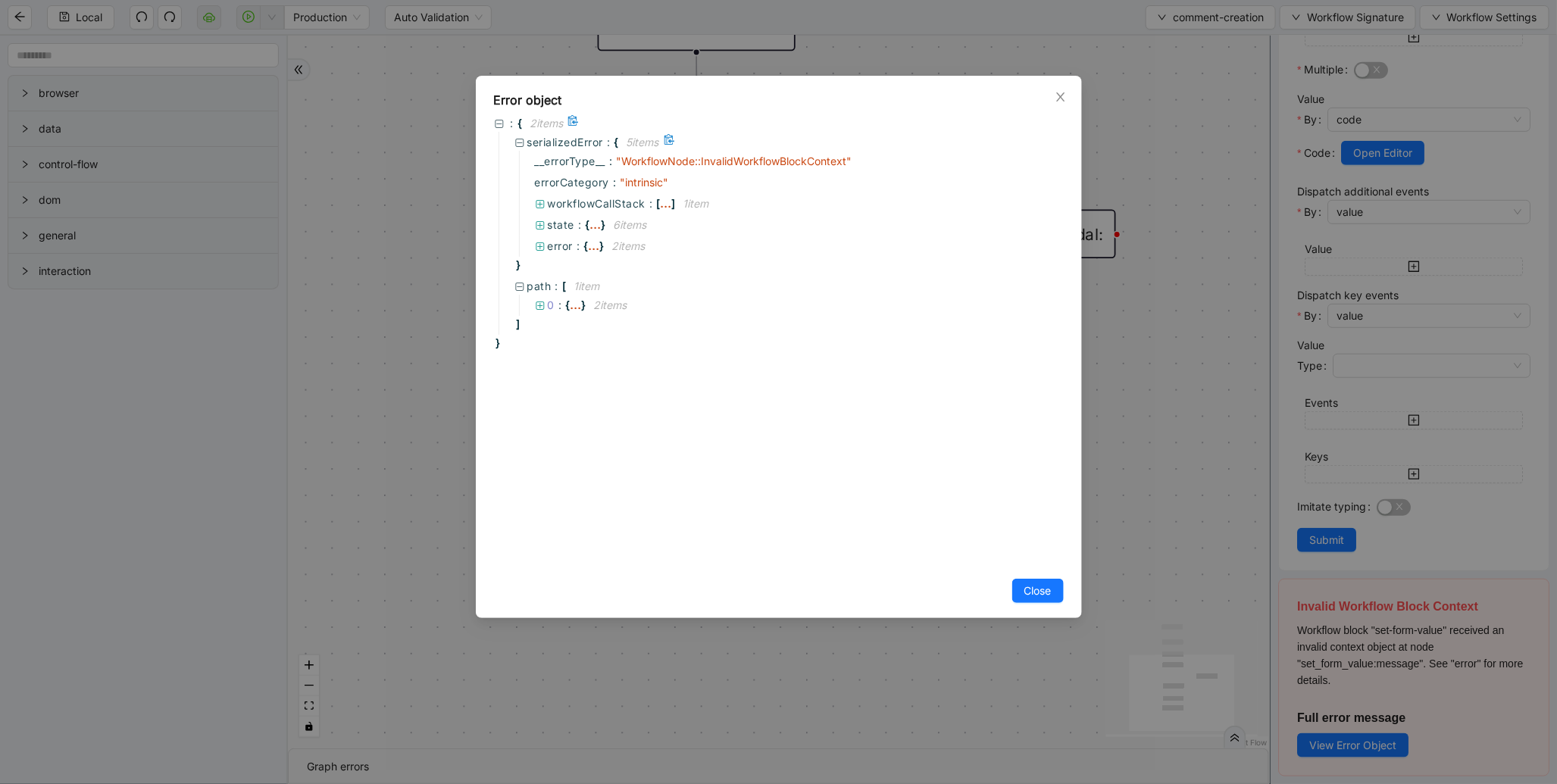
click at [581, 242] on span "error :" at bounding box center [566, 246] width 36 height 17
click at [600, 270] on span ":" at bounding box center [599, 265] width 4 height 17
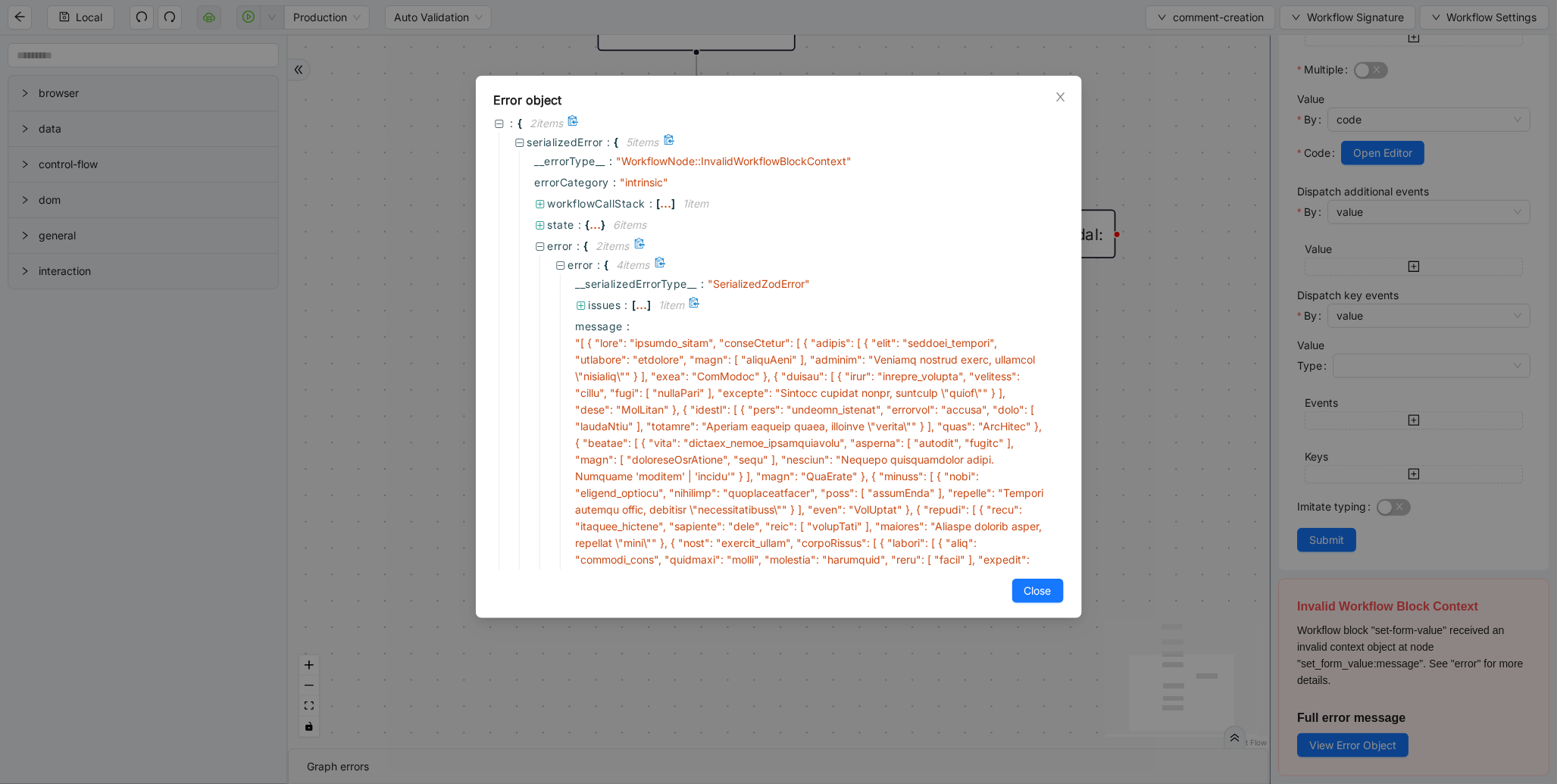
click at [610, 311] on span "issues" at bounding box center [604, 305] width 32 height 13
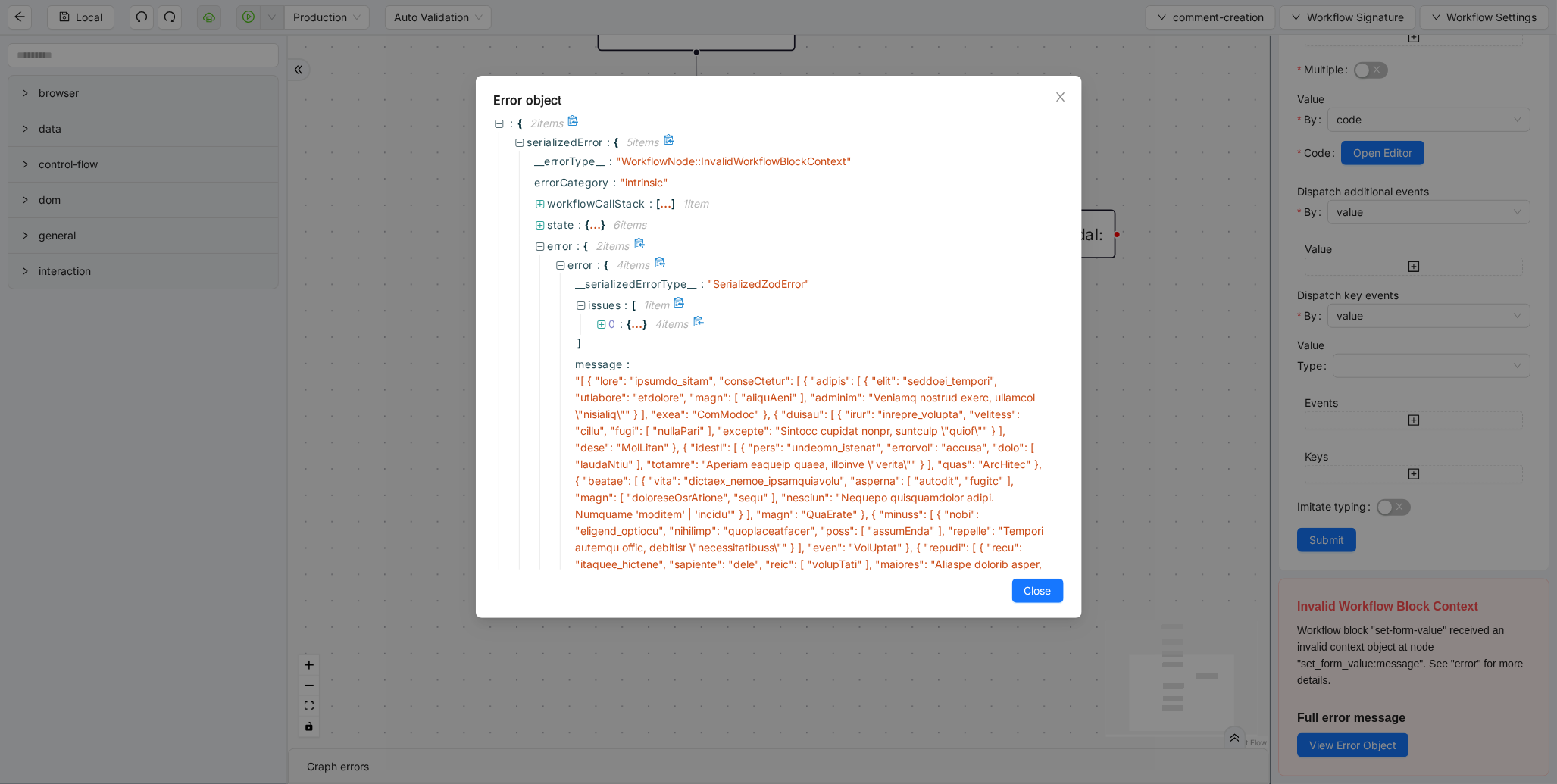
click at [615, 326] on span "0" at bounding box center [613, 324] width 8 height 13
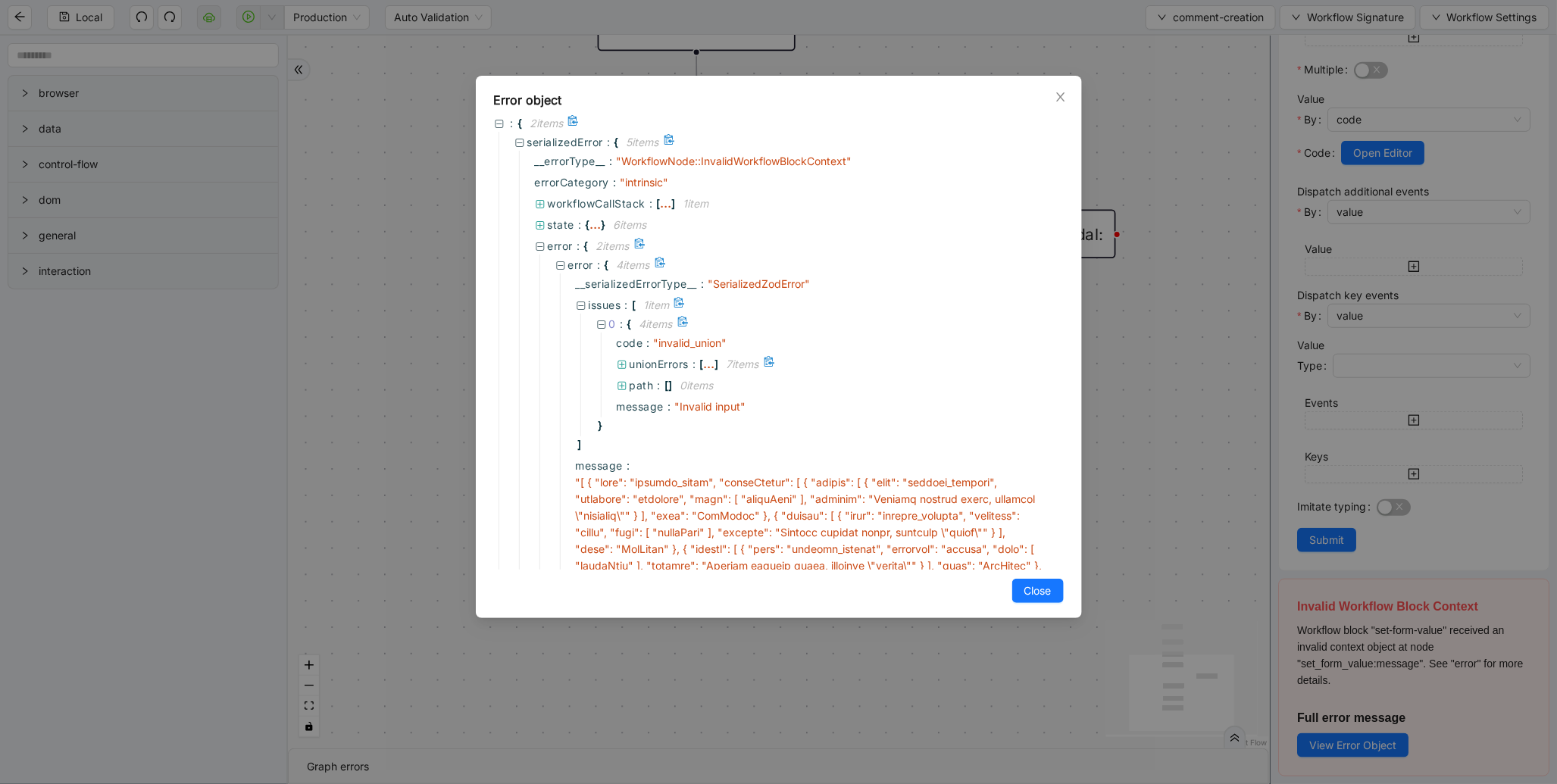
click at [652, 366] on span "unionErrors" at bounding box center [660, 363] width 60 height 13
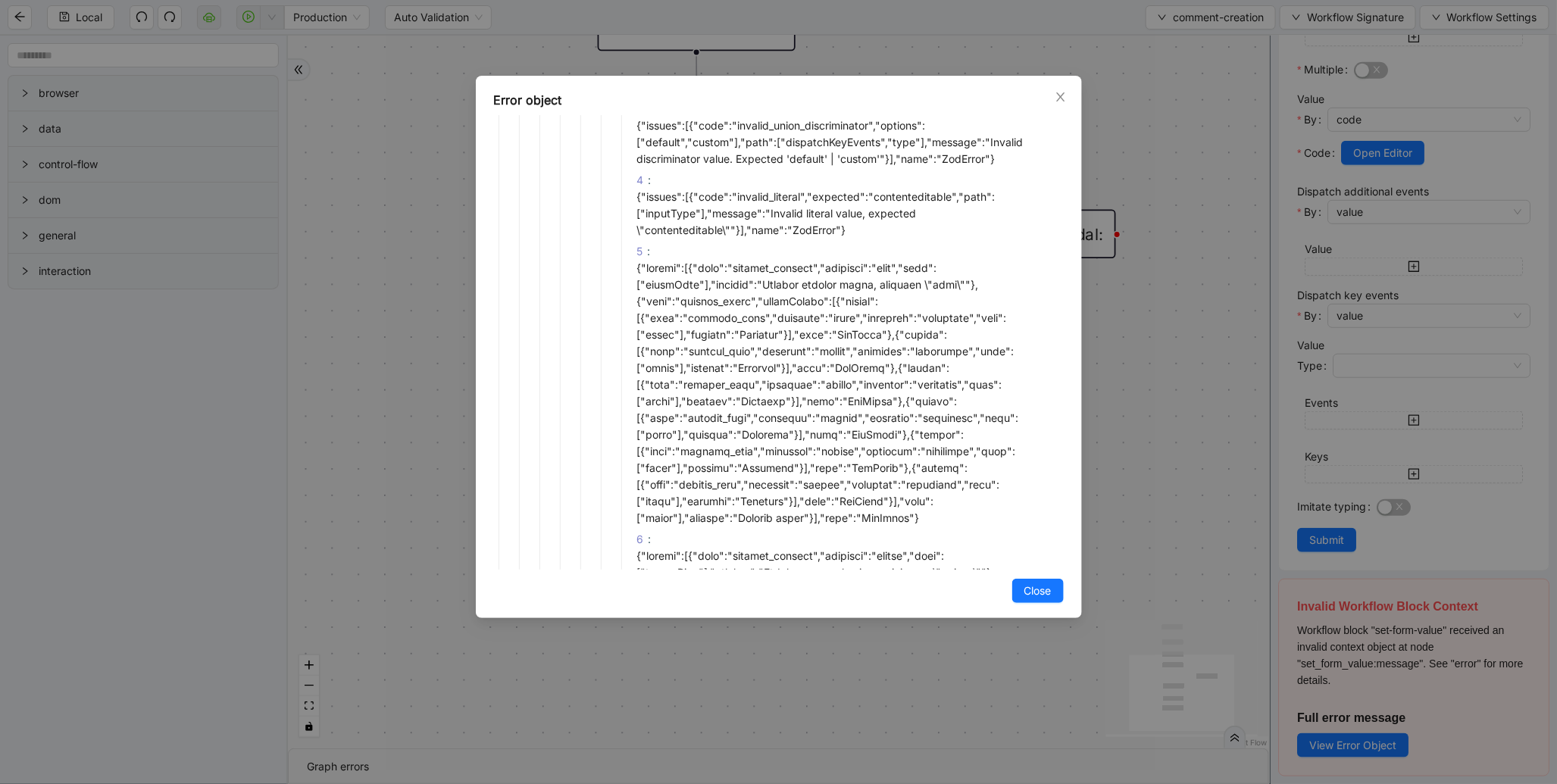
scroll to position [488, 0]
click at [1050, 95] on div "Error object" at bounding box center [779, 100] width 570 height 18
click at [1057, 91] on icon "close" at bounding box center [1061, 97] width 12 height 12
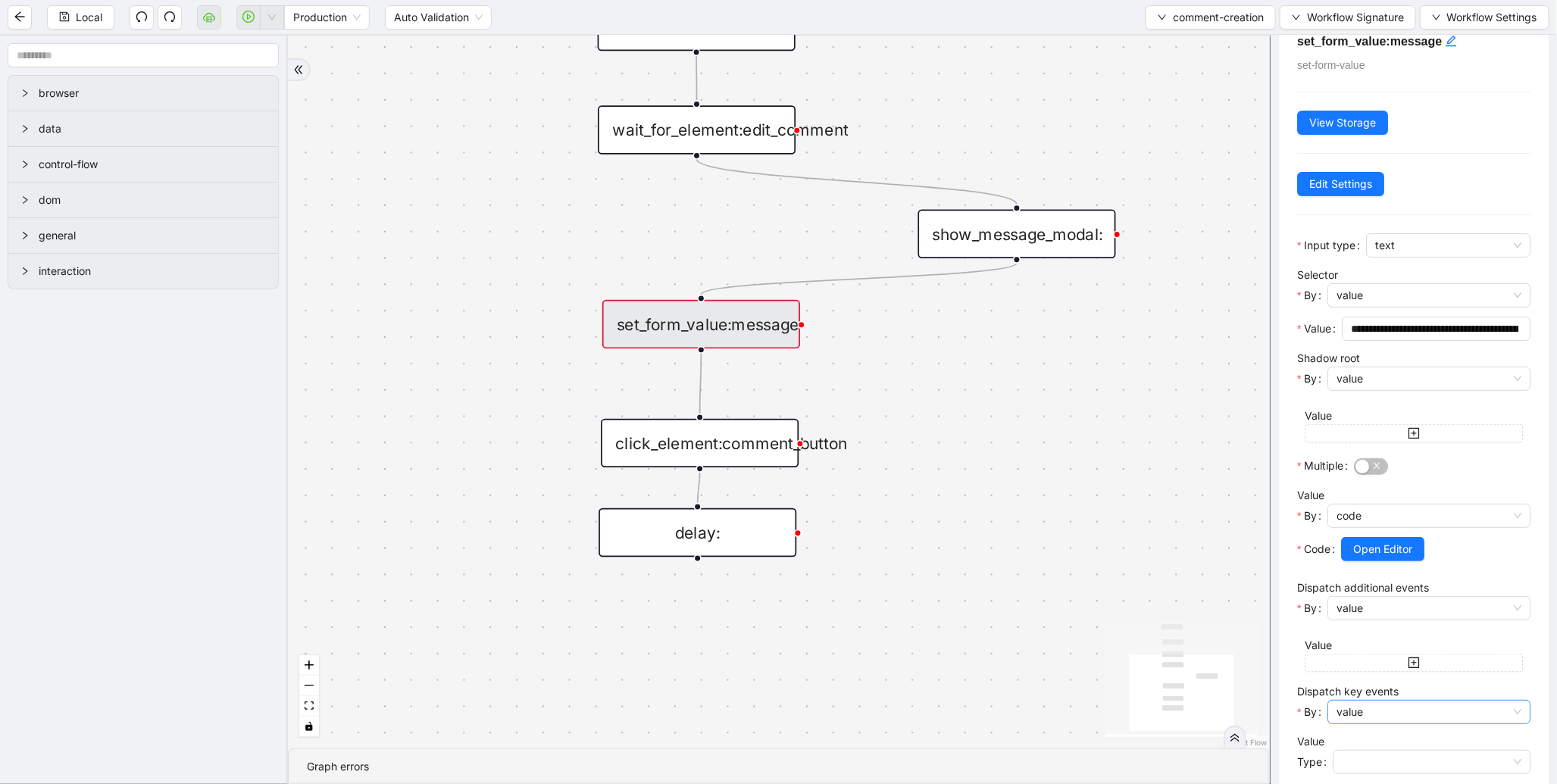
scroll to position [25, 0]
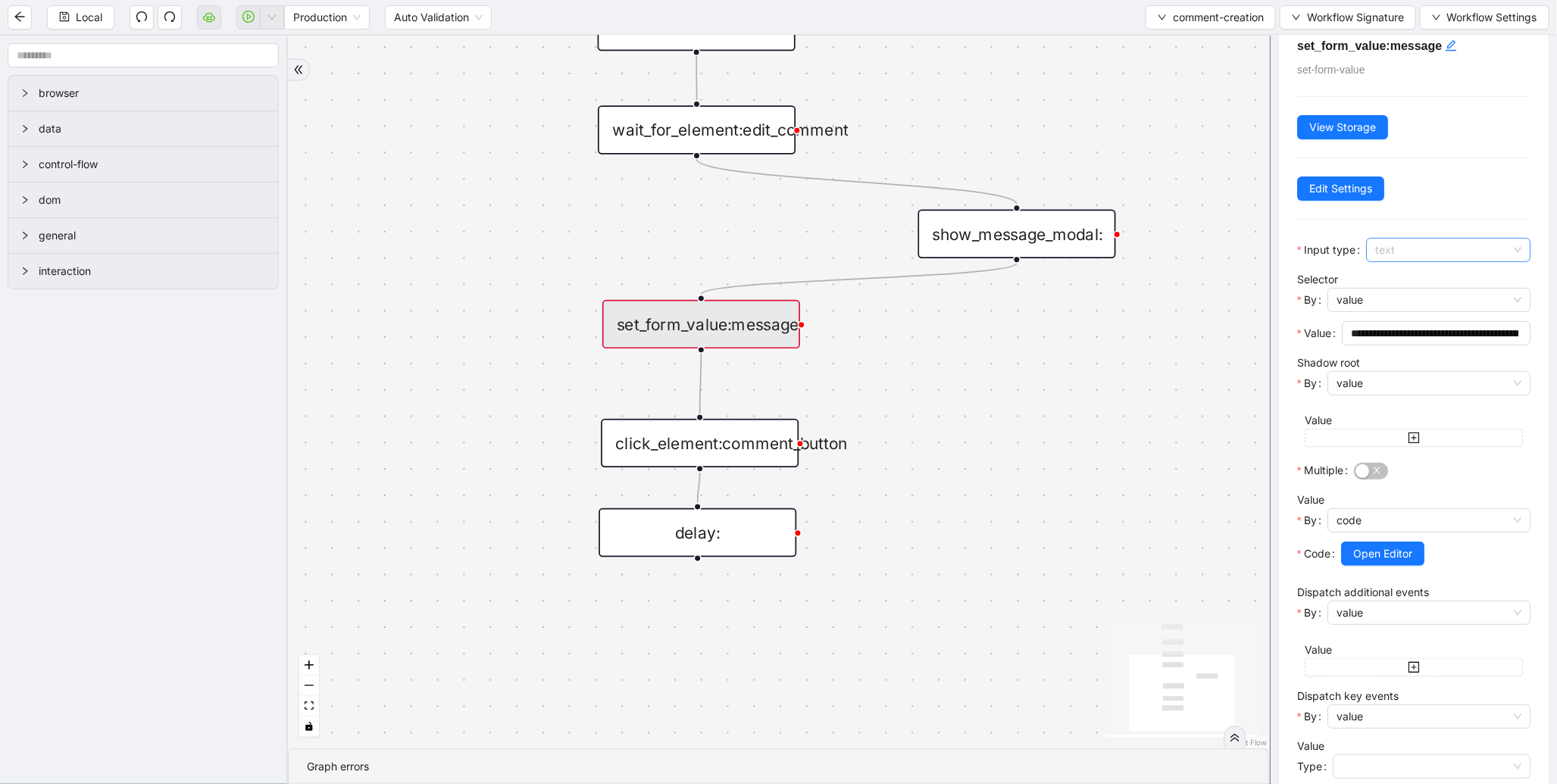
click at [1422, 255] on span "text" at bounding box center [1448, 250] width 147 height 23
click at [1397, 384] on div "contenteditable" at bounding box center [1445, 378] width 132 height 17
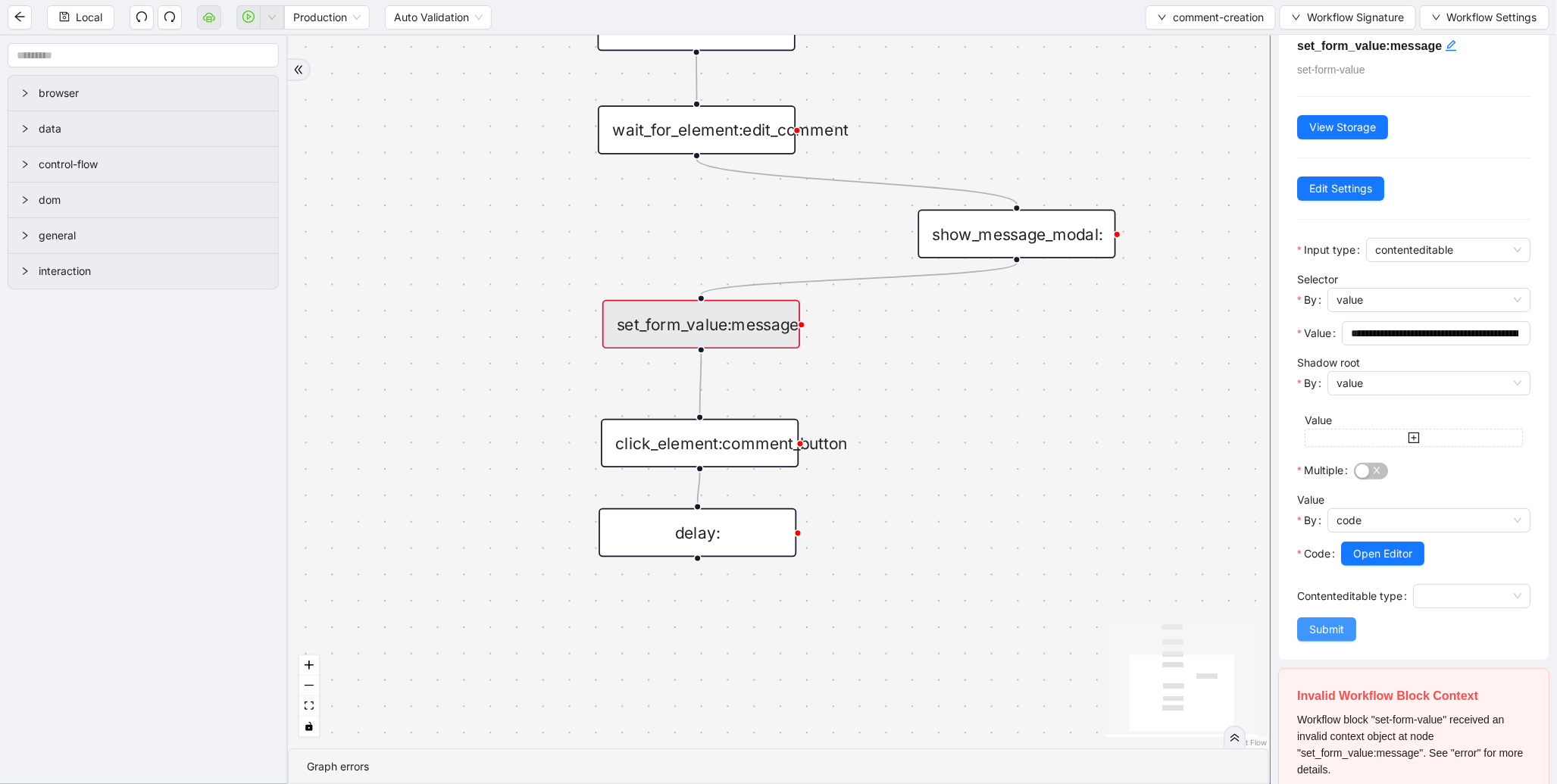
click at [1342, 638] on span "Submit" at bounding box center [1327, 629] width 35 height 17
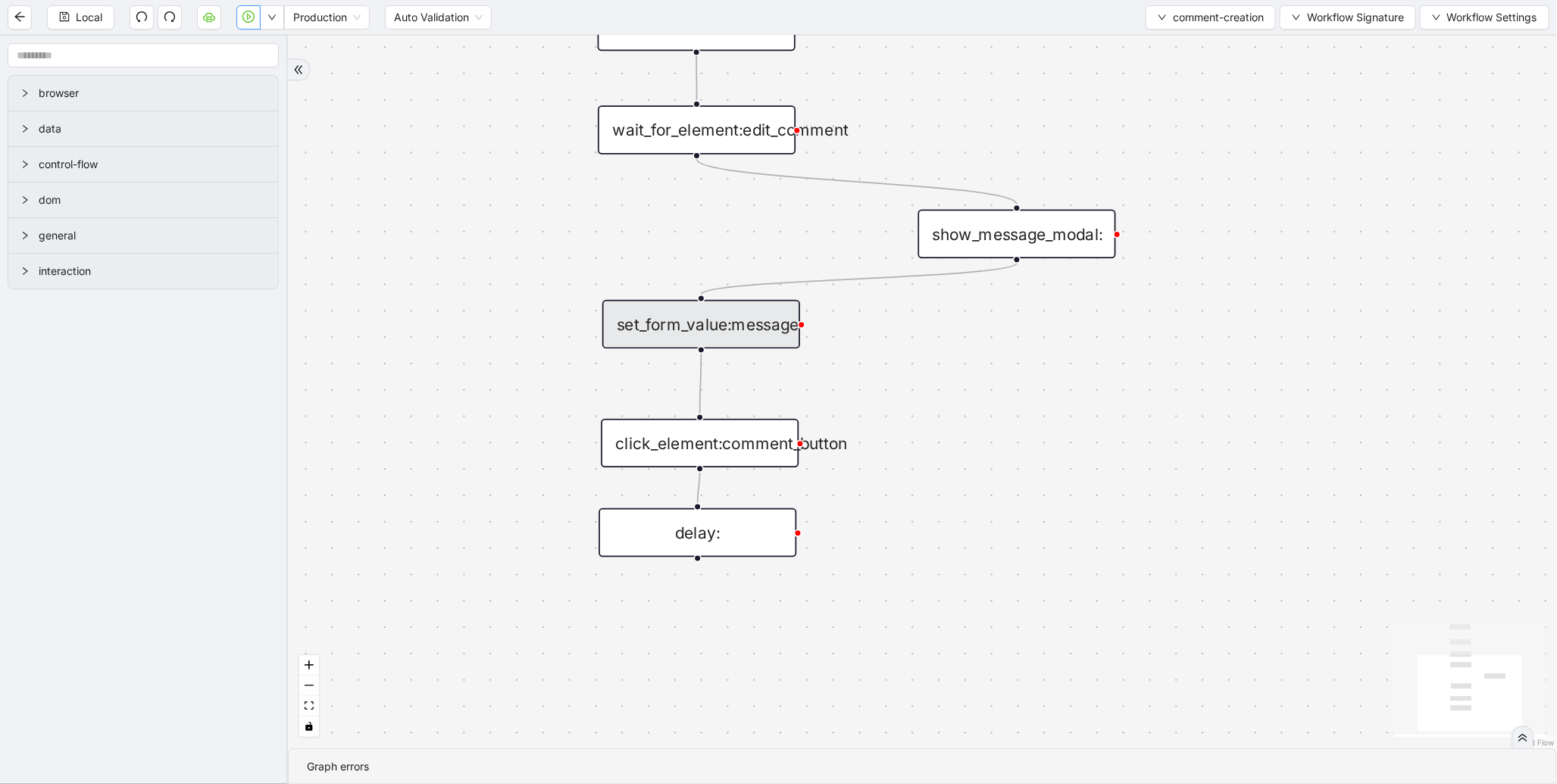
scroll to position [0, 0]
click at [945, 269] on icon "Edge from show_message_modal: to set_form_value:message" at bounding box center [860, 277] width 316 height 31
click at [1026, 279] on icon "plus-circle" at bounding box center [1017, 295] width 33 height 33
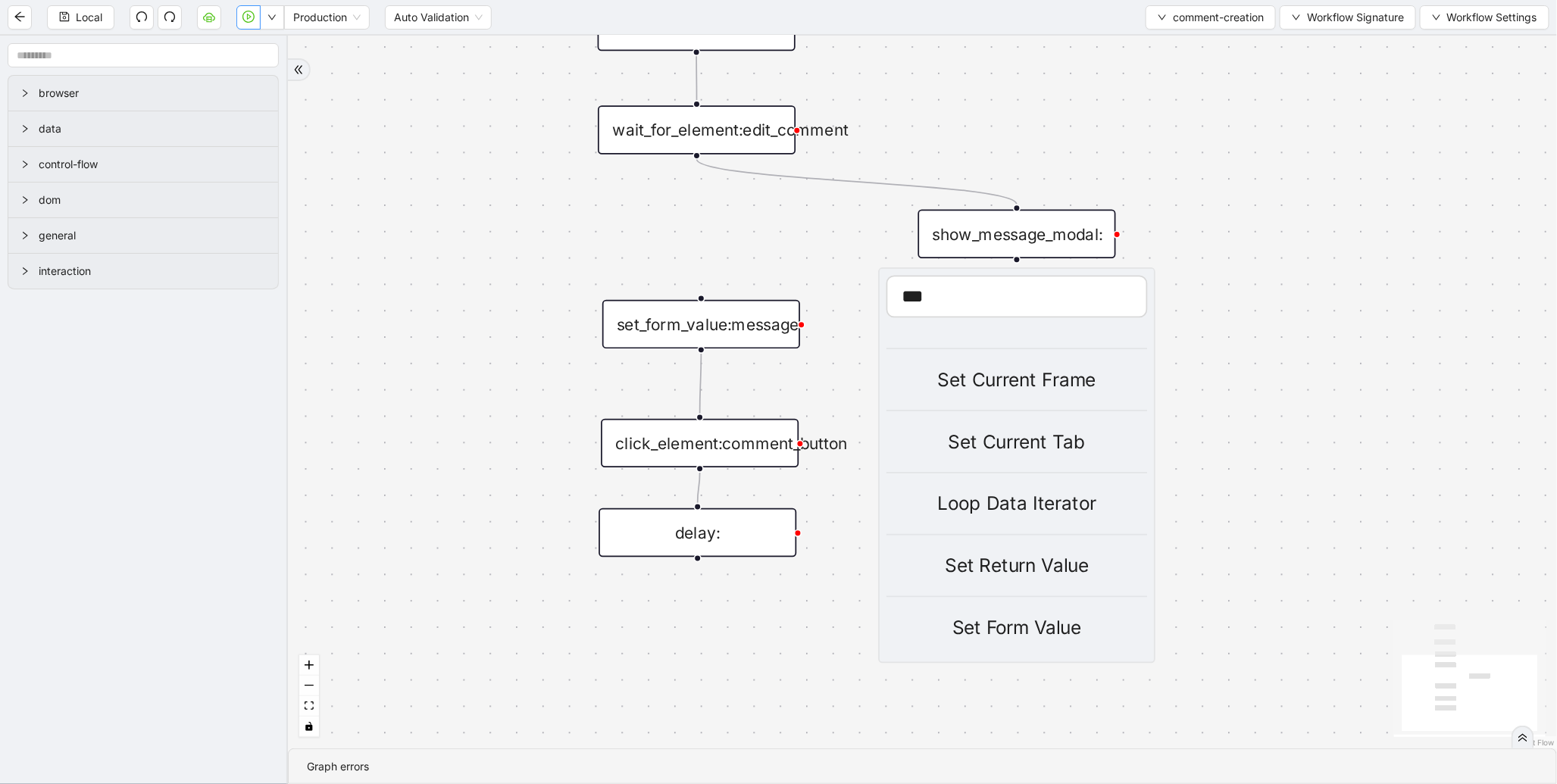
scroll to position [79, 0]
type input "***"
click at [998, 617] on div "Set Form Value" at bounding box center [1018, 625] width 262 height 29
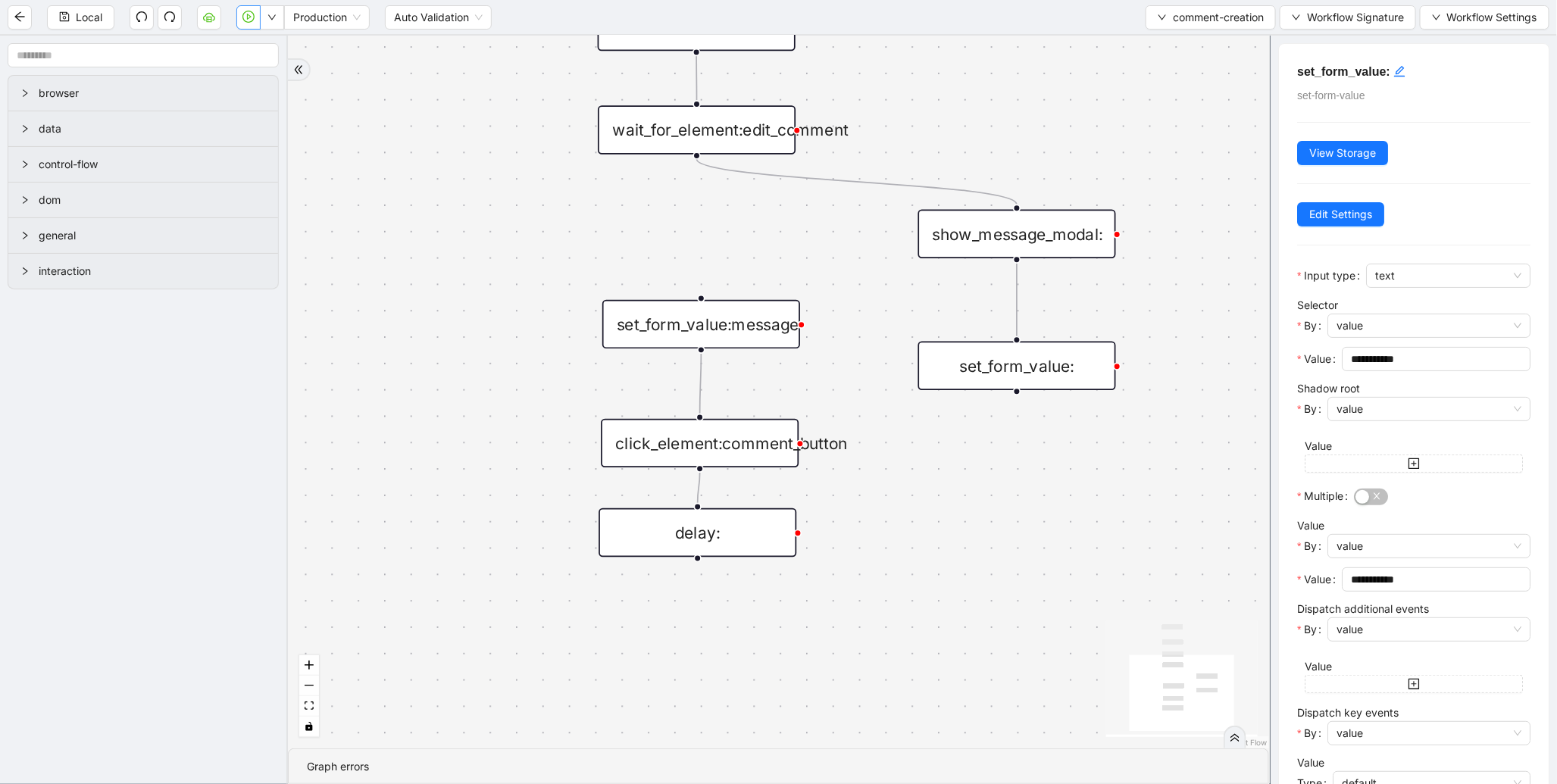
click at [764, 328] on div "set_form_value:message" at bounding box center [701, 324] width 198 height 48
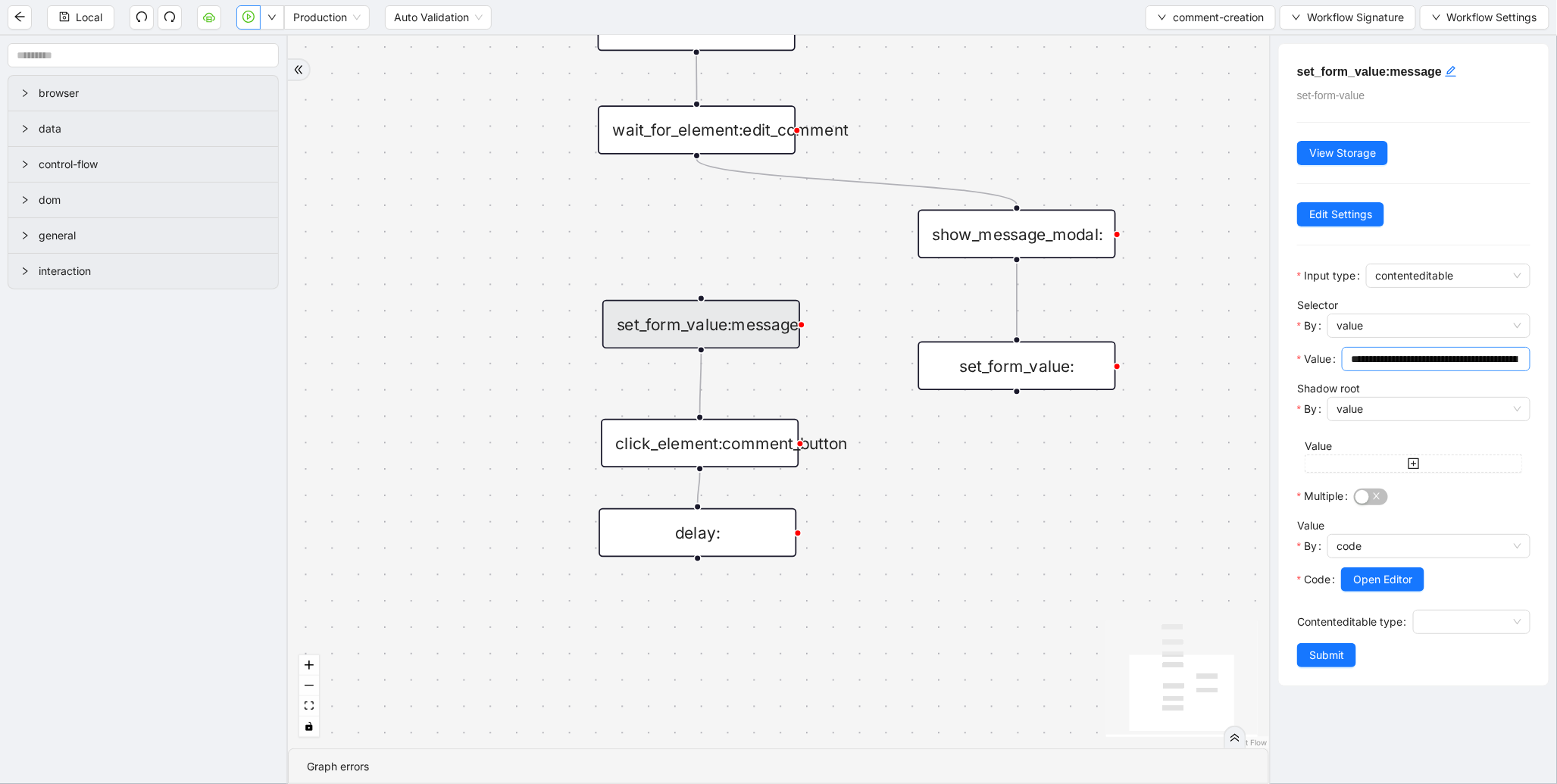
click at [1467, 360] on input "**********" at bounding box center [1434, 359] width 168 height 17
click at [984, 367] on div "set_form_value:" at bounding box center [1017, 365] width 198 height 48
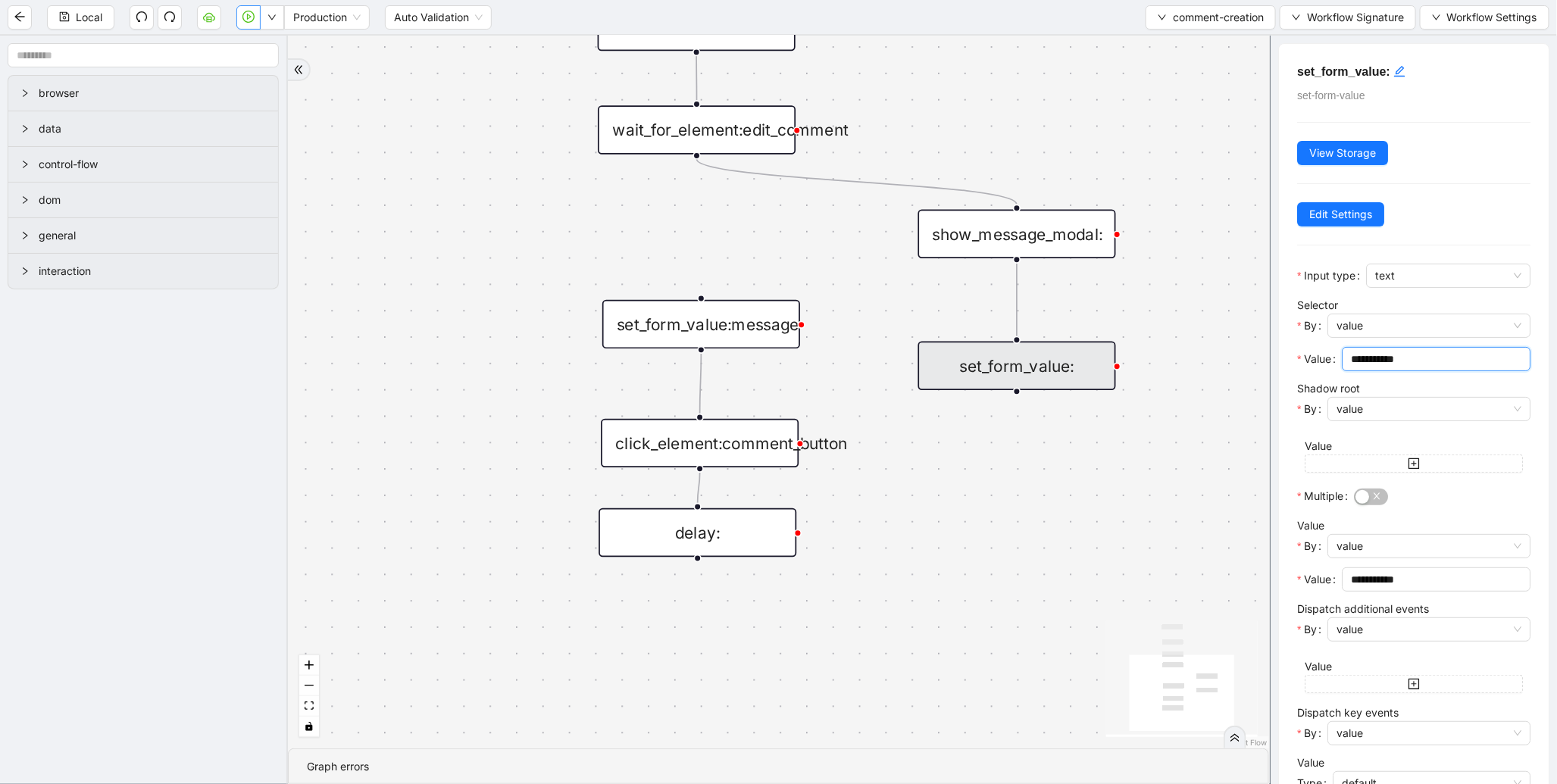
click at [1380, 362] on input "**********" at bounding box center [1434, 359] width 168 height 17
paste input "**********"
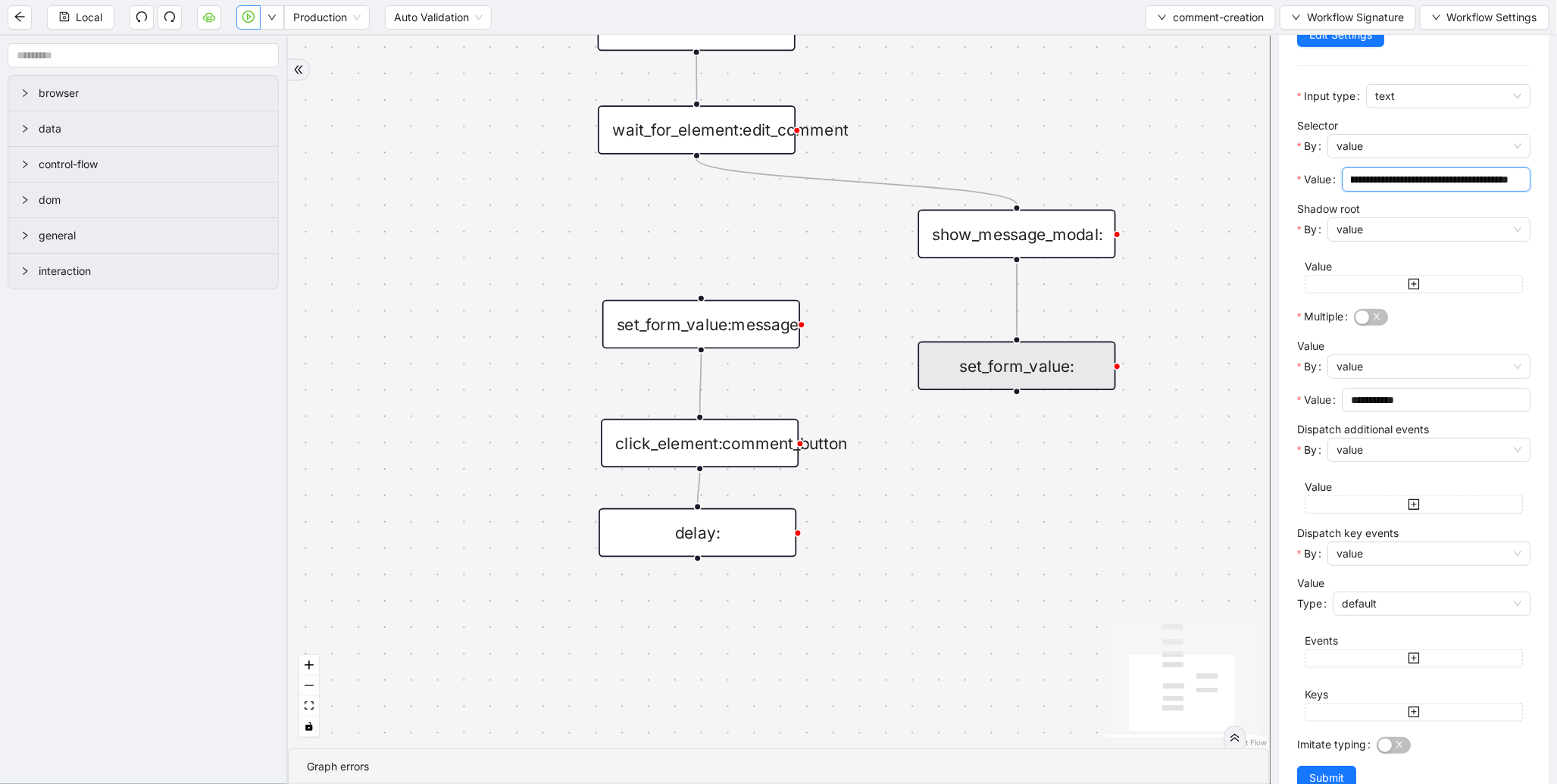
scroll to position [220, 0]
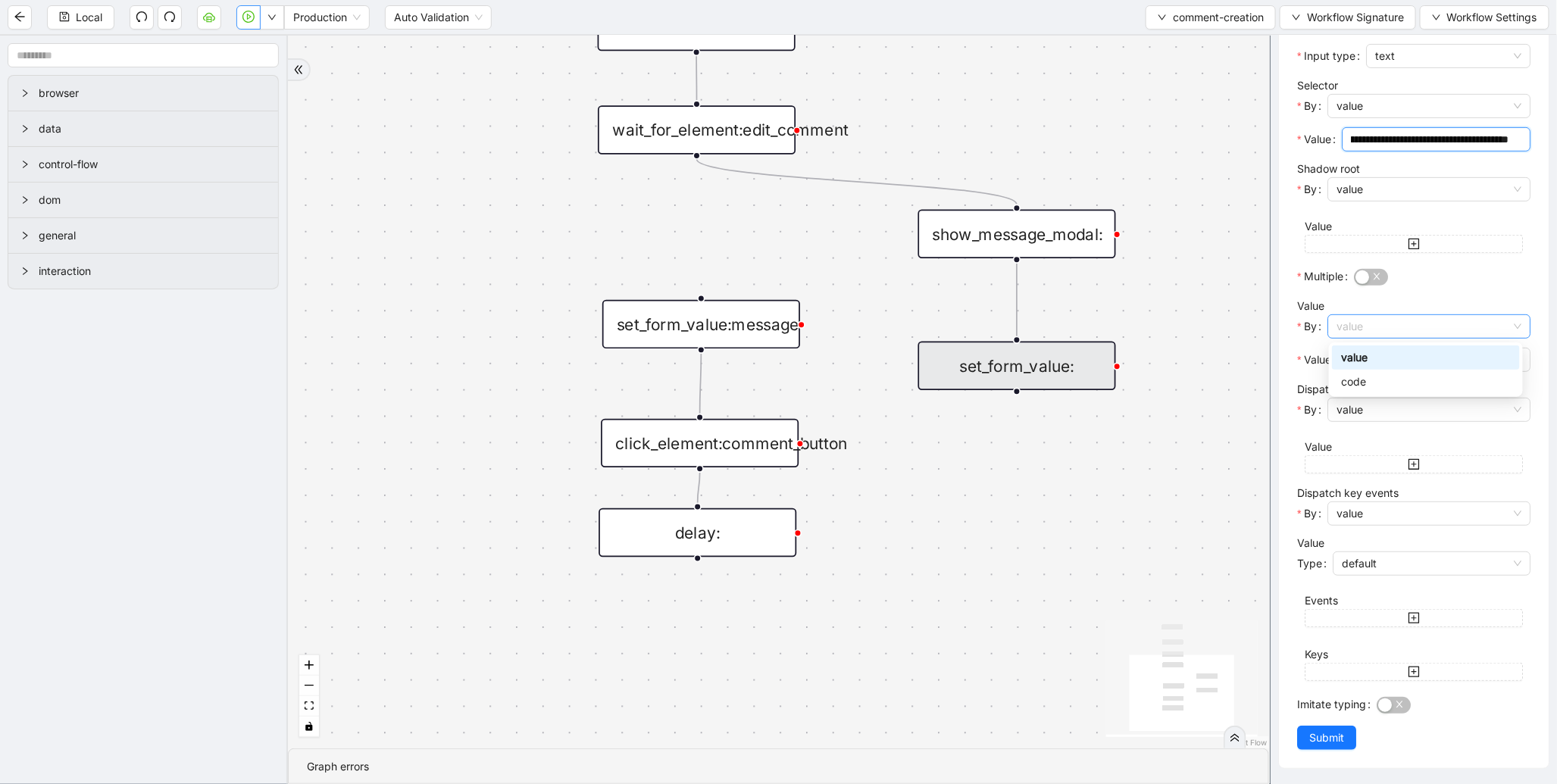
click at [1410, 332] on span "value" at bounding box center [1429, 327] width 185 height 23
type input "**********"
click at [1392, 370] on div "code" at bounding box center [1426, 382] width 188 height 25
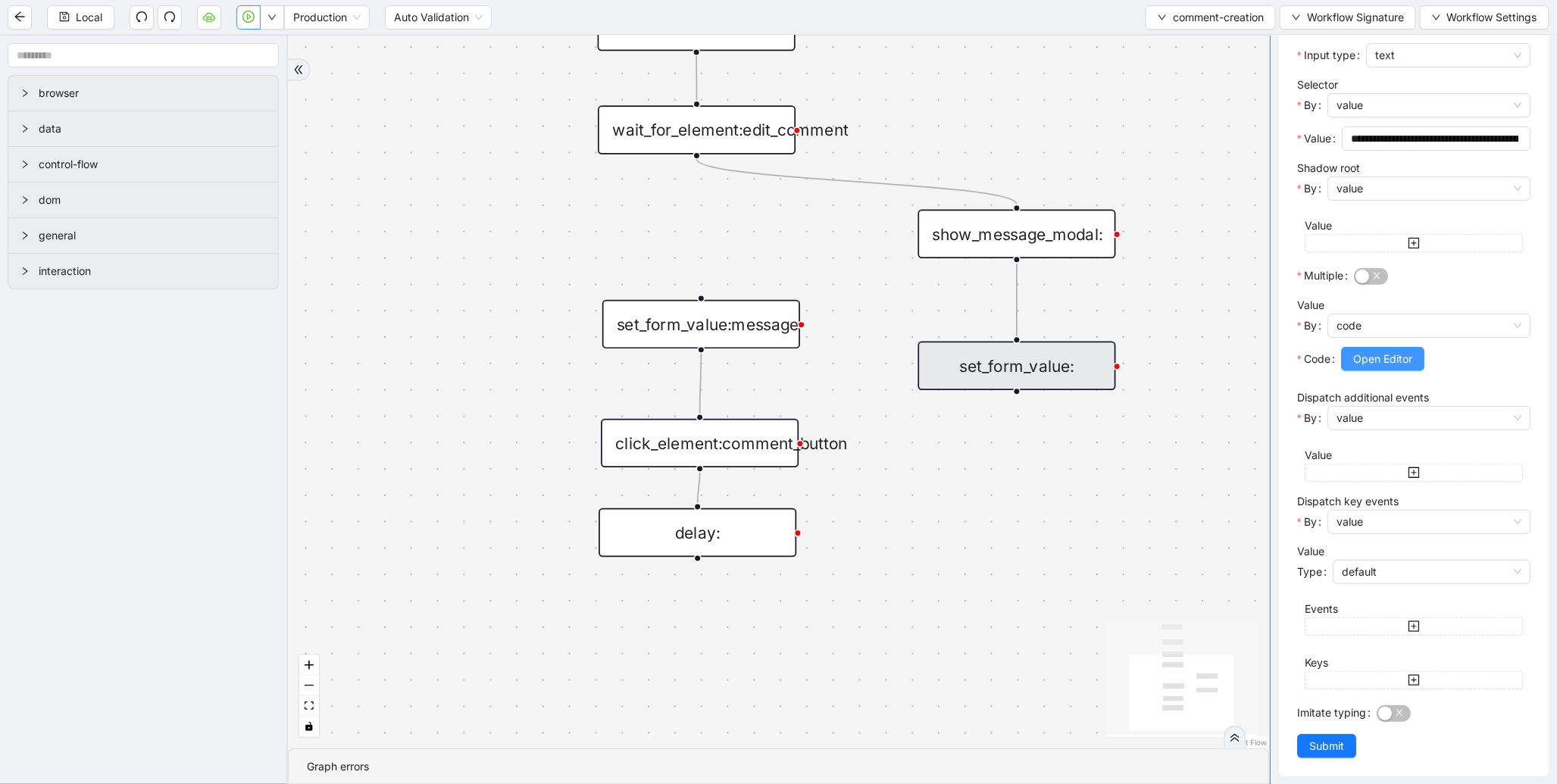
click at [1389, 361] on span "Open Editor" at bounding box center [1382, 359] width 59 height 17
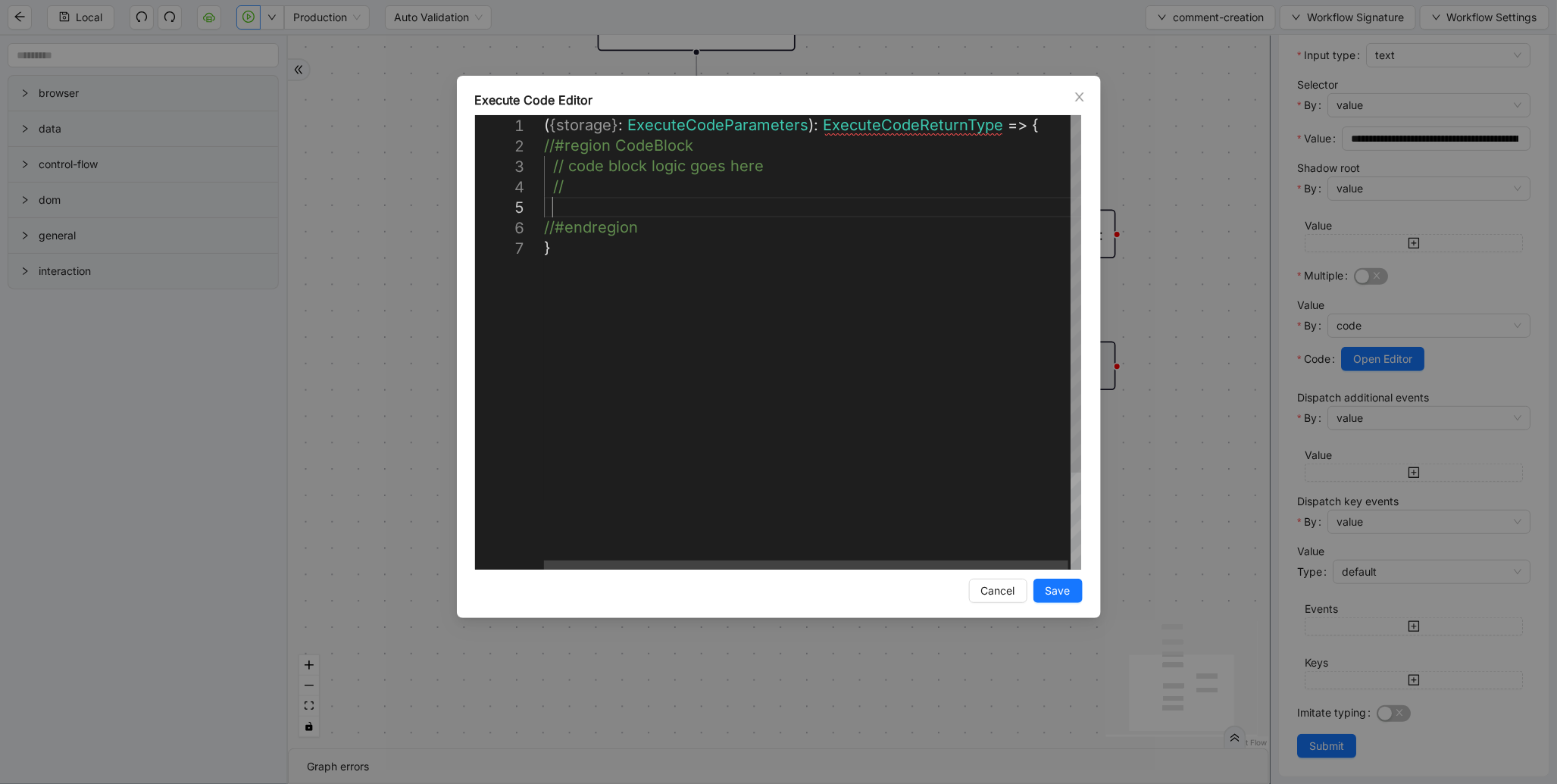
click at [583, 208] on div "( { storage } : ExecuteCodeParameters ): ExecuteCodeReturnType => { //#region C…" at bounding box center [814, 403] width 539 height 577
type textarea "**********"
click at [1066, 589] on span "Save" at bounding box center [1058, 591] width 25 height 17
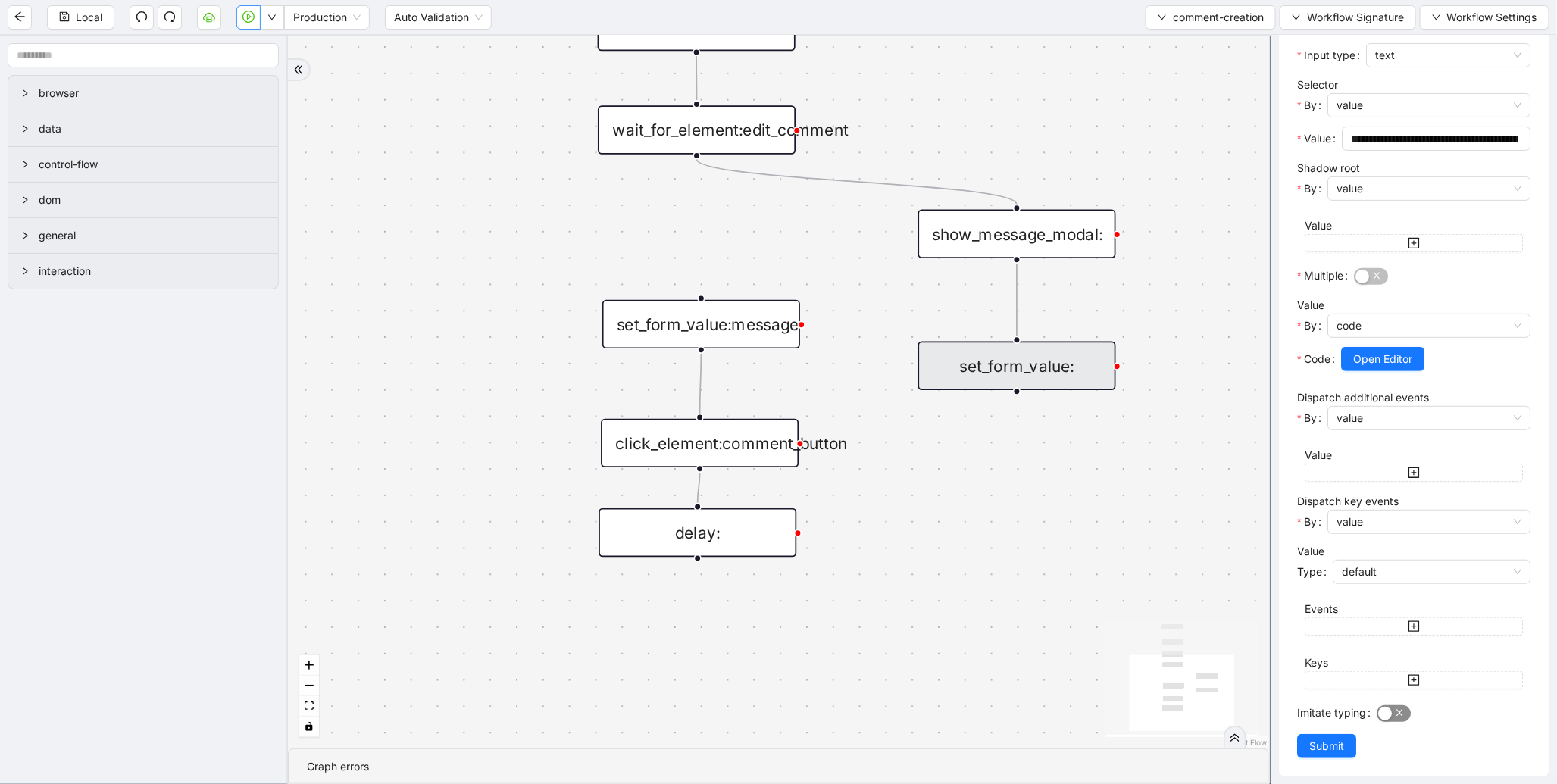
scroll to position [229, 0]
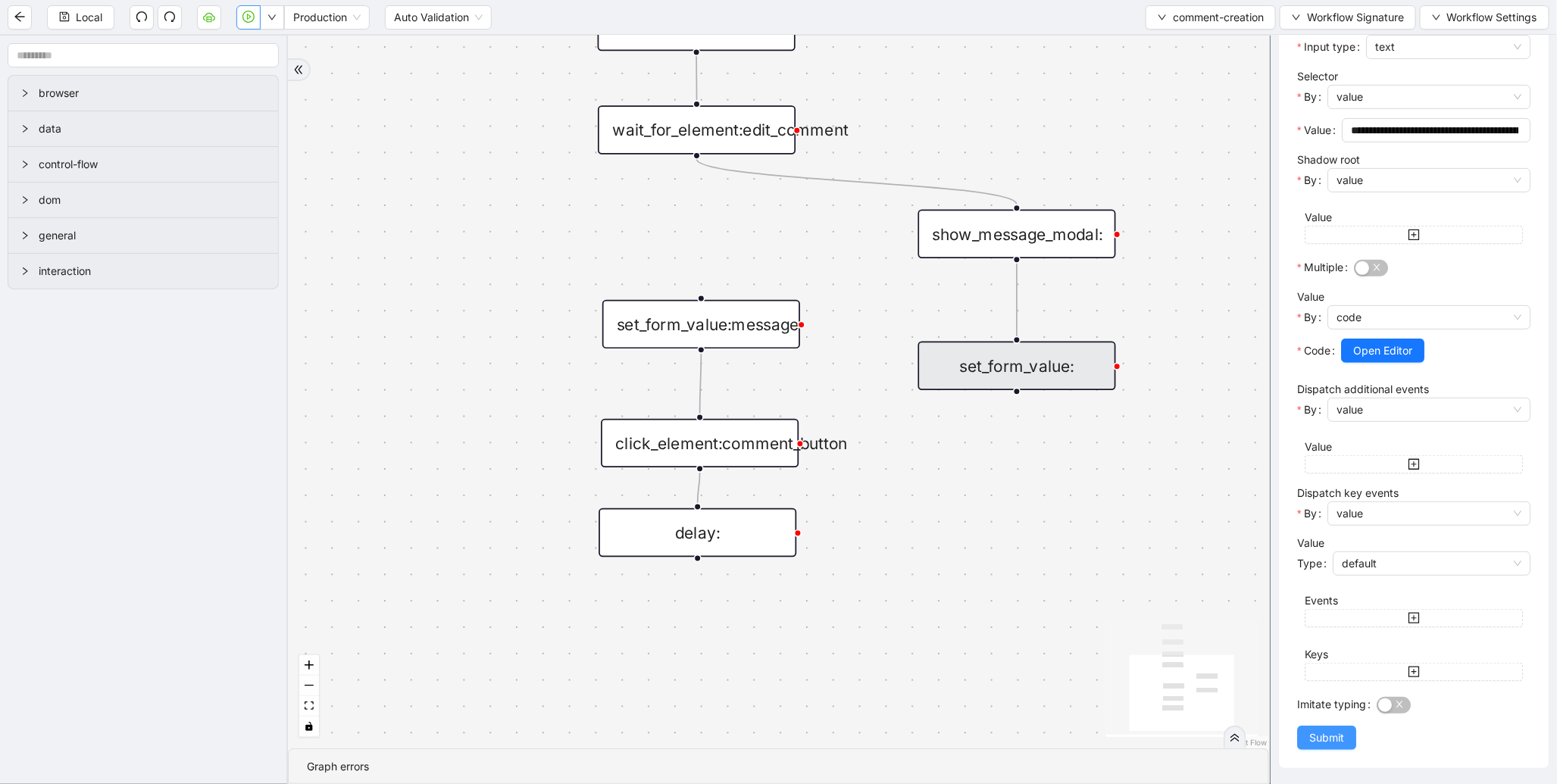
click at [1318, 739] on span "Submit" at bounding box center [1327, 737] width 35 height 17
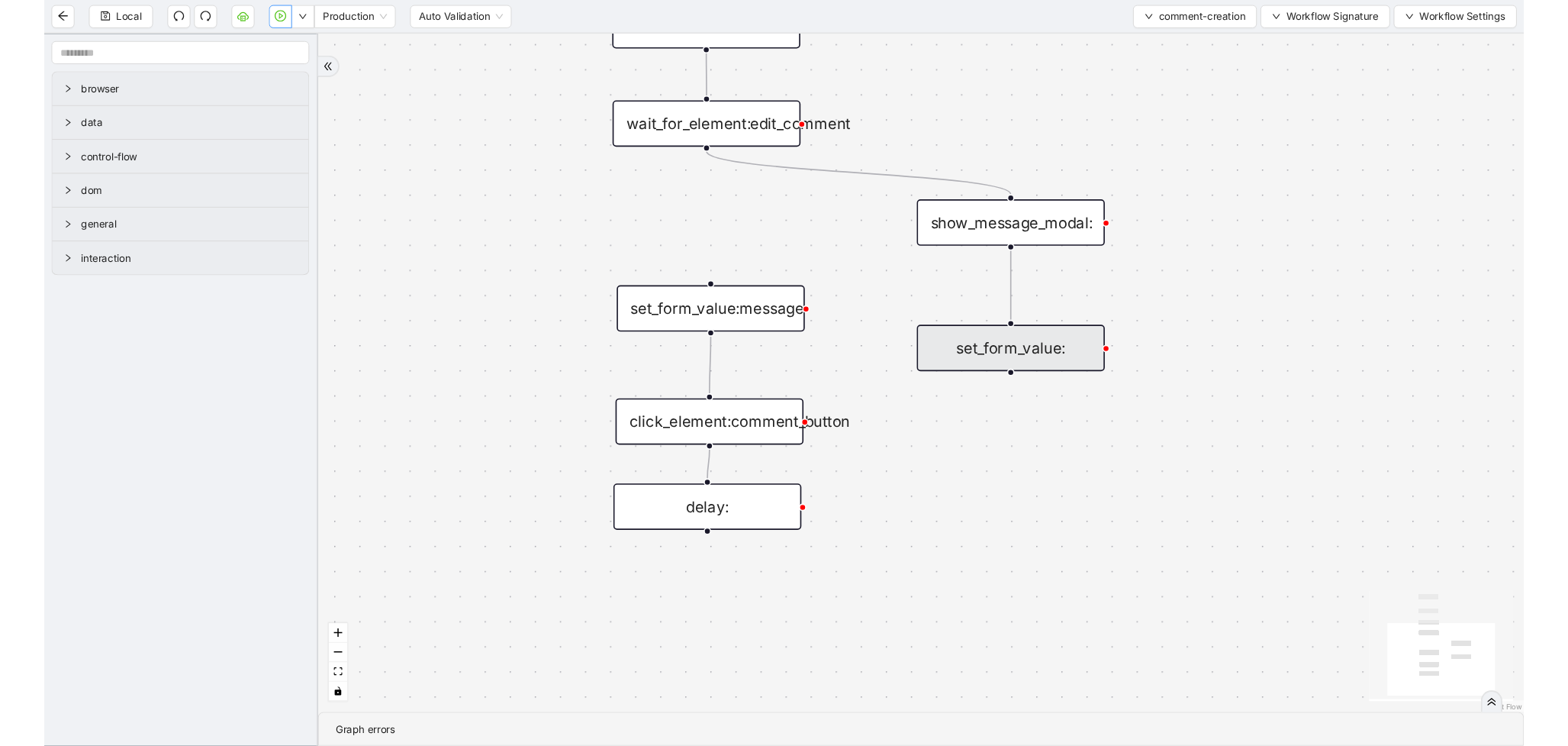
scroll to position [0, 0]
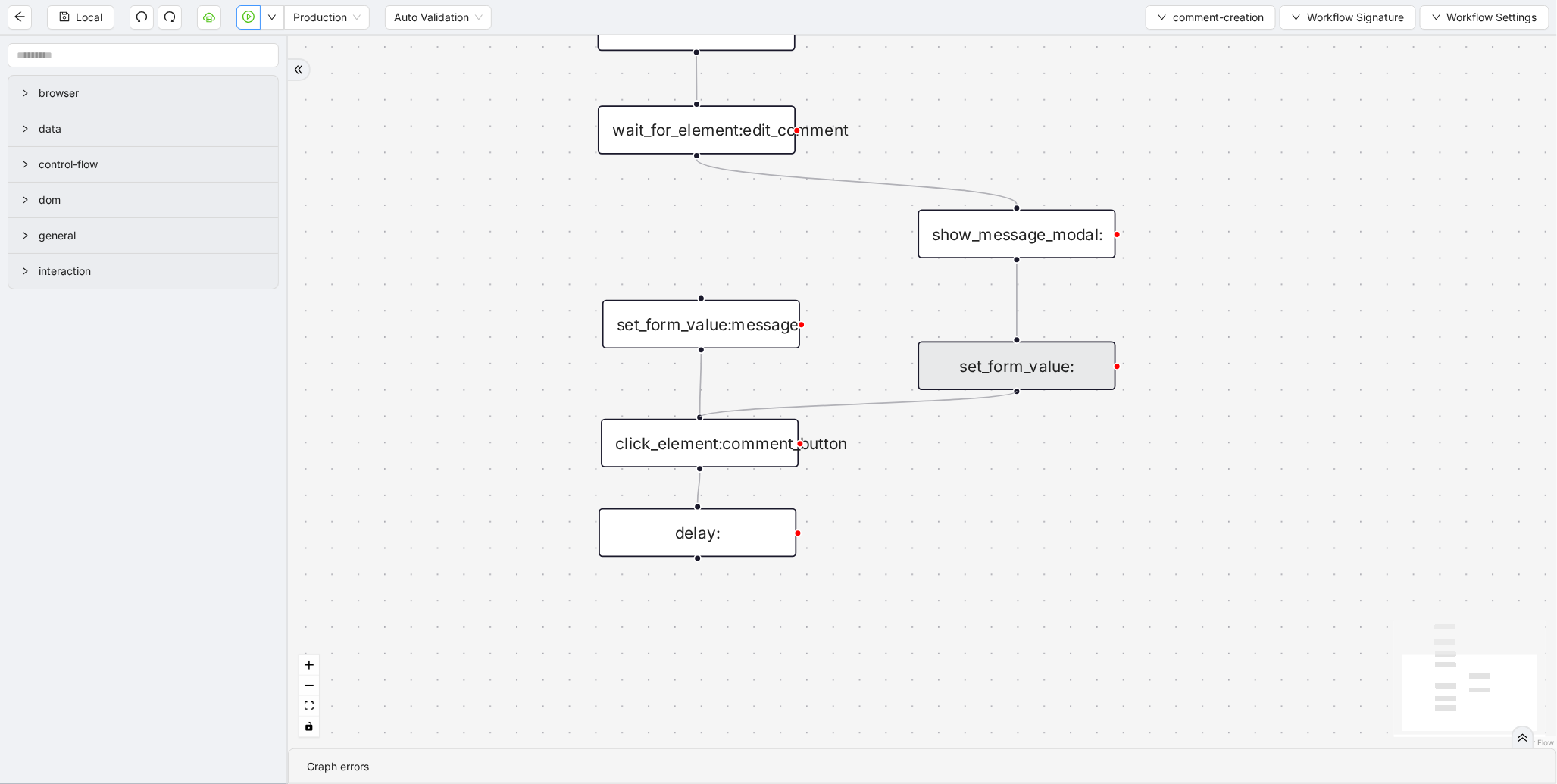
drag, startPoint x: 1015, startPoint y: 390, endPoint x: 702, endPoint y: 413, distance: 313.8
click at [702, 413] on div "trigger wait_for_element:comment click_element:comment click_element:comment_bu…" at bounding box center [922, 392] width 1269 height 713
click at [83, 24] on span "Local" at bounding box center [89, 17] width 26 height 17
click at [256, 19] on button "button" at bounding box center [249, 18] width 25 height 25
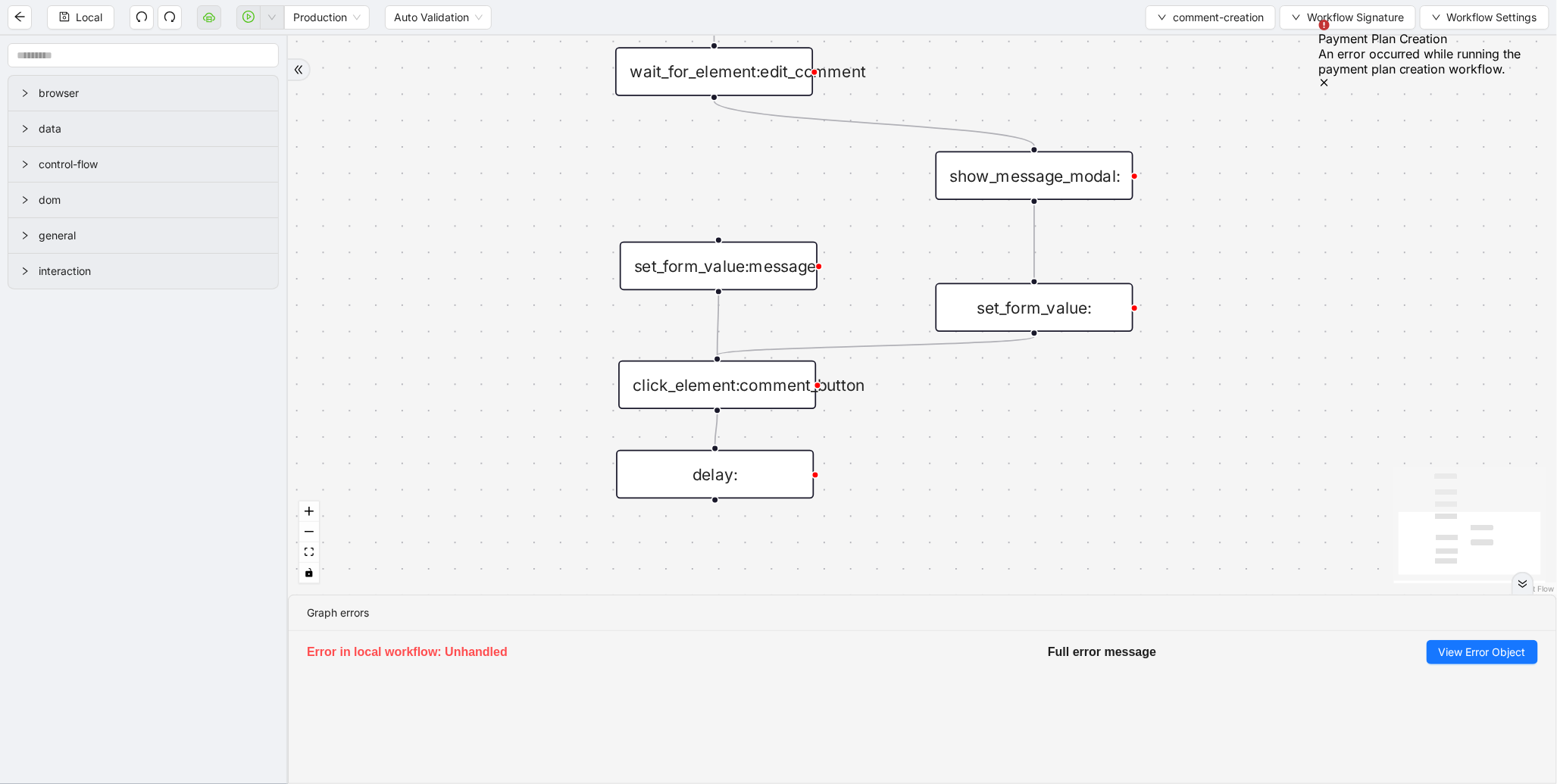
drag, startPoint x: 1150, startPoint y: 510, endPoint x: 1195, endPoint y: 238, distance: 275.7
click at [1195, 238] on div "trigger wait_for_element:comment click_element:comment click_element:comment_bu…" at bounding box center [922, 315] width 1269 height 559
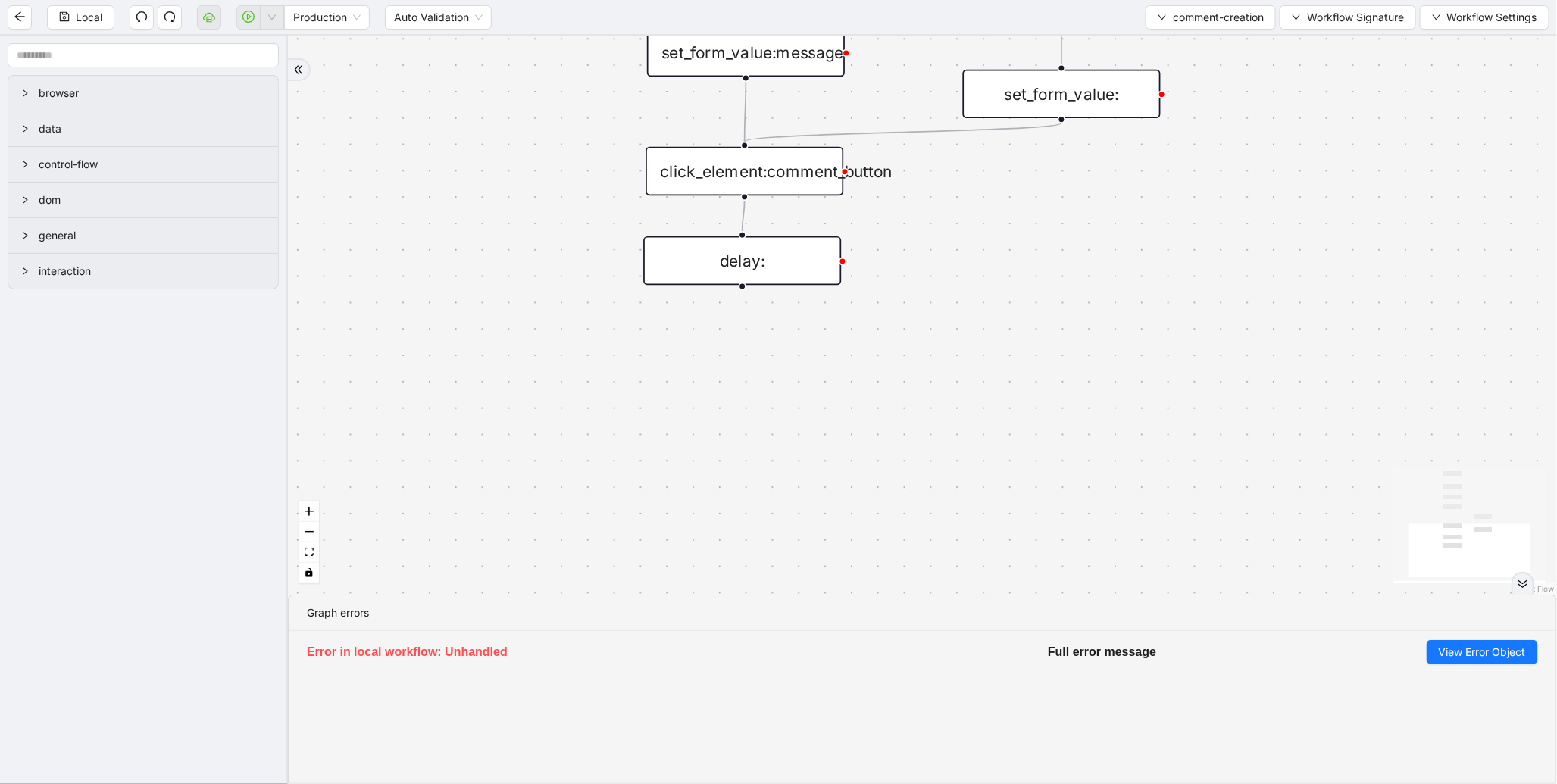
click at [1456, 638] on li "Error in local workflow: Unhandled Full error message View Error Object" at bounding box center [923, 654] width 1268 height 46
click at [1456, 648] on span "View Error Object" at bounding box center [1482, 651] width 87 height 17
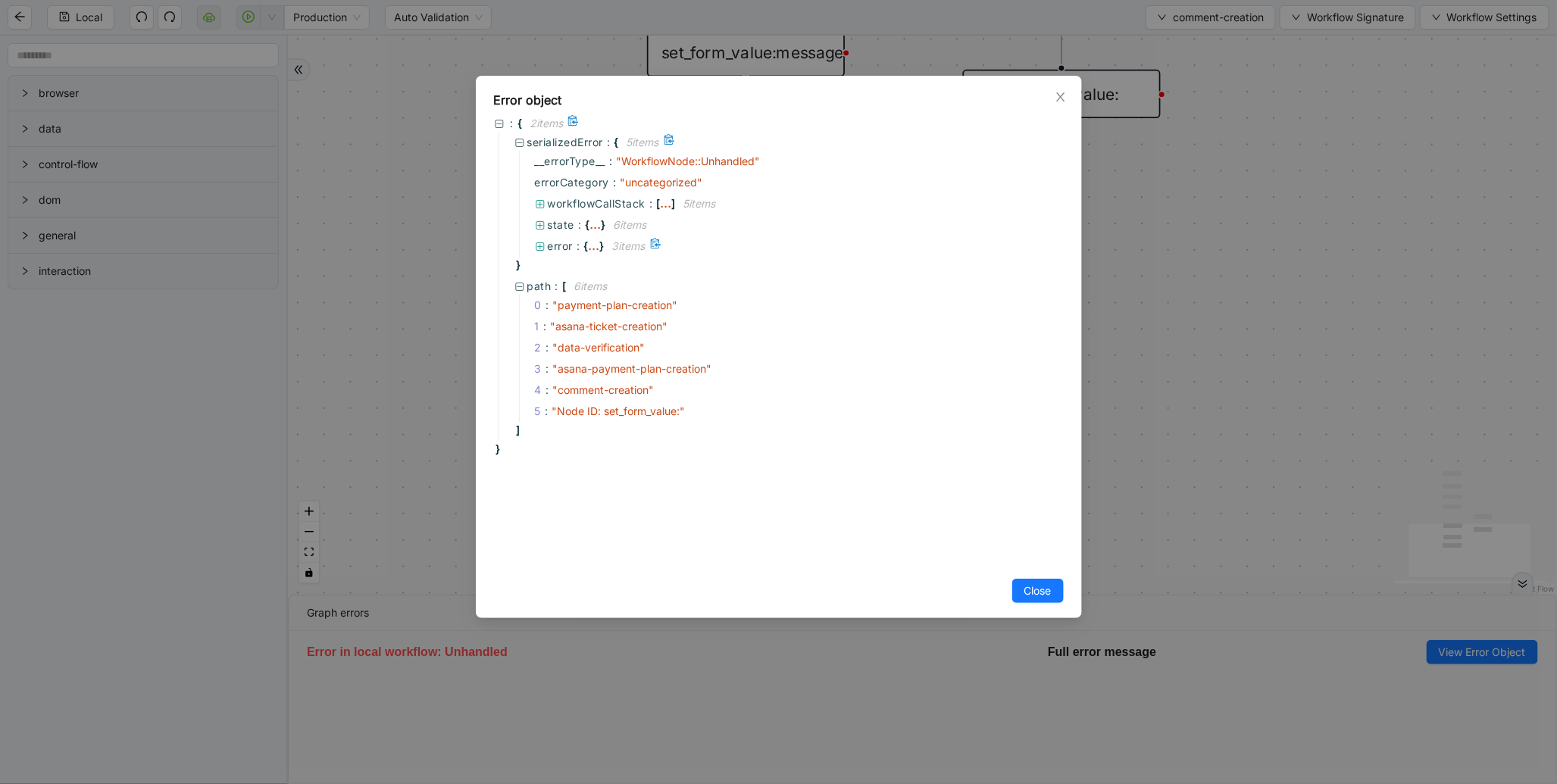
click at [582, 250] on span "error :" at bounding box center [566, 246] width 36 height 17
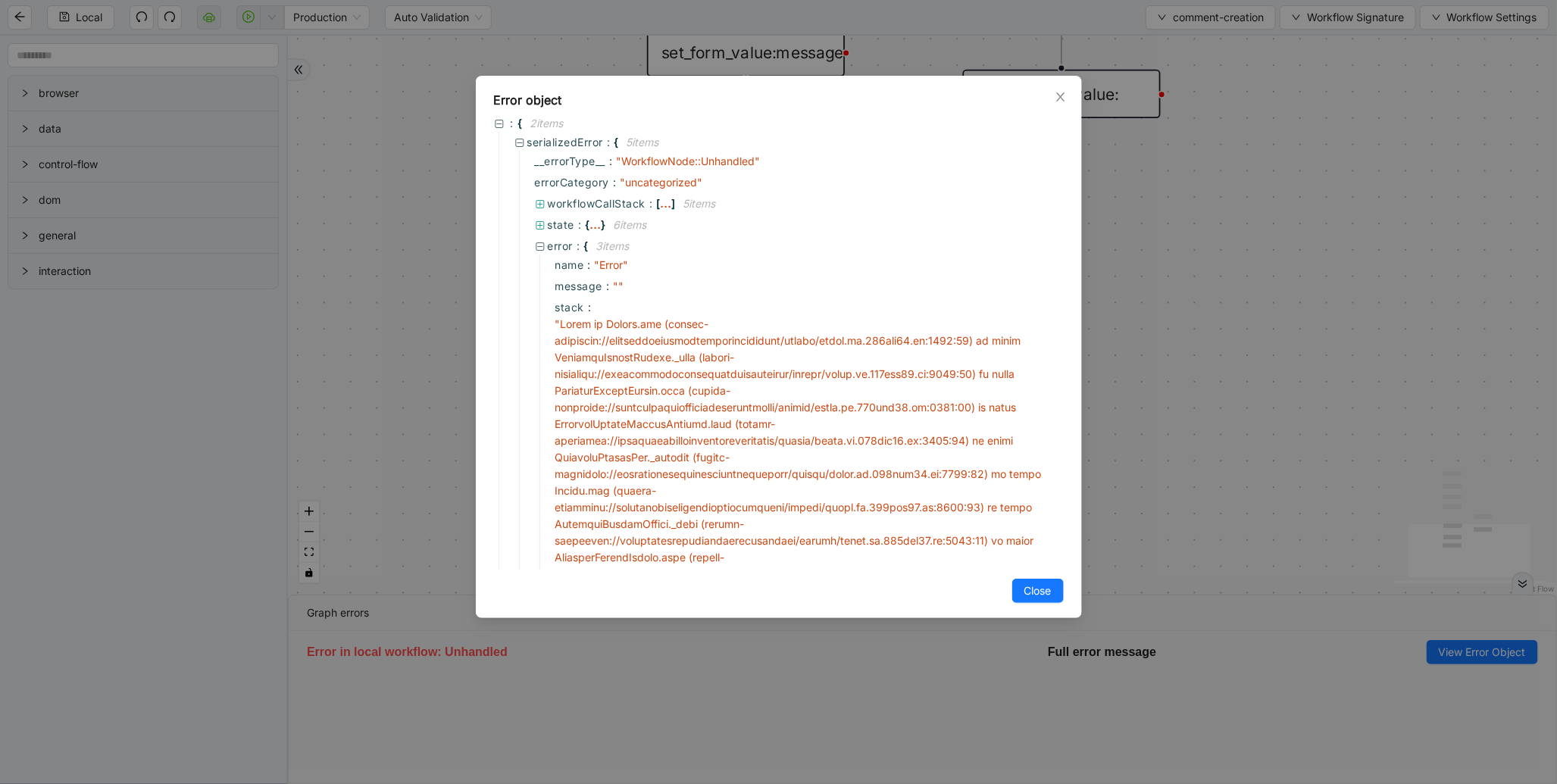
click at [1508, 311] on div "Error object : { 2 item s serializedError : { 5 item s __errorType__ : " Workfl…" at bounding box center [778, 392] width 1557 height 784
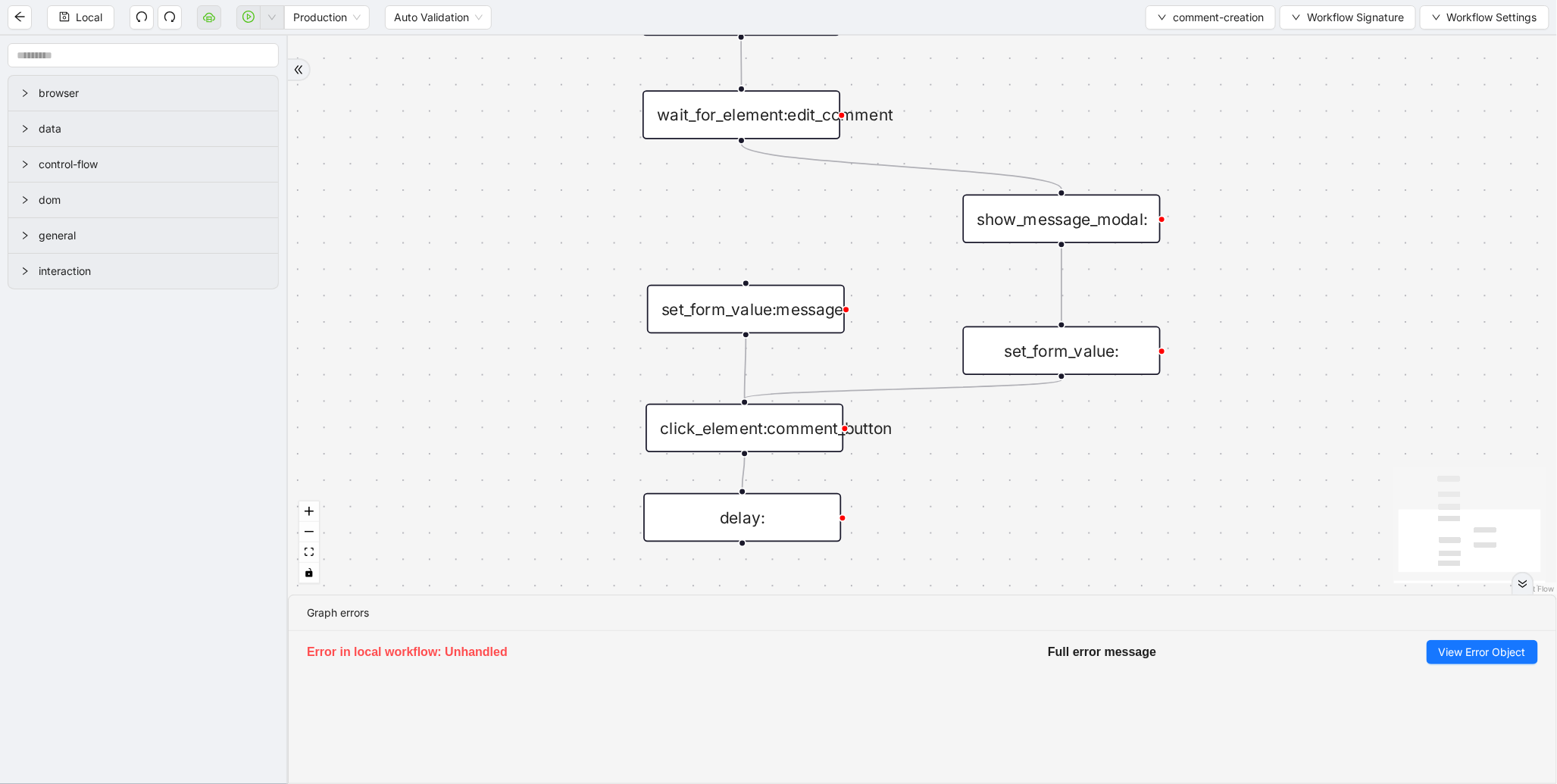
drag, startPoint x: 1155, startPoint y: 263, endPoint x: 1155, endPoint y: 520, distance: 257.0
click at [1155, 520] on div "trigger wait_for_element:comment click_element:comment click_element:comment_bu…" at bounding box center [922, 315] width 1269 height 559
click at [1080, 351] on div "set_form_value:" at bounding box center [1062, 350] width 198 height 48
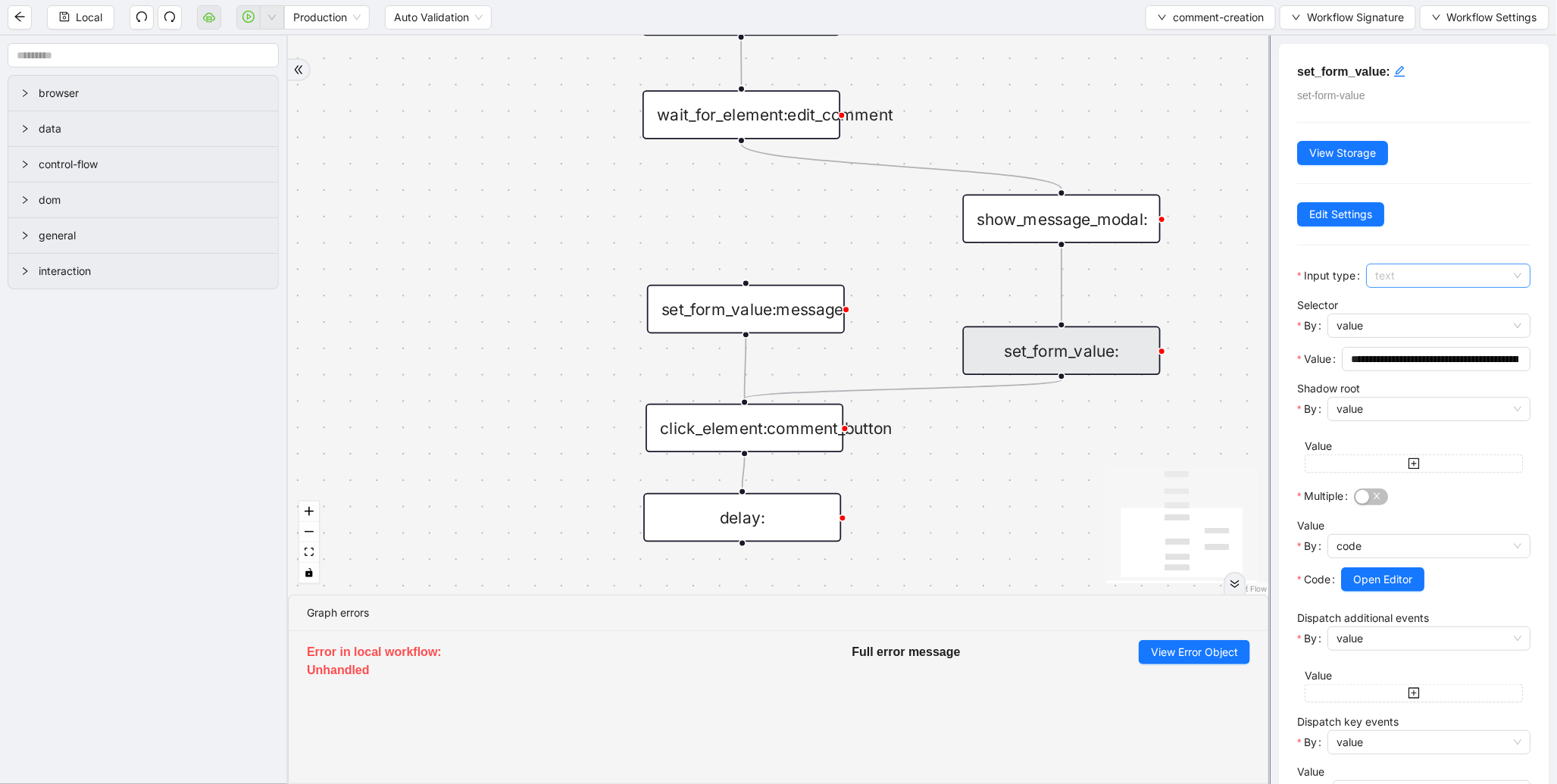
click at [1445, 282] on span "text" at bounding box center [1448, 276] width 147 height 23
click at [1414, 405] on div "contenteditable" at bounding box center [1445, 404] width 132 height 17
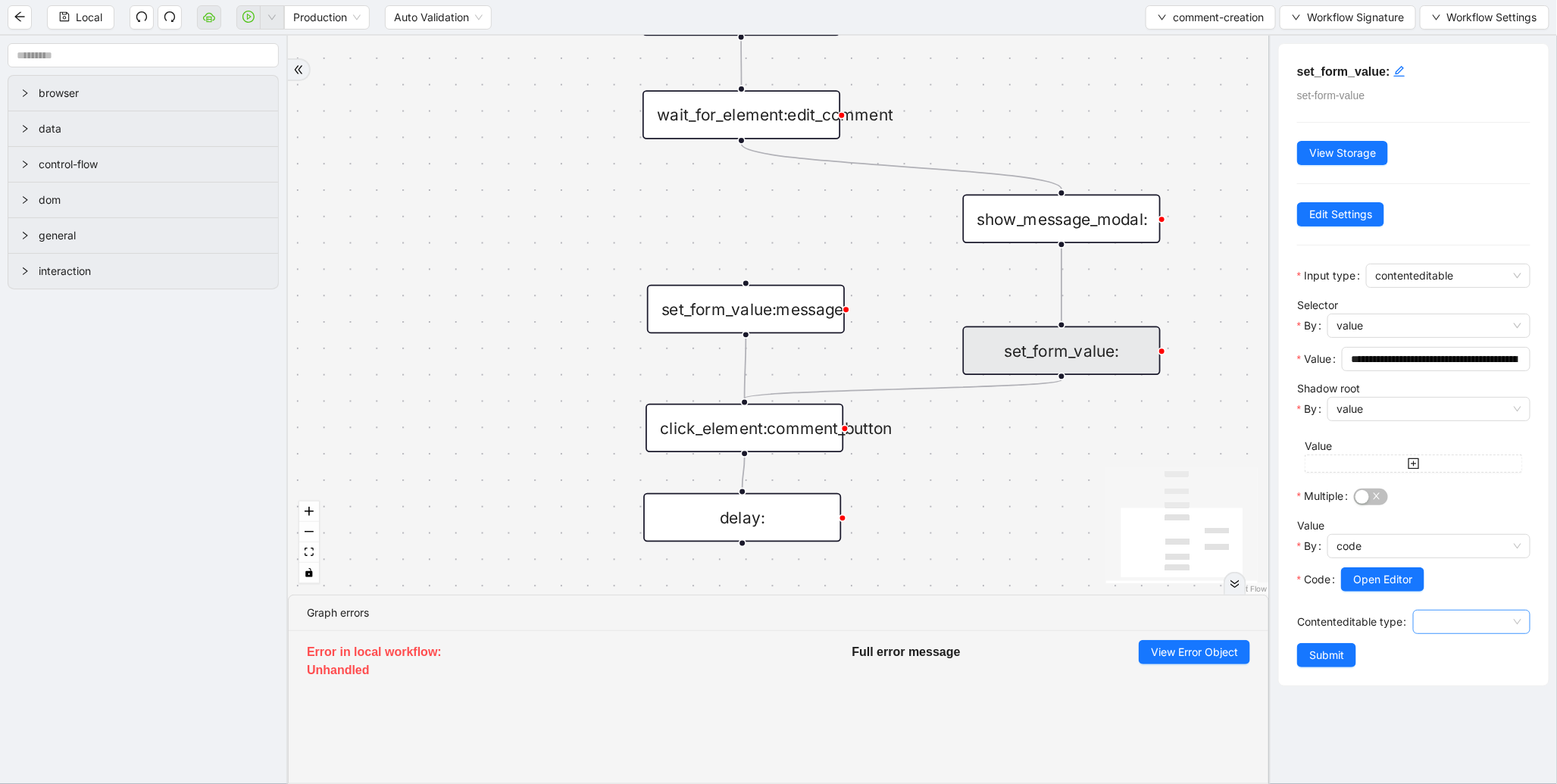
click at [1434, 615] on input "Contenteditable type" at bounding box center [1472, 622] width 99 height 23
click at [1455, 677] on div "DraftEditor" at bounding box center [1467, 678] width 86 height 17
click at [1351, 660] on button "Submit" at bounding box center [1326, 656] width 59 height 25
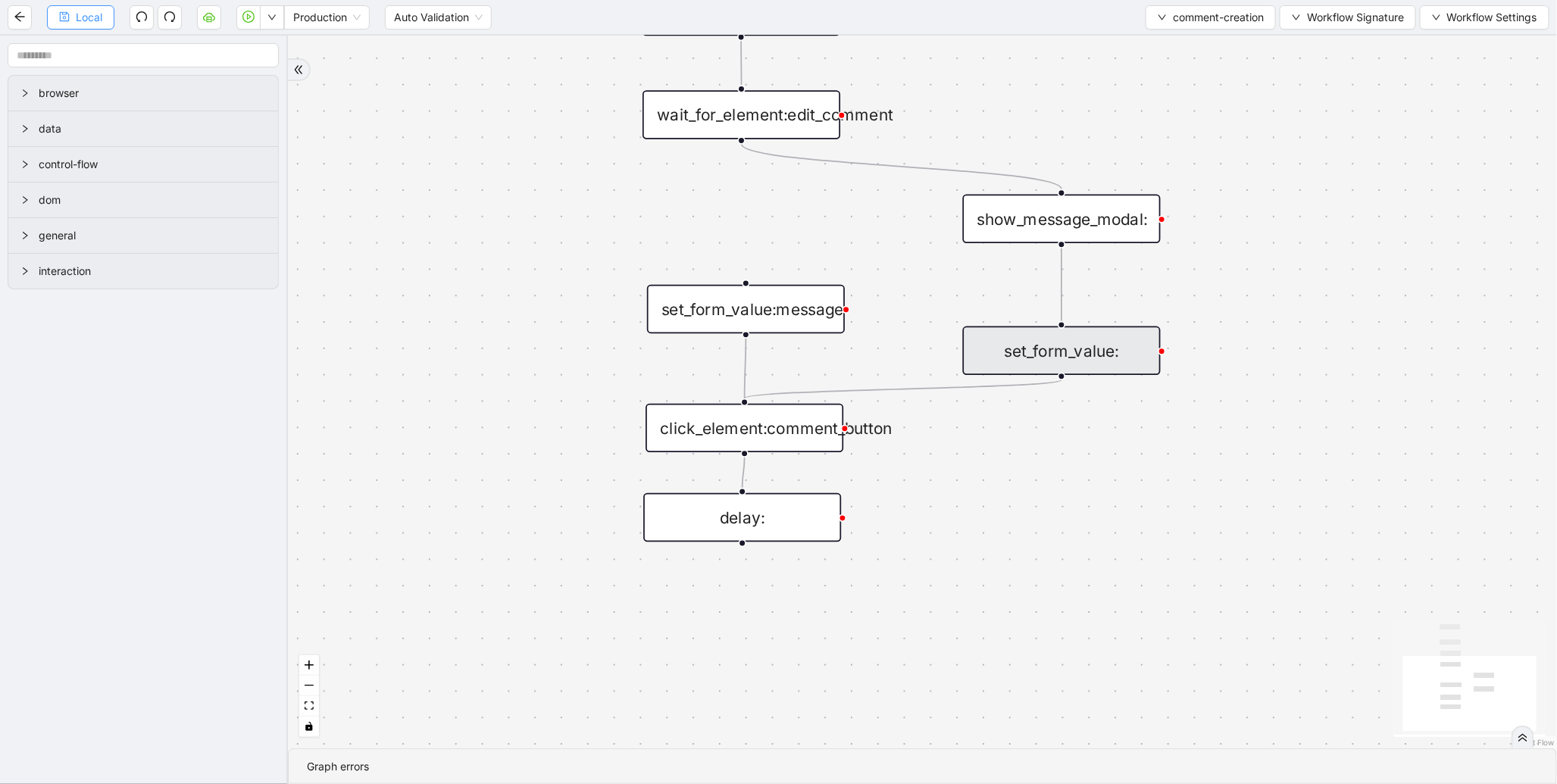
click at [97, 19] on span "Local" at bounding box center [89, 17] width 26 height 17
click at [246, 24] on button "button" at bounding box center [249, 18] width 25 height 25
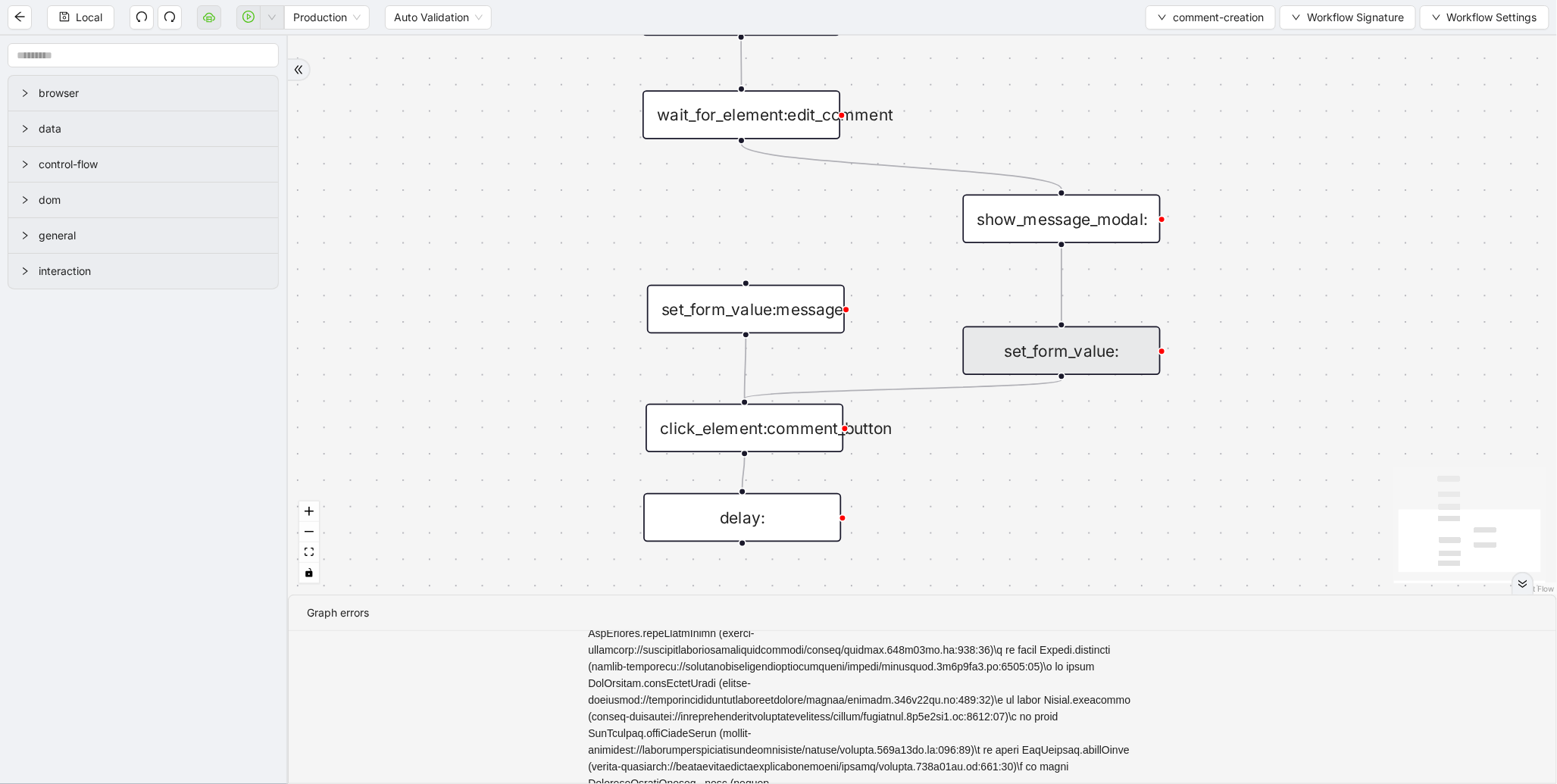
scroll to position [202, 0]
